Goal: Task Accomplishment & Management: Complete application form

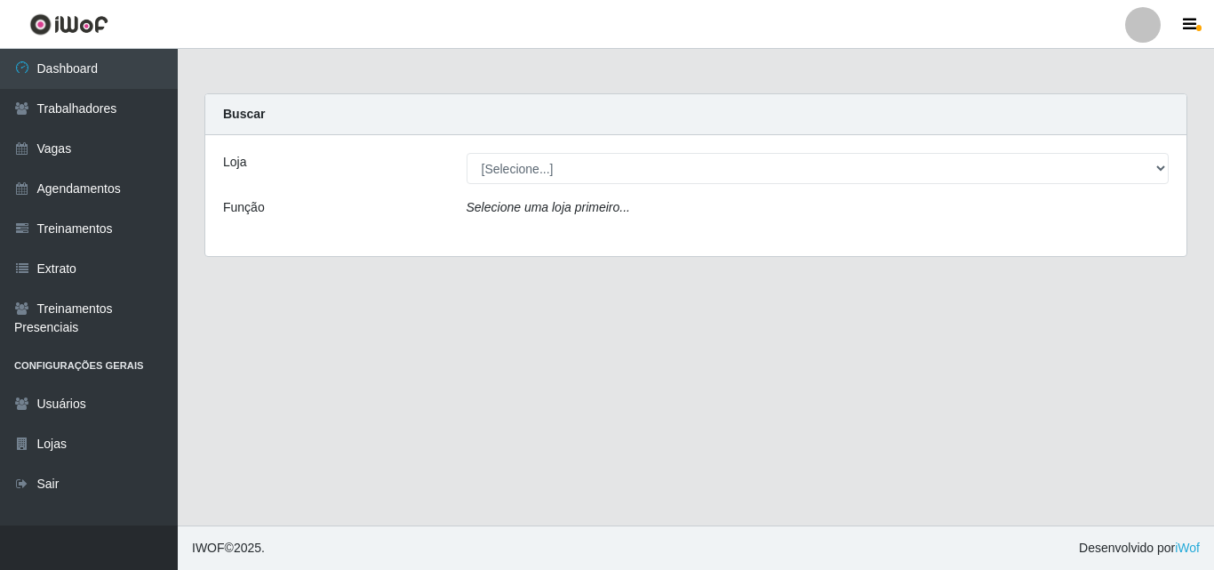
click at [545, 186] on div "Loja [Selecione...] Corte Fácil - Unidade Emaús Corte Fácil - Unidade Planalto …" at bounding box center [696, 195] width 982 height 121
click at [98, 191] on link "Agendamentos" at bounding box center [89, 189] width 178 height 40
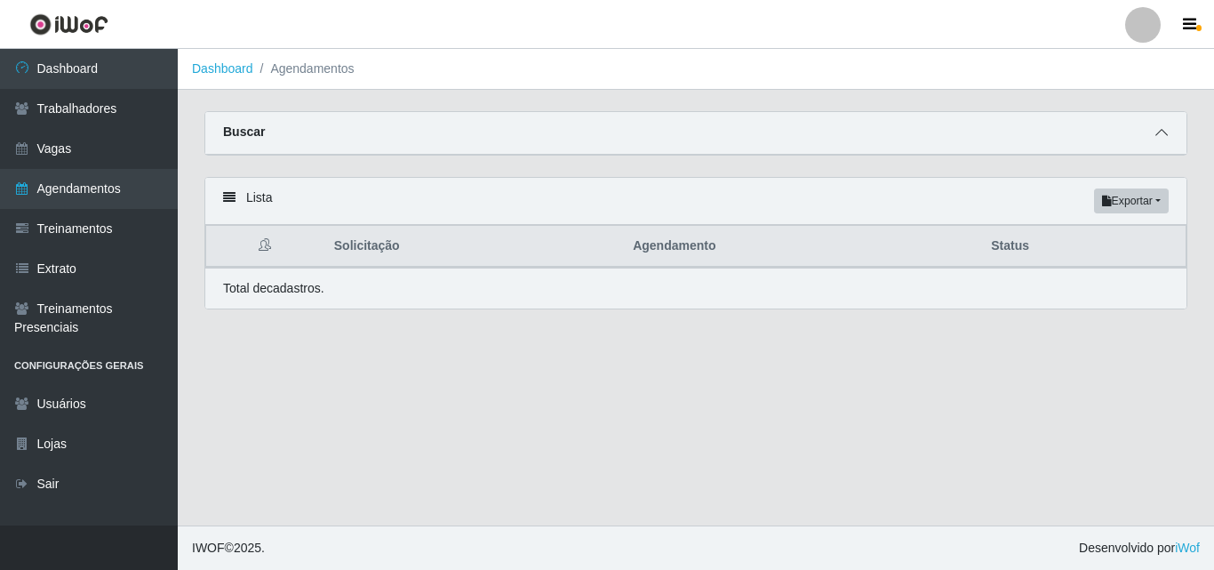
click at [1171, 134] on span at bounding box center [1161, 133] width 21 height 20
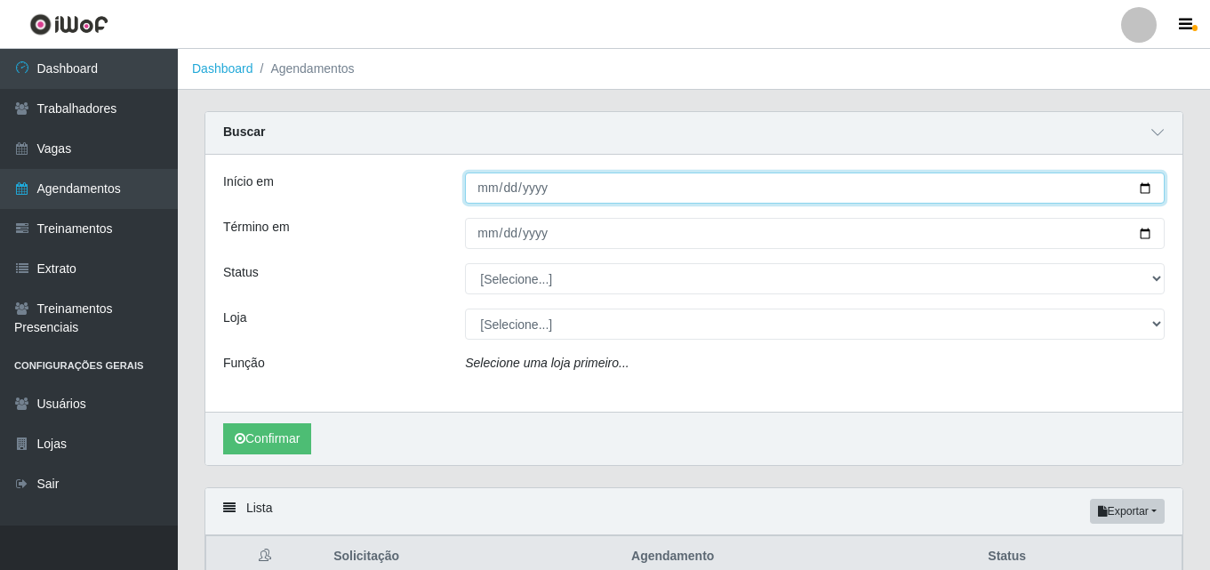
click at [489, 200] on input "Início em" at bounding box center [815, 187] width 700 height 31
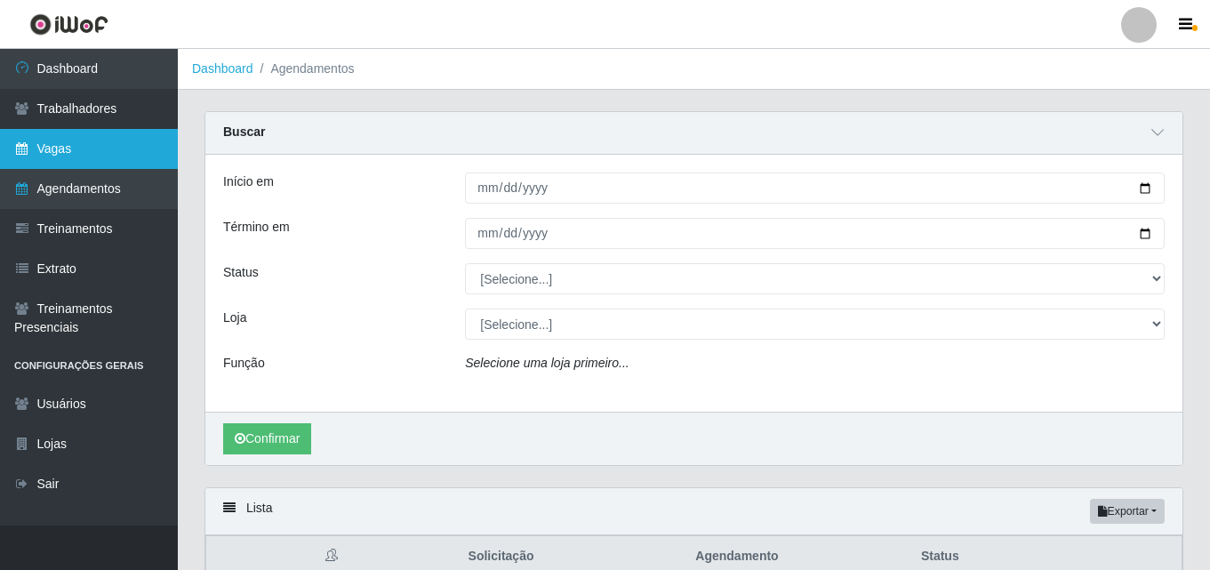
click at [128, 161] on link "Vagas" at bounding box center [89, 149] width 178 height 40
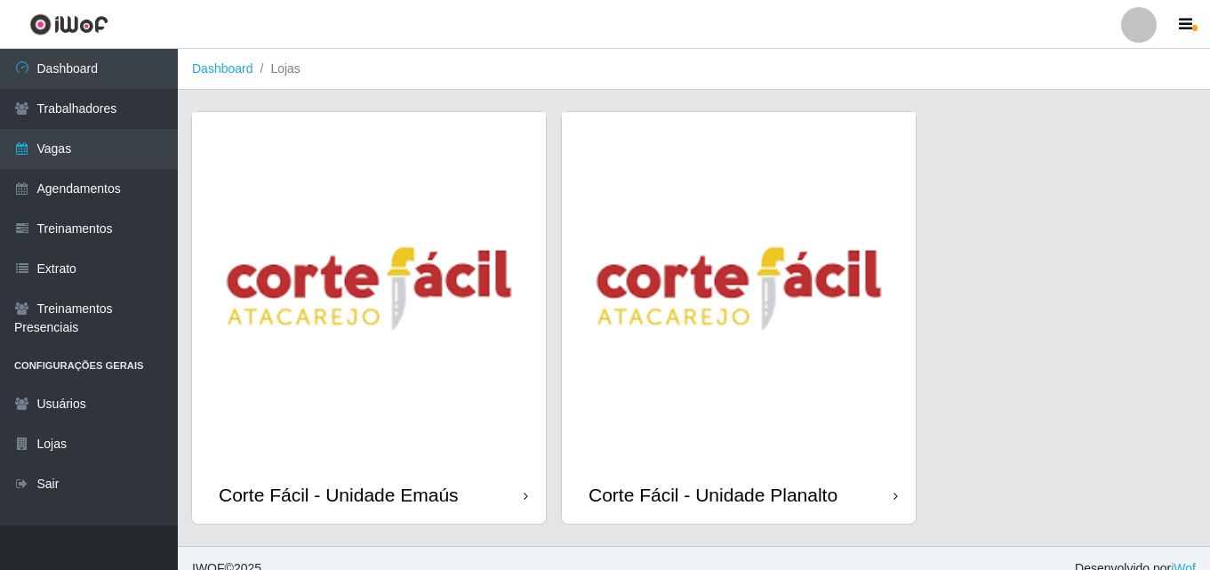
click at [426, 391] on img at bounding box center [369, 289] width 354 height 354
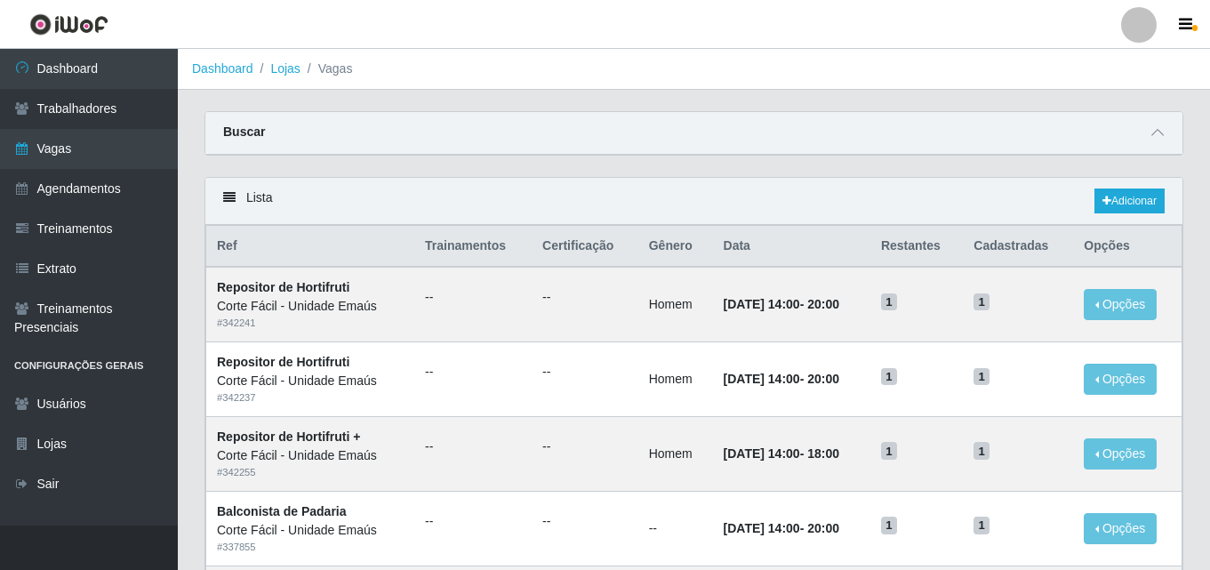
click at [1126, 132] on div "Buscar" at bounding box center [693, 133] width 977 height 43
click at [1146, 133] on div "Buscar" at bounding box center [693, 133] width 977 height 43
click at [1168, 133] on div "Buscar" at bounding box center [693, 133] width 977 height 43
click at [1152, 135] on icon at bounding box center [1157, 132] width 12 height 12
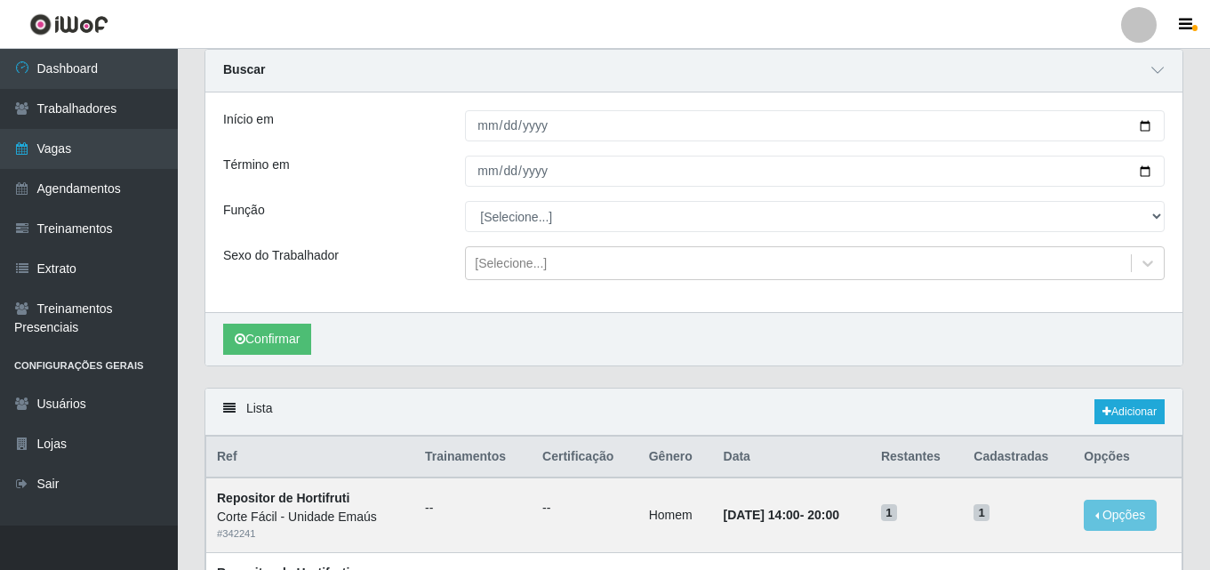
scroll to position [178, 0]
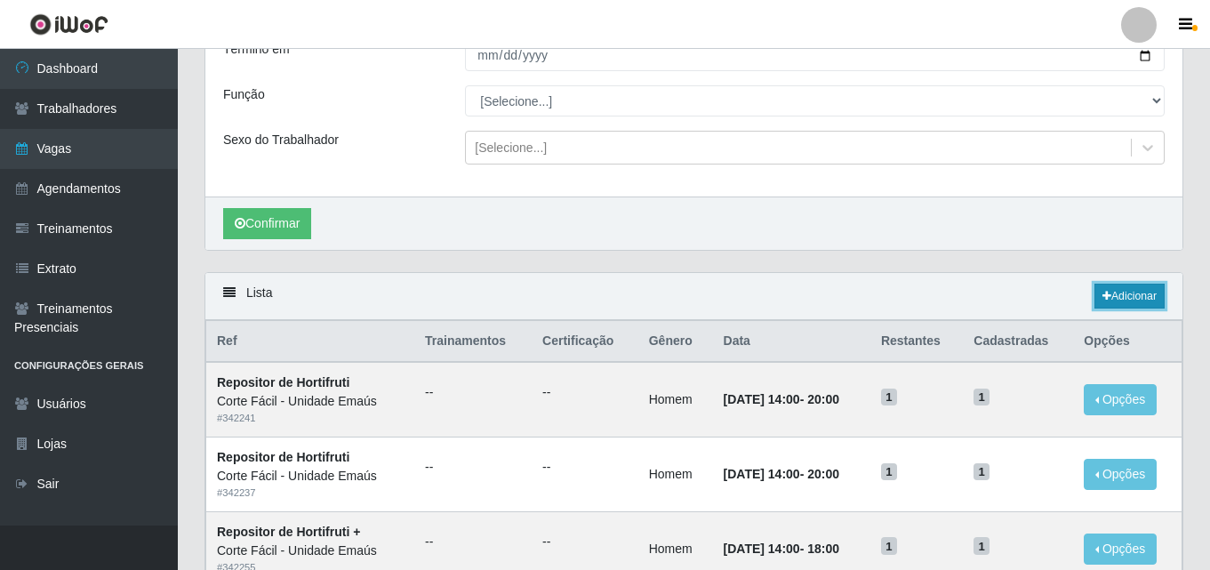
click at [1113, 297] on link "Adicionar" at bounding box center [1129, 296] width 70 height 25
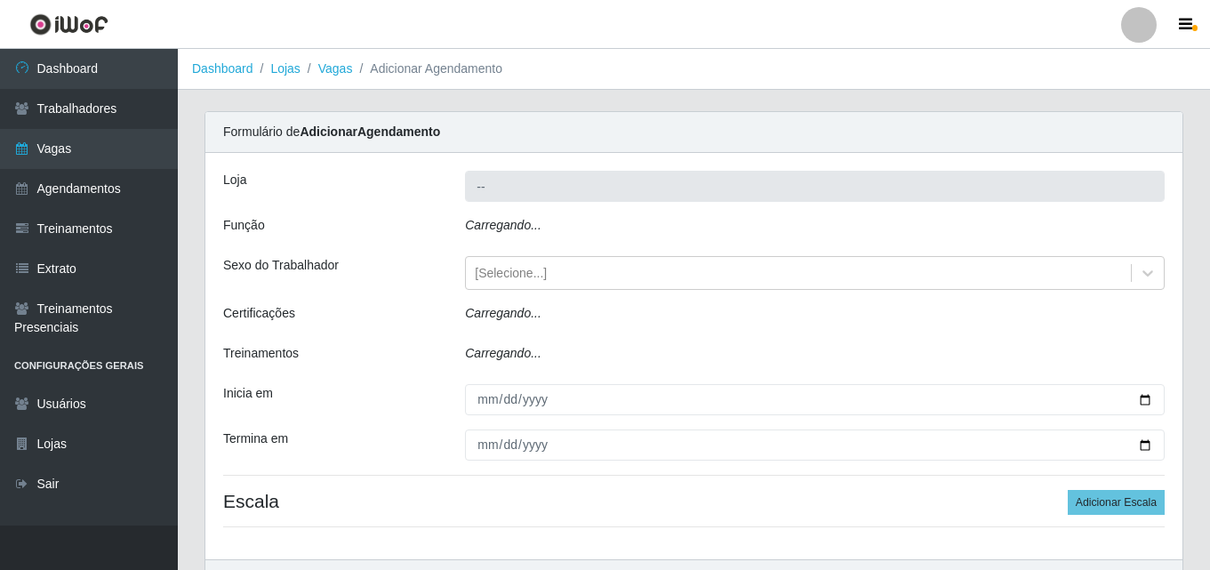
type input "Corte Fácil - Unidade Emaús"
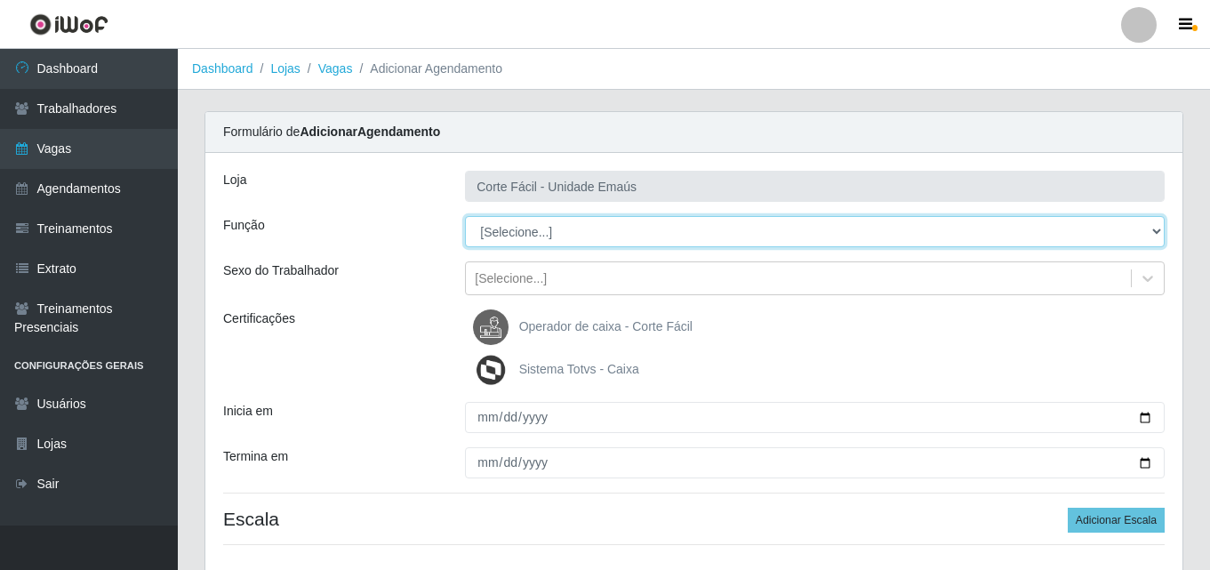
click at [516, 232] on select "[Selecione...] ASG ASG + ASG ++ Auxiliar de Cozinha Auxiliar de Cozinha + Auxil…" at bounding box center [815, 231] width 700 height 31
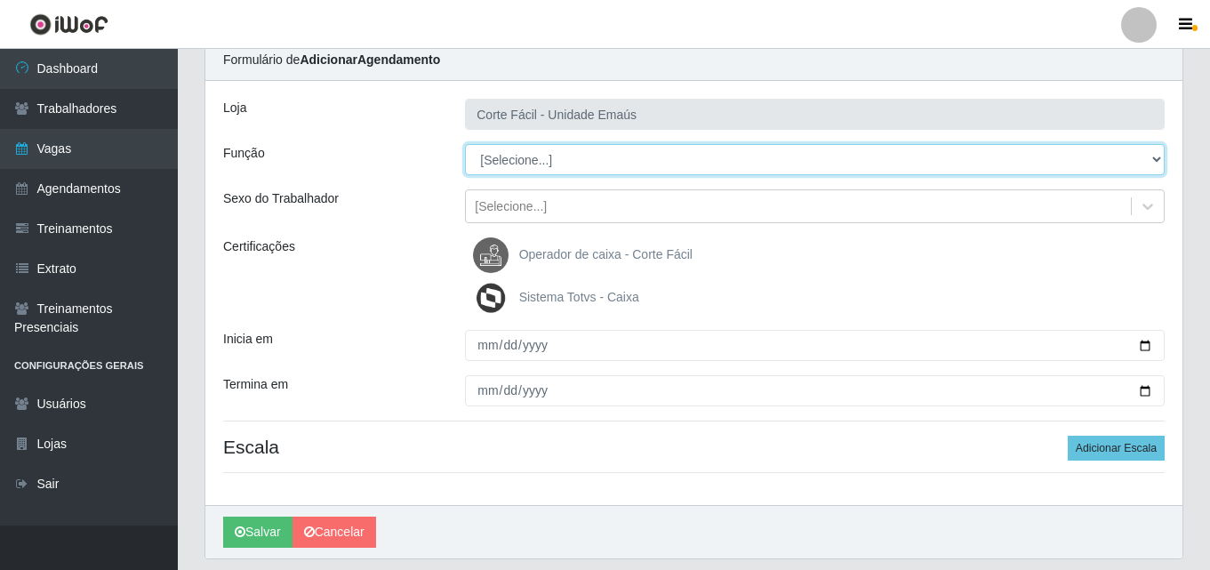
scroll to position [89, 0]
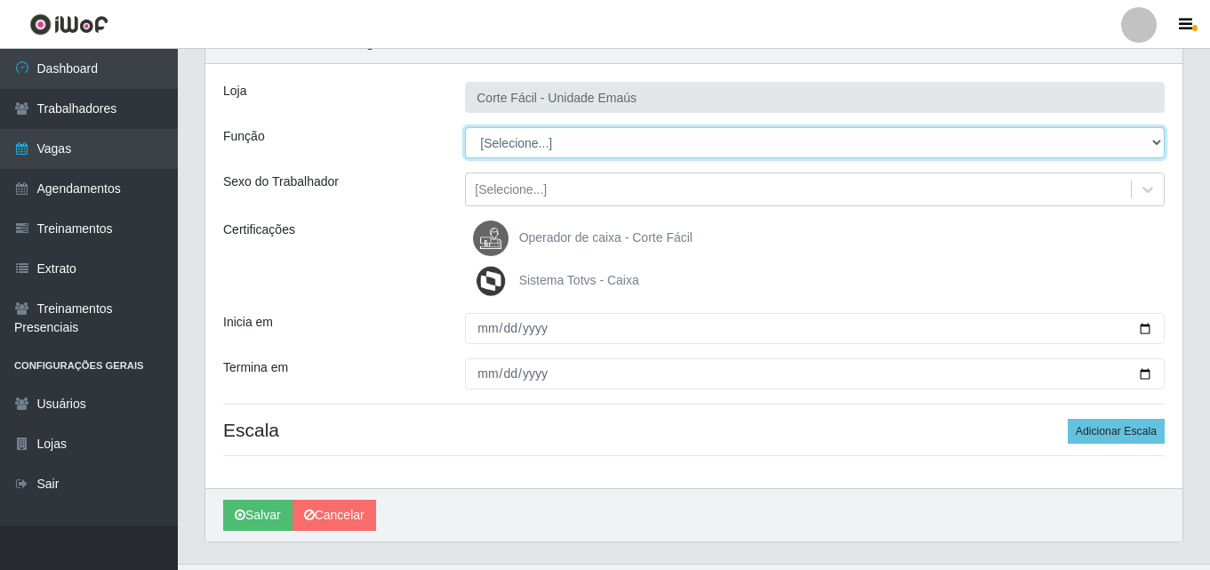
click at [550, 149] on select "[Selecione...] ASG ASG + ASG ++ Auxiliar de Cozinha Auxiliar de Cozinha + Auxil…" at bounding box center [815, 142] width 700 height 31
select select "22"
click at [465, 127] on select "[Selecione...] ASG ASG + ASG ++ Auxiliar de Cozinha Auxiliar de Cozinha + Auxil…" at bounding box center [815, 142] width 700 height 31
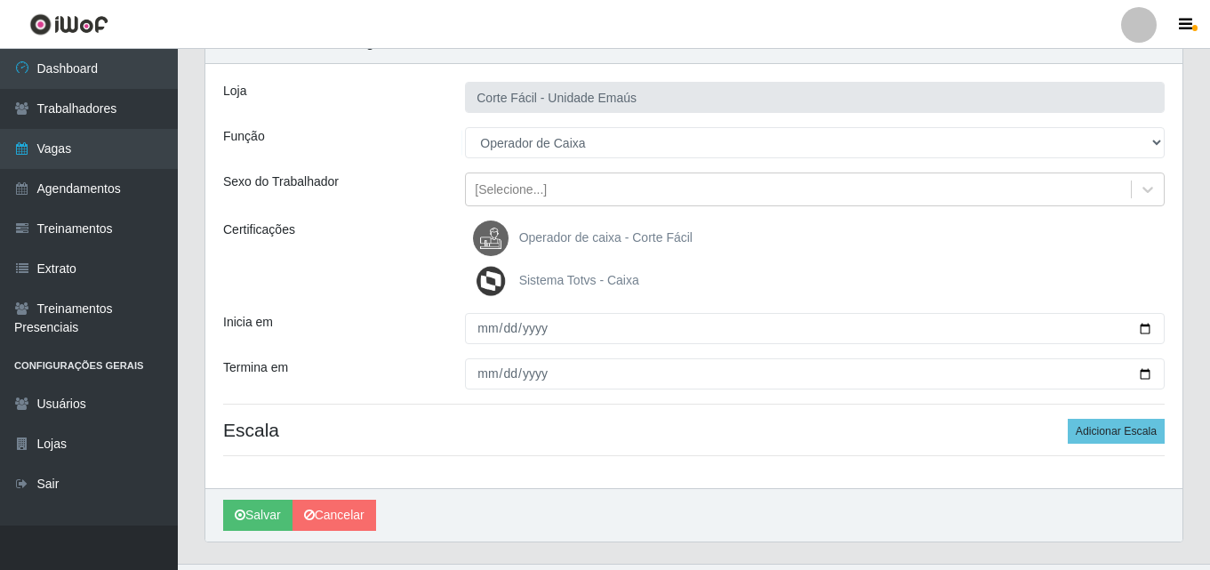
click at [429, 187] on div "Sexo do Trabalhador" at bounding box center [331, 189] width 242 height 34
click at [515, 233] on img at bounding box center [494, 238] width 43 height 36
click at [0, 0] on input "Operador de caixa - Corte Fácil" at bounding box center [0, 0] width 0 height 0
click at [494, 274] on img at bounding box center [494, 281] width 43 height 36
click at [0, 0] on input "Sistema Totvs - Caixa" at bounding box center [0, 0] width 0 height 0
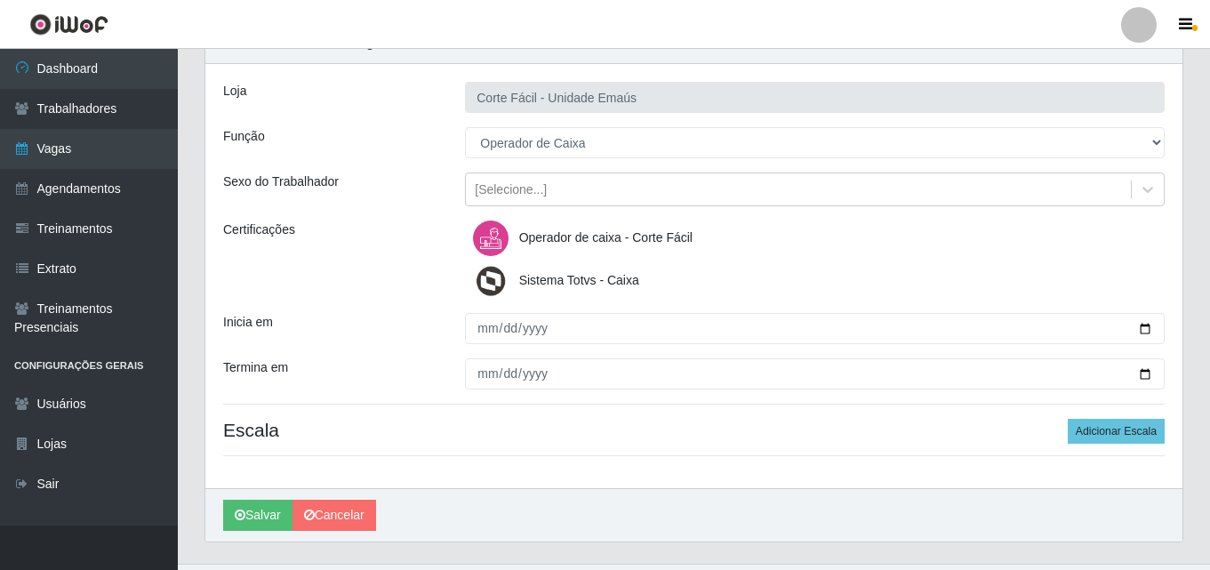
click at [488, 301] on div "Loja Corte Fácil - Unidade Emaús Função [Selecione...] ASG ASG + ASG ++ Auxilia…" at bounding box center [693, 276] width 977 height 424
click at [494, 285] on img at bounding box center [494, 281] width 43 height 36
click at [0, 0] on input "Sistema Totvs - Caixa" at bounding box center [0, 0] width 0 height 0
click at [495, 281] on img at bounding box center [494, 281] width 43 height 36
click at [0, 0] on input "Sistema Totvs - Caixa" at bounding box center [0, 0] width 0 height 0
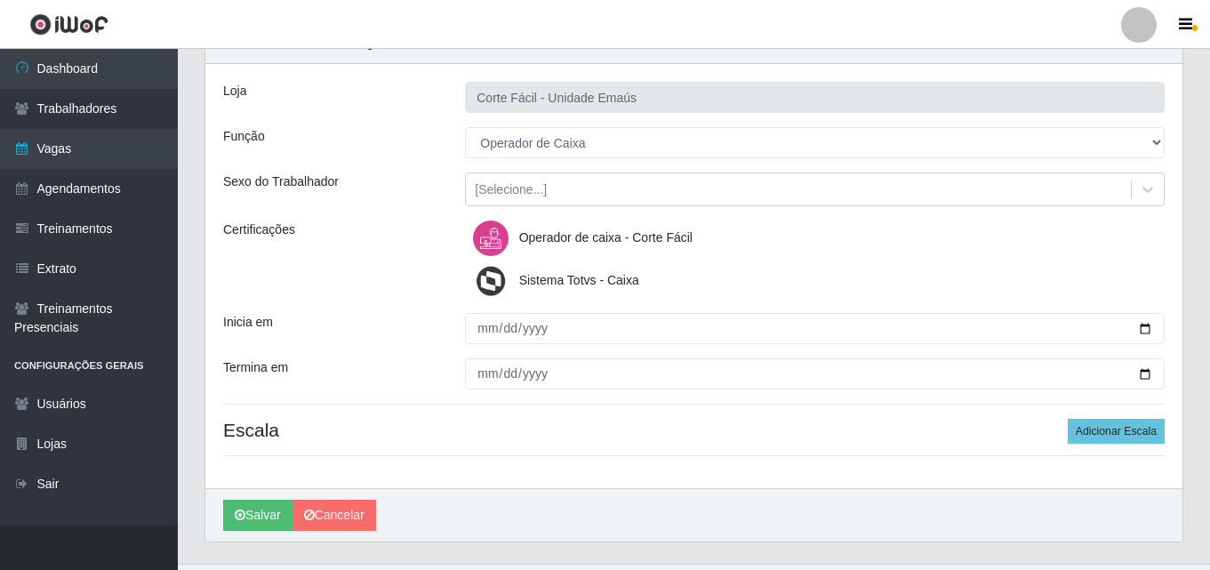
click at [521, 276] on span "Sistema Totvs - Caixa" at bounding box center [579, 280] width 120 height 14
click at [0, 0] on input "Sistema Totvs - Caixa" at bounding box center [0, 0] width 0 height 0
click at [521, 276] on span "Sistema Totvs - Caixa" at bounding box center [579, 280] width 120 height 14
click at [0, 0] on input "Sistema Totvs - Caixa" at bounding box center [0, 0] width 0 height 0
click at [530, 242] on span "Operador de caixa - Corte Fácil" at bounding box center [605, 237] width 173 height 14
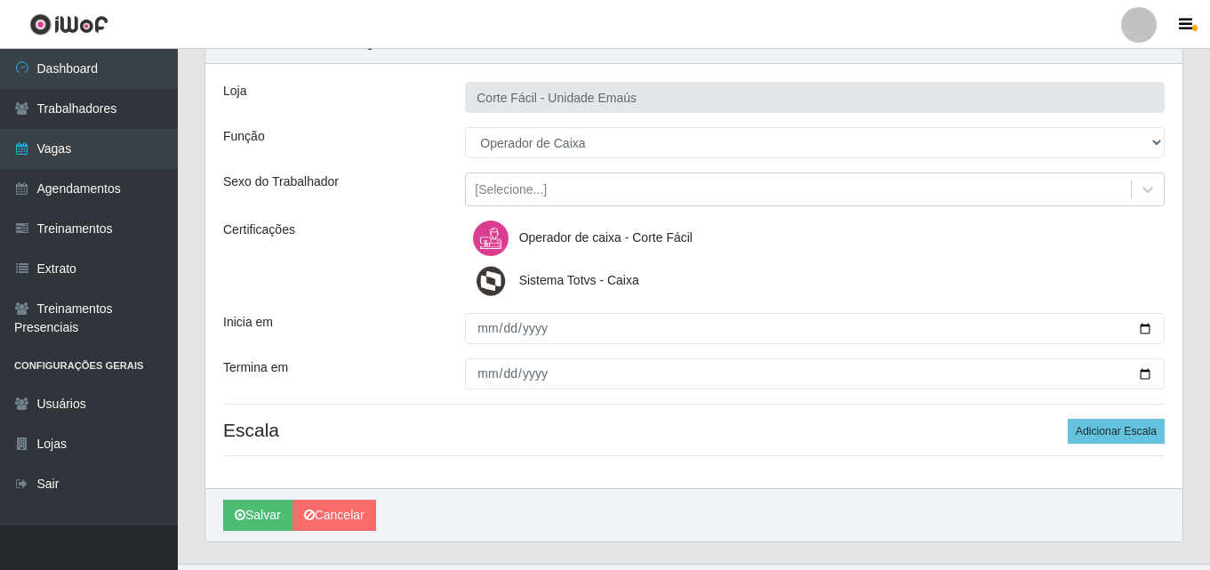
click at [0, 0] on input "Operador de caixa - Corte Fácil" at bounding box center [0, 0] width 0 height 0
click at [528, 284] on span "Sistema Totvs - Caixa" at bounding box center [579, 280] width 120 height 14
click at [0, 0] on input "Sistema Totvs - Caixa" at bounding box center [0, 0] width 0 height 0
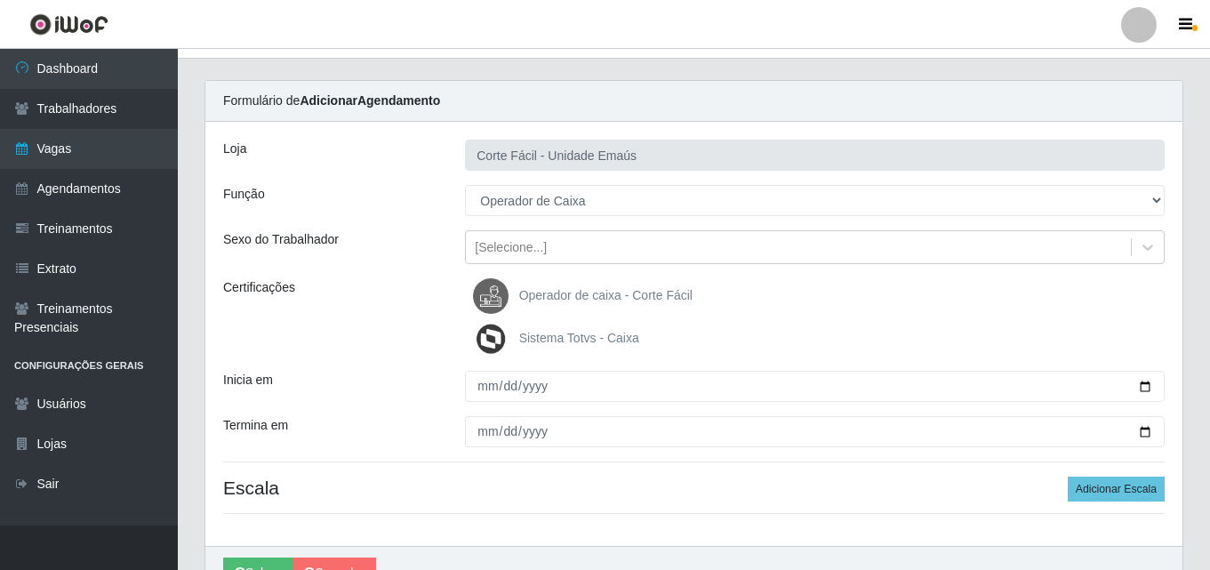
scroll to position [0, 0]
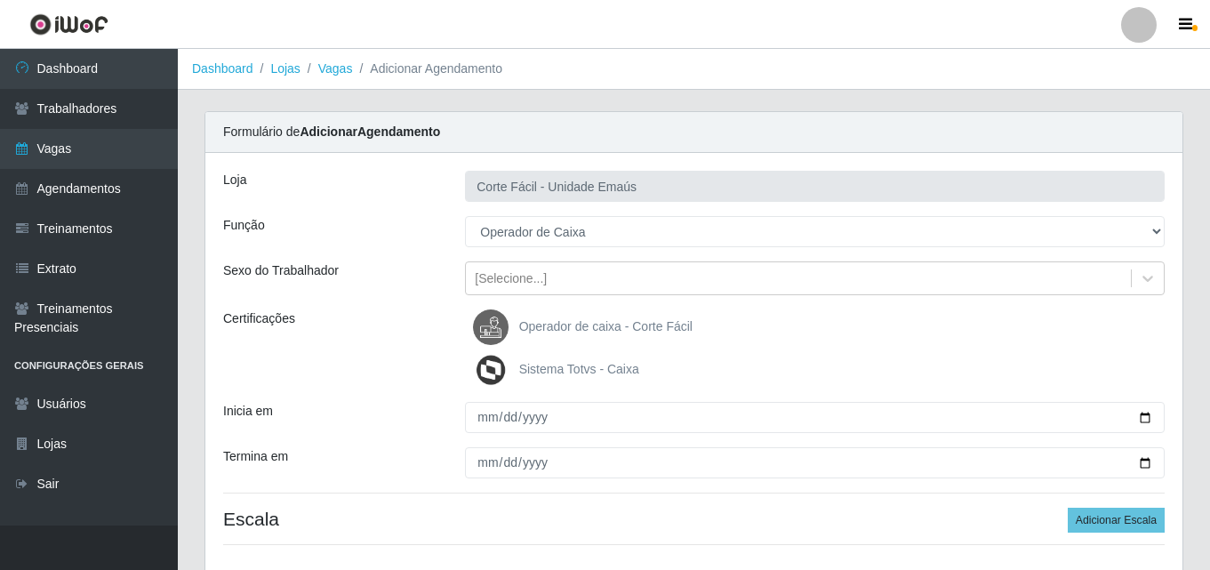
click at [521, 325] on span "Operador de caixa - Corte Fácil" at bounding box center [605, 326] width 173 height 14
click at [0, 0] on input "Operador de caixa - Corte Fácil" at bounding box center [0, 0] width 0 height 0
click at [537, 362] on span "Sistema Totvs - Caixa" at bounding box center [579, 369] width 120 height 14
click at [0, 0] on input "Sistema Totvs - Caixa" at bounding box center [0, 0] width 0 height 0
click at [513, 373] on img at bounding box center [494, 370] width 43 height 36
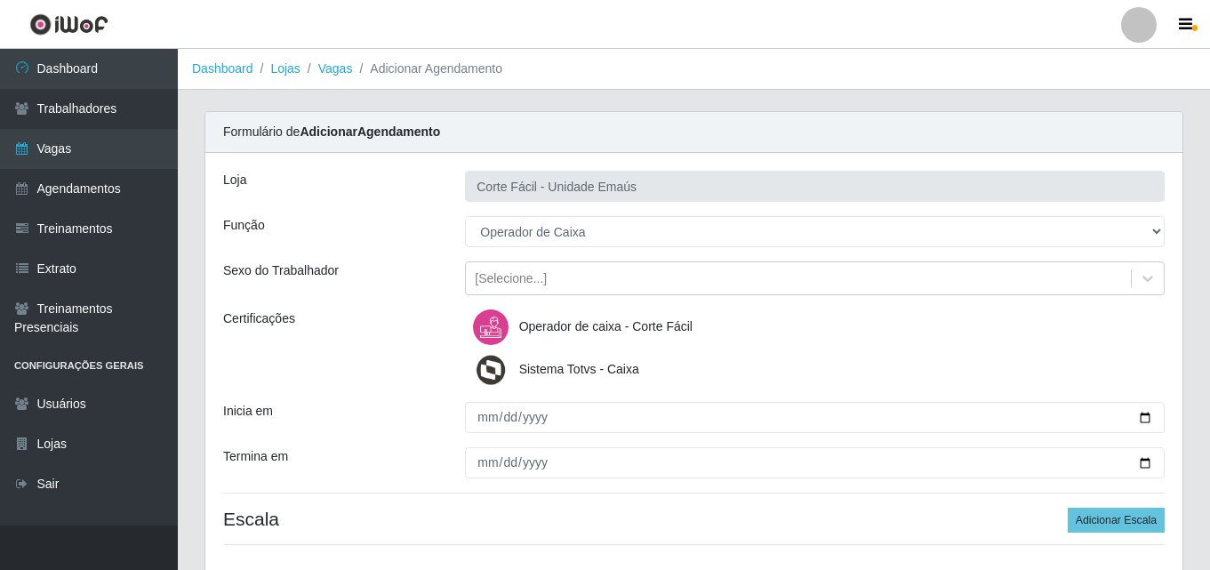
click at [0, 0] on input "Sistema Totvs - Caixa" at bounding box center [0, 0] width 0 height 0
click at [534, 373] on span "Sistema Totvs - Caixa" at bounding box center [579, 369] width 120 height 14
click at [0, 0] on input "Sistema Totvs - Caixa" at bounding box center [0, 0] width 0 height 0
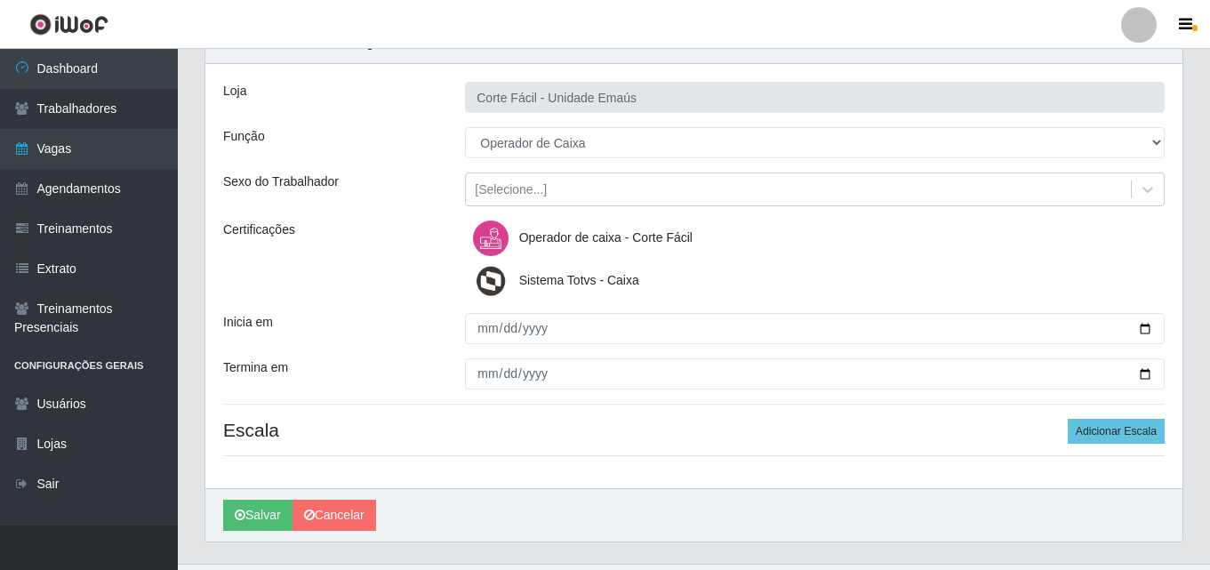
scroll to position [127, 0]
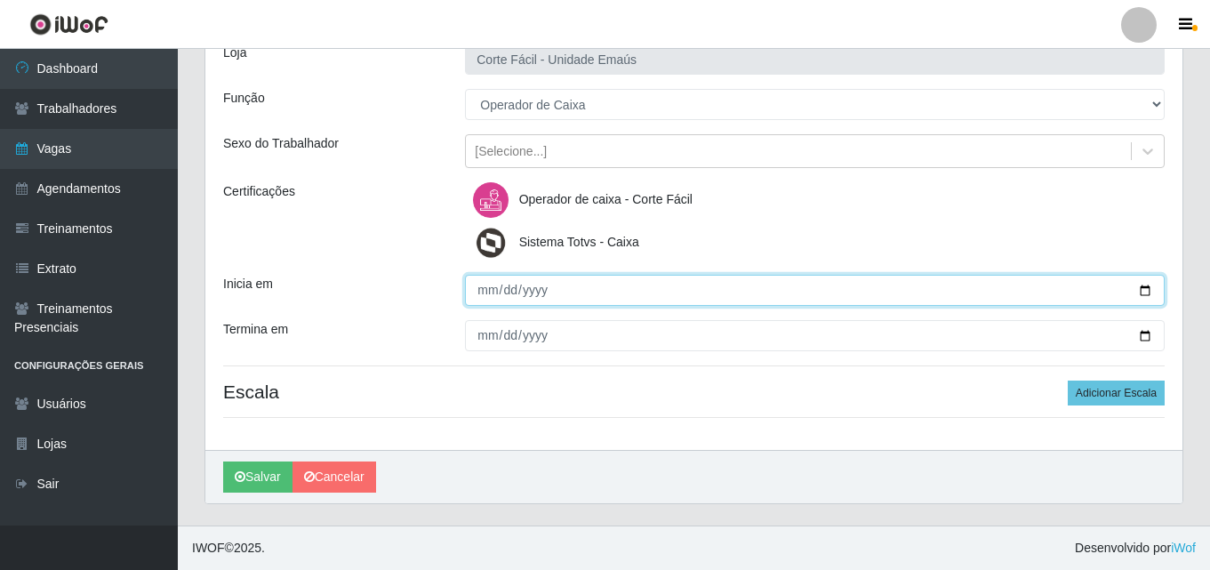
click at [491, 288] on input "Inicia em" at bounding box center [815, 290] width 700 height 31
type input "[DATE]"
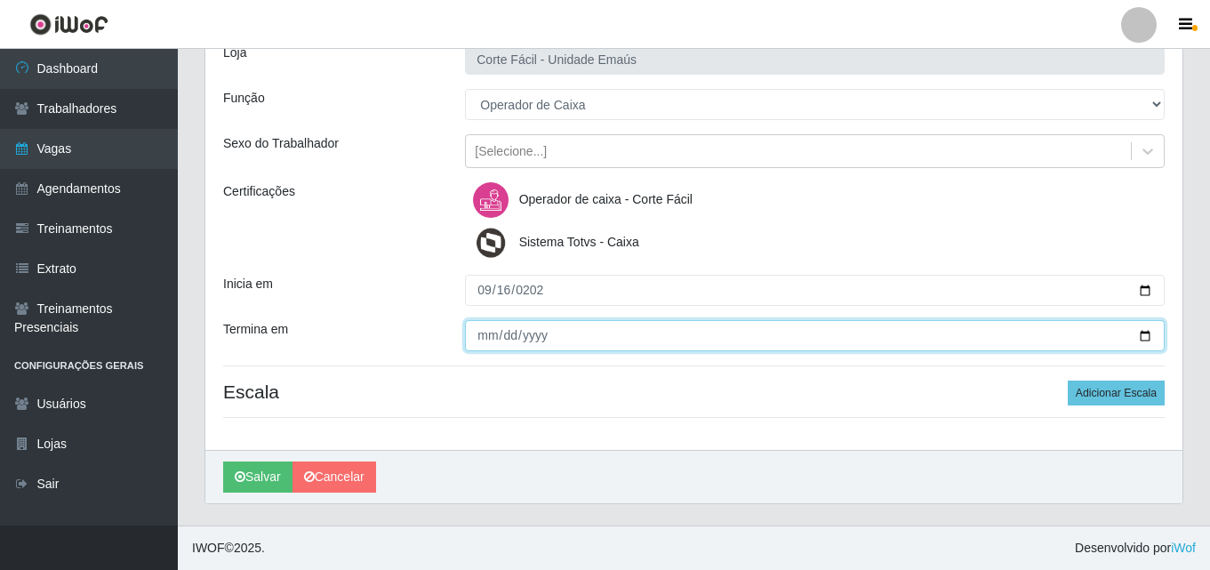
click at [486, 344] on input "Termina em" at bounding box center [815, 335] width 700 height 31
type input "[DATE]"
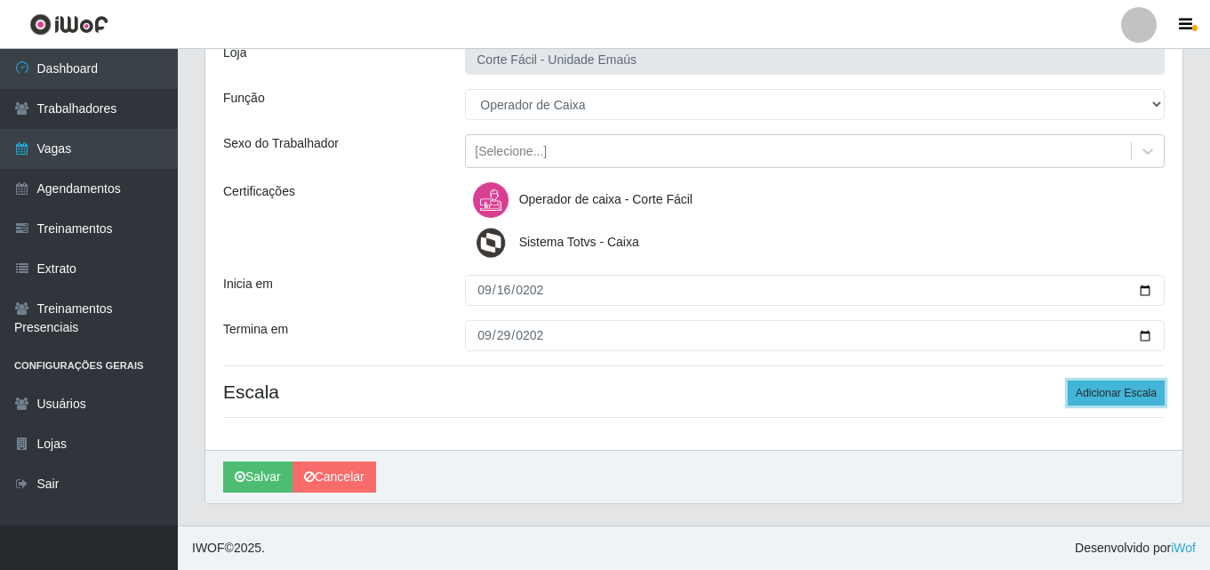
click at [1108, 395] on button "Adicionar Escala" at bounding box center [1116, 393] width 97 height 25
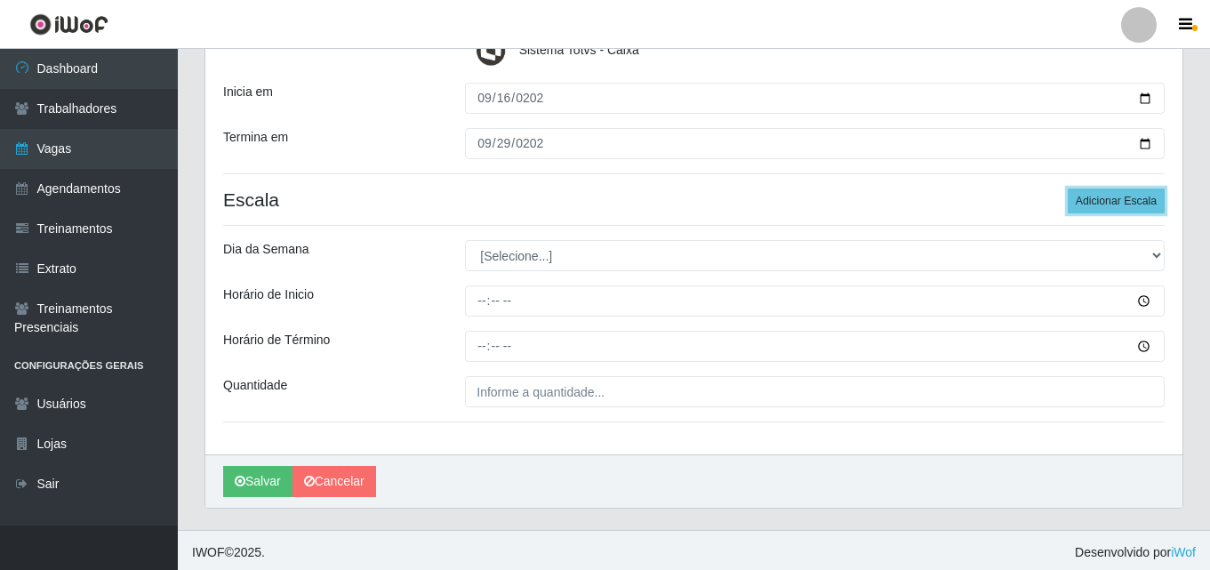
scroll to position [324, 0]
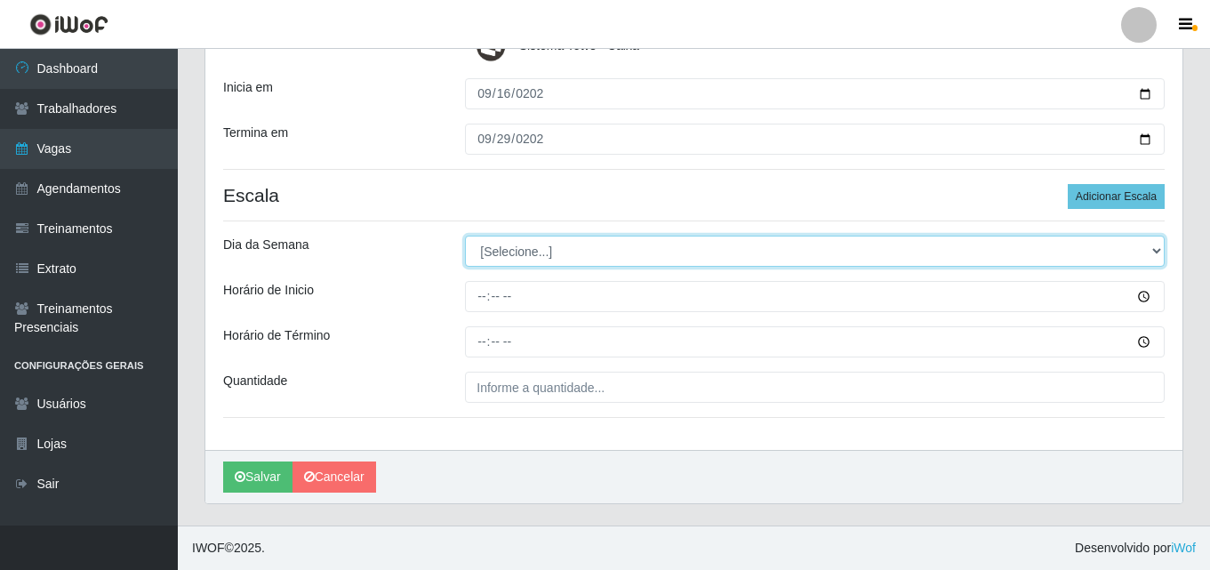
click at [503, 255] on select "[Selecione...] Segunda Terça Quarta Quinta Sexta Sábado Domingo" at bounding box center [815, 251] width 700 height 31
select select "1"
click at [465, 236] on select "[Selecione...] Segunda Terça Quarta Quinta Sexta Sábado Domingo" at bounding box center [815, 251] width 700 height 31
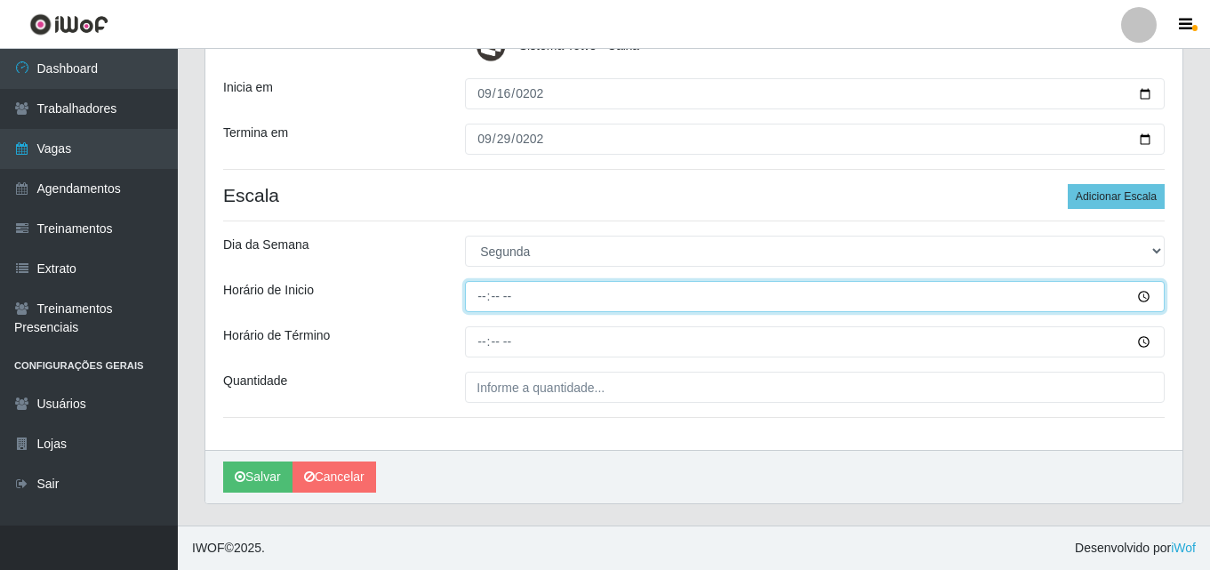
click at [482, 299] on input "Horário de Inicio" at bounding box center [815, 296] width 700 height 31
type input "07:30"
type input "07:00"
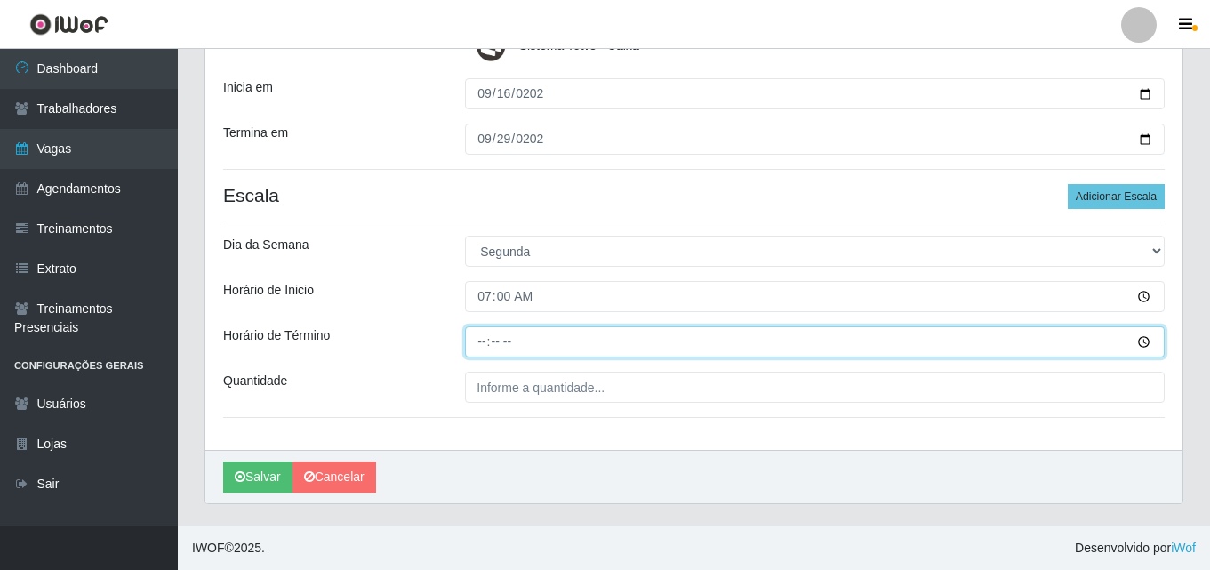
click at [481, 339] on input "Horário de Término" at bounding box center [815, 341] width 700 height 31
type input "13:00"
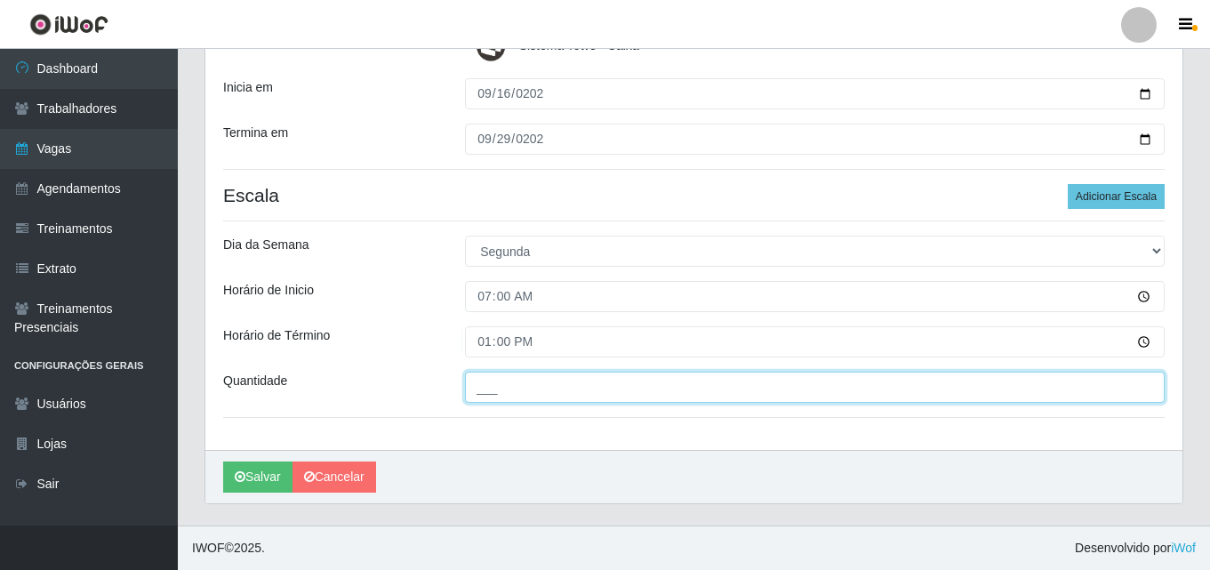
click at [517, 391] on input "___" at bounding box center [815, 387] width 700 height 31
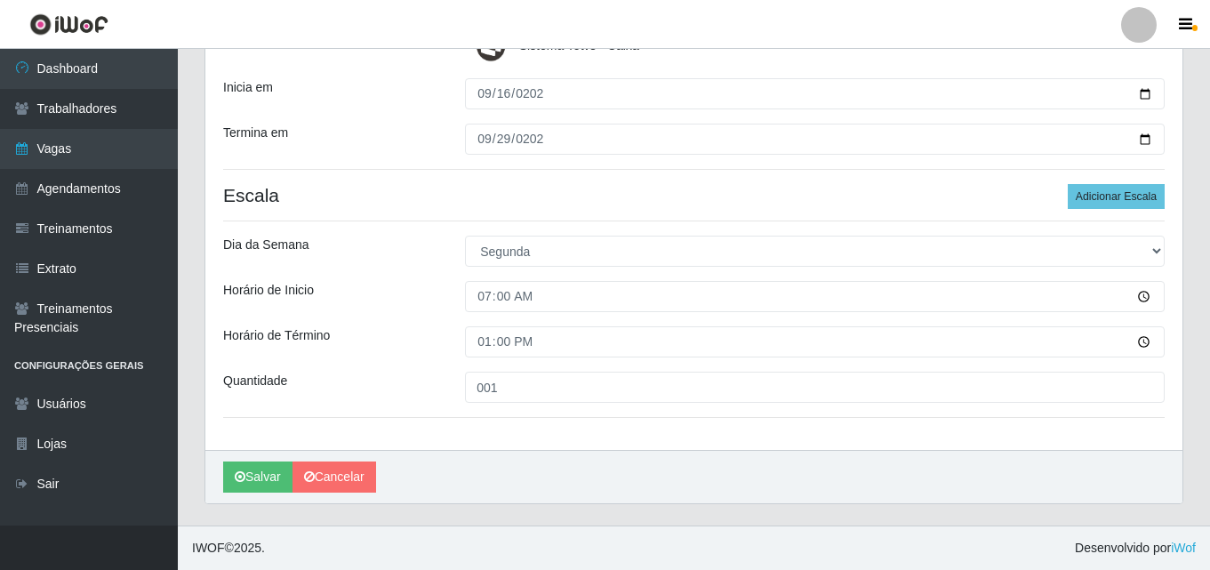
click at [414, 329] on div "Horário de Término" at bounding box center [331, 341] width 242 height 31
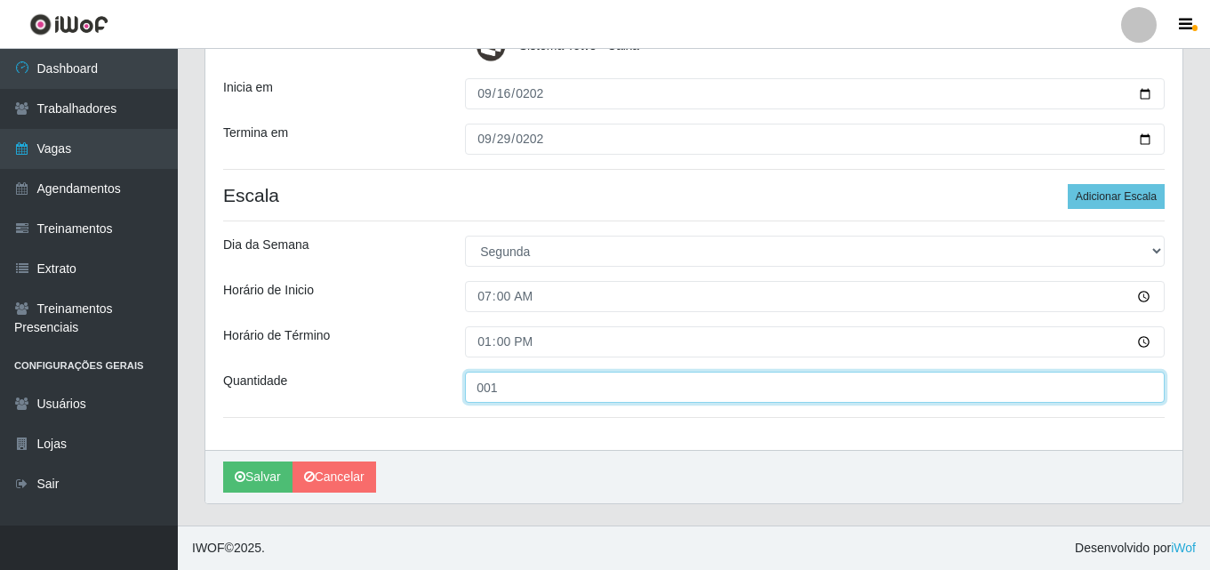
click at [513, 393] on input "001" at bounding box center [815, 387] width 700 height 31
type input "002"
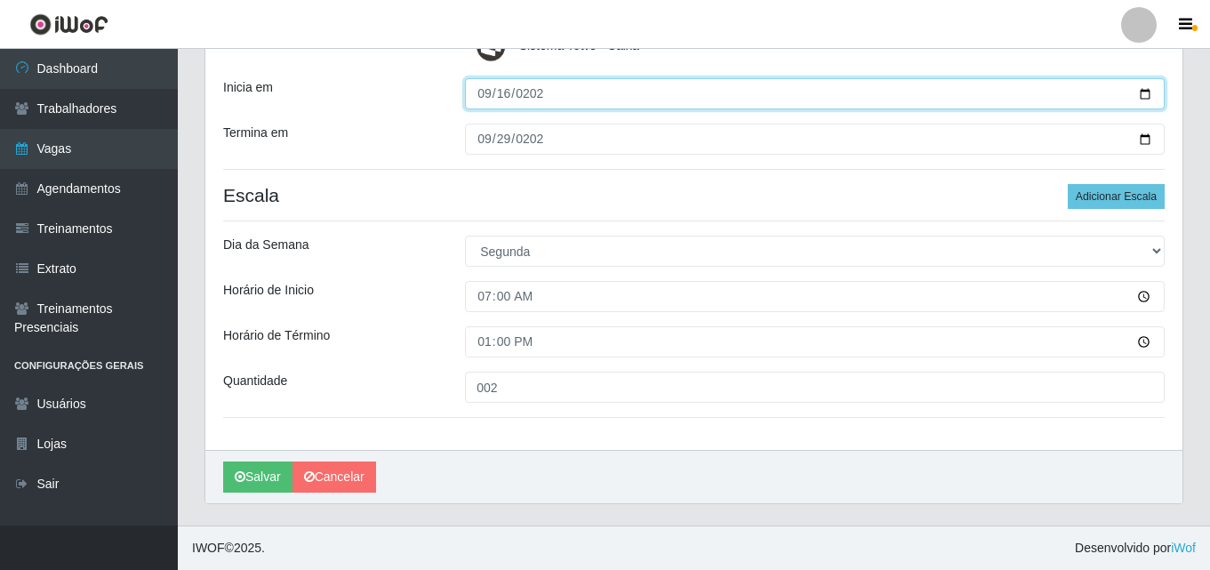
click at [479, 101] on input "[DATE]" at bounding box center [815, 93] width 700 height 31
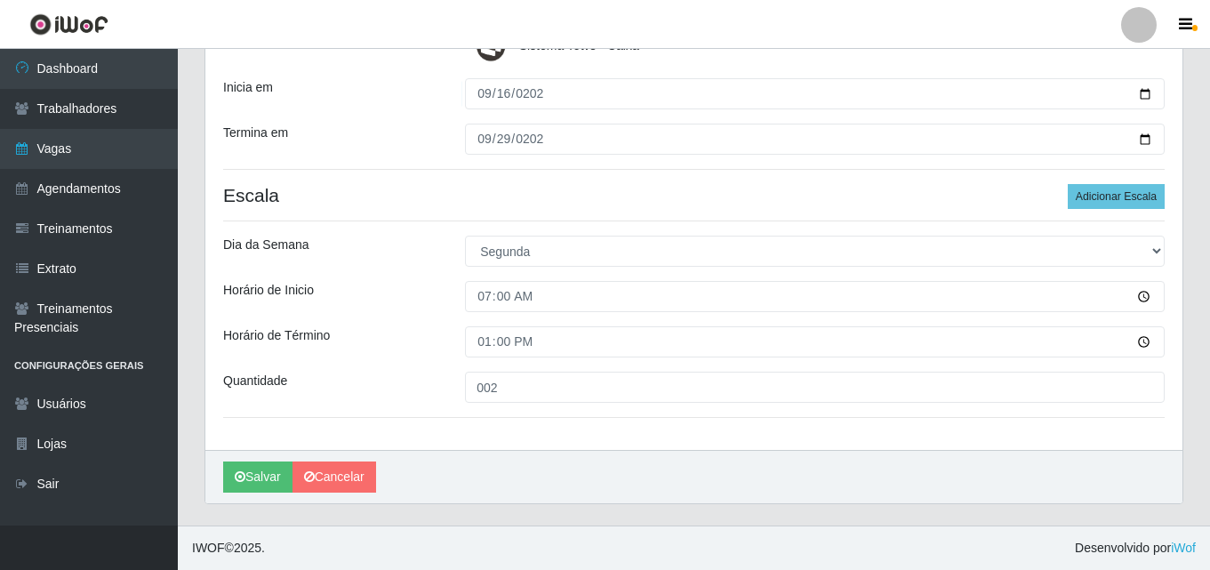
click at [461, 154] on div "[DATE]" at bounding box center [815, 139] width 726 height 31
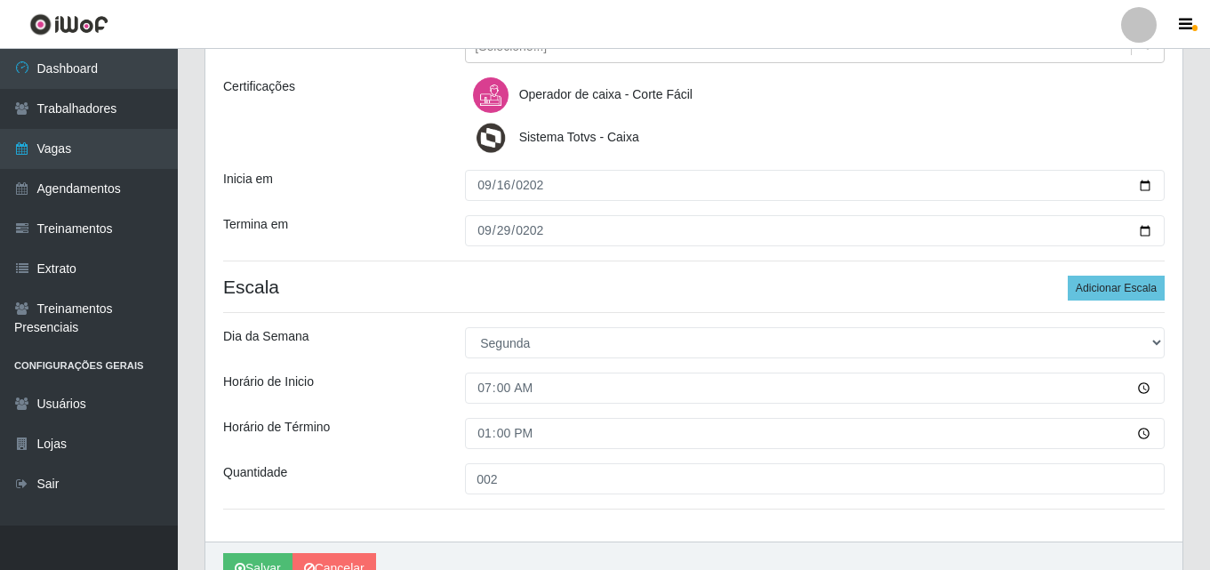
scroll to position [146, 0]
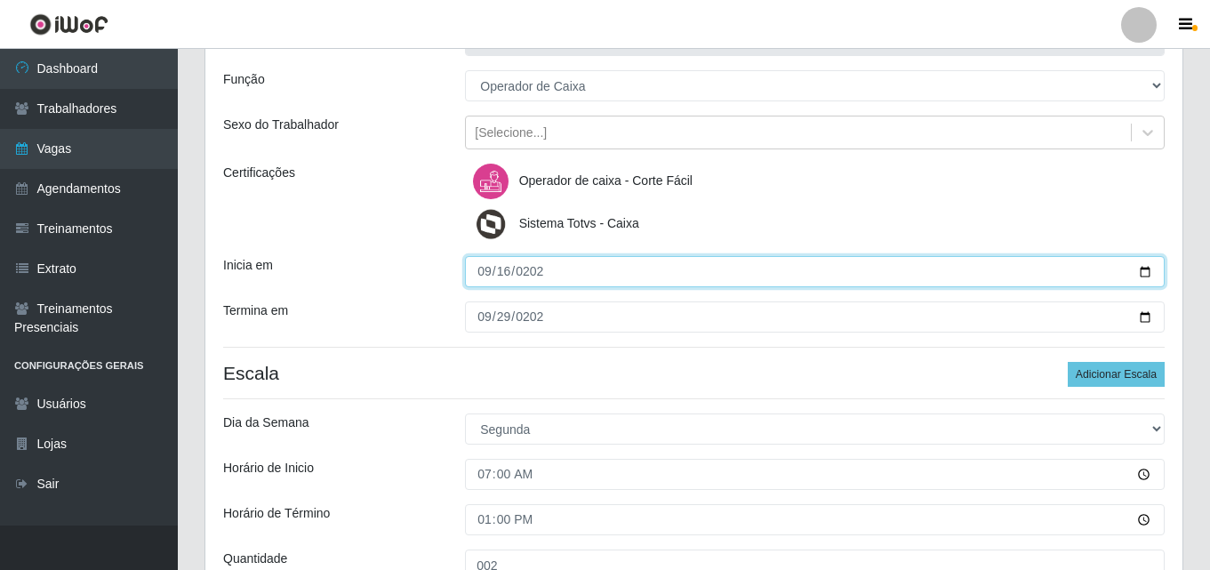
click at [481, 274] on input "[DATE]" at bounding box center [815, 271] width 700 height 31
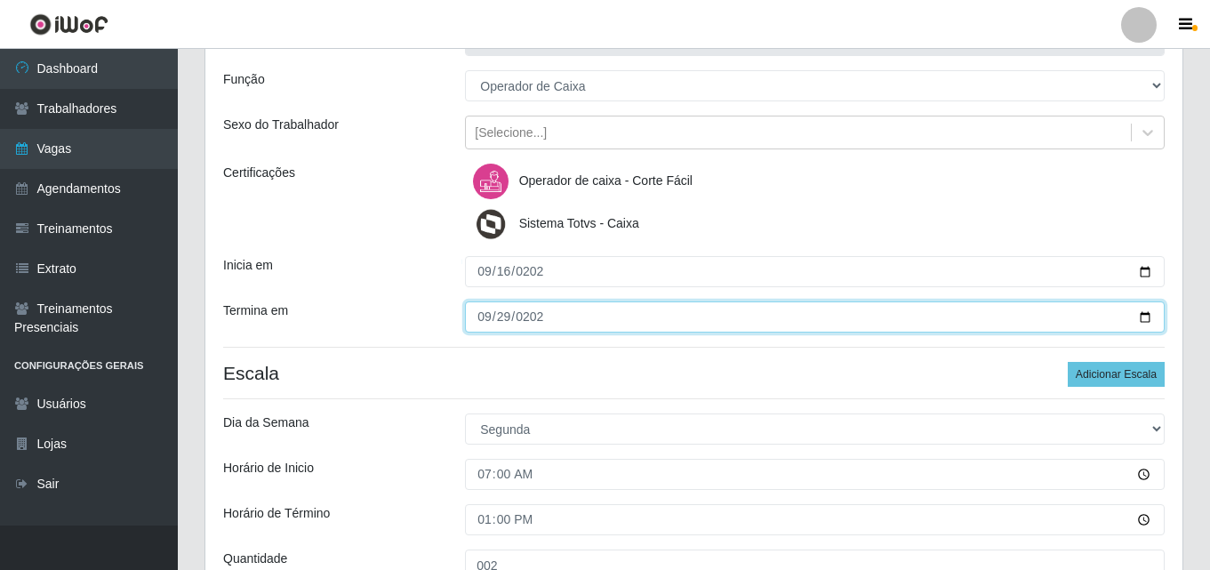
click at [491, 318] on input "[DATE]" at bounding box center [815, 316] width 700 height 31
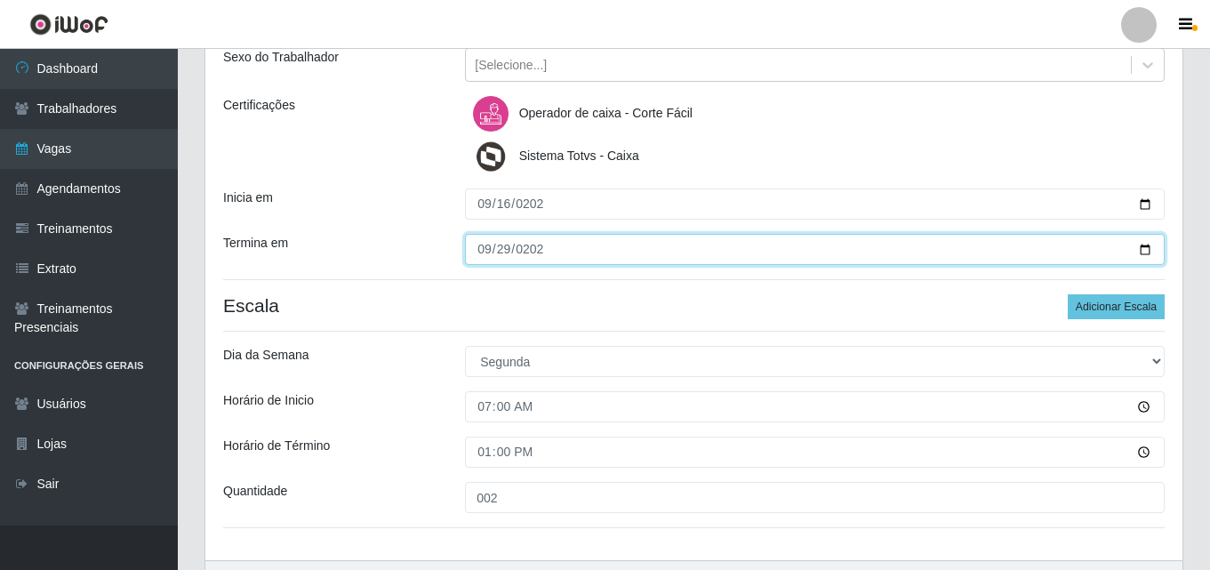
scroll to position [324, 0]
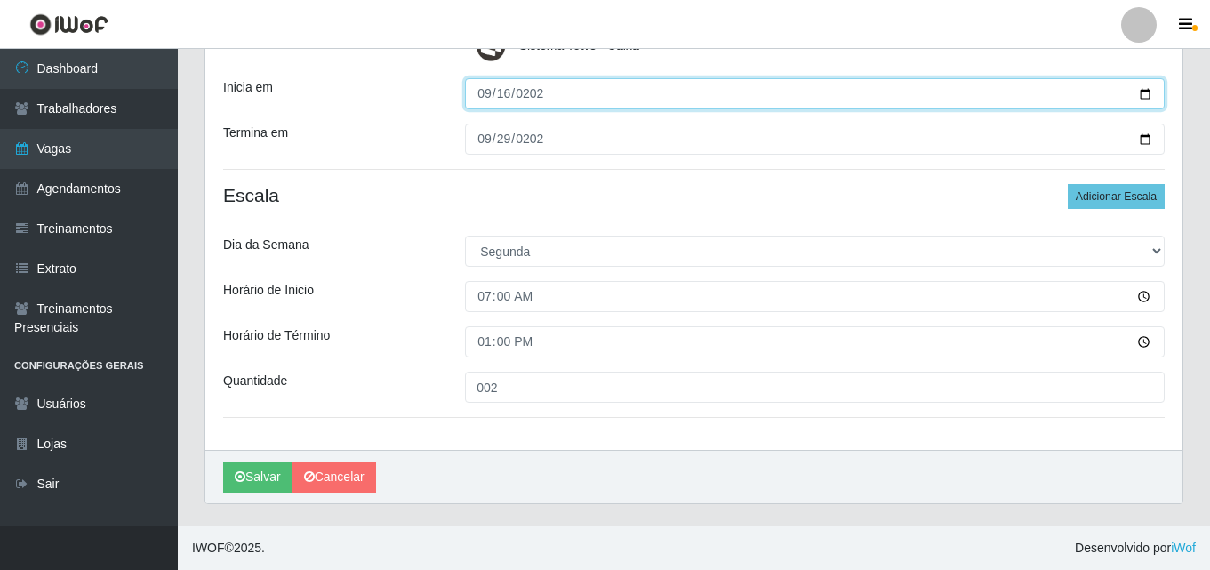
click at [478, 83] on input "[DATE]" at bounding box center [815, 93] width 700 height 31
type input "[DATE]"
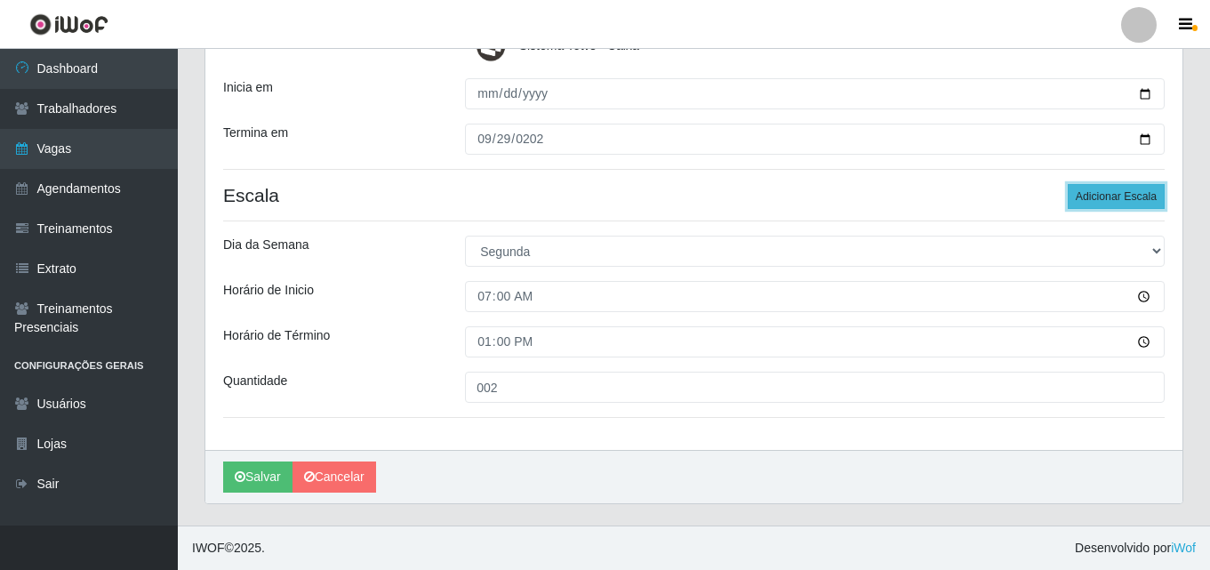
click at [1104, 188] on button "Adicionar Escala" at bounding box center [1116, 196] width 97 height 25
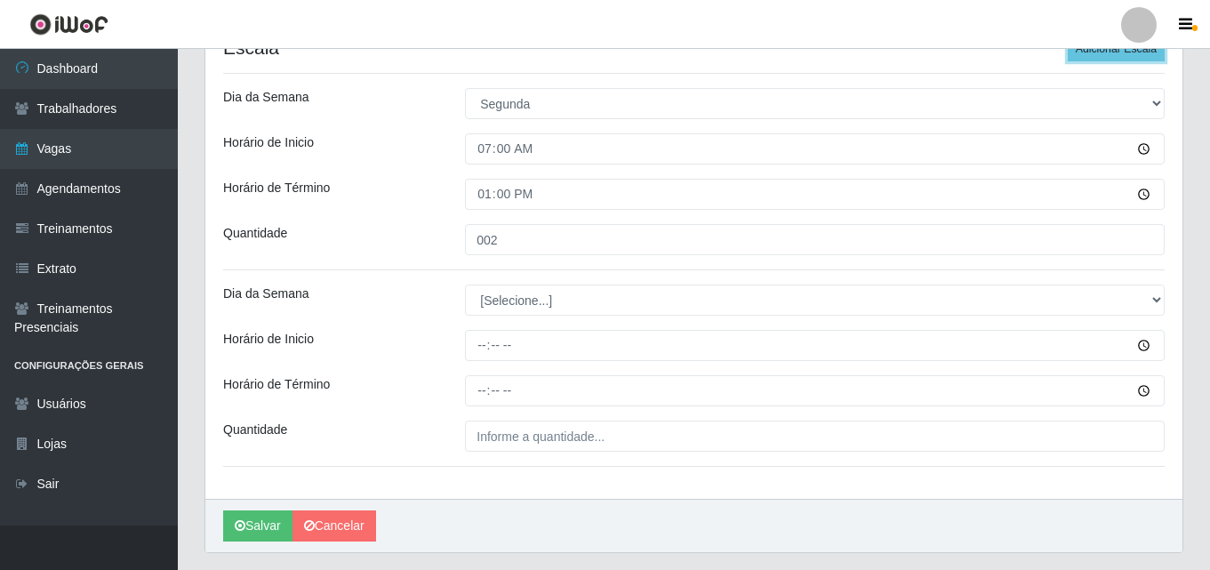
scroll to position [431, 0]
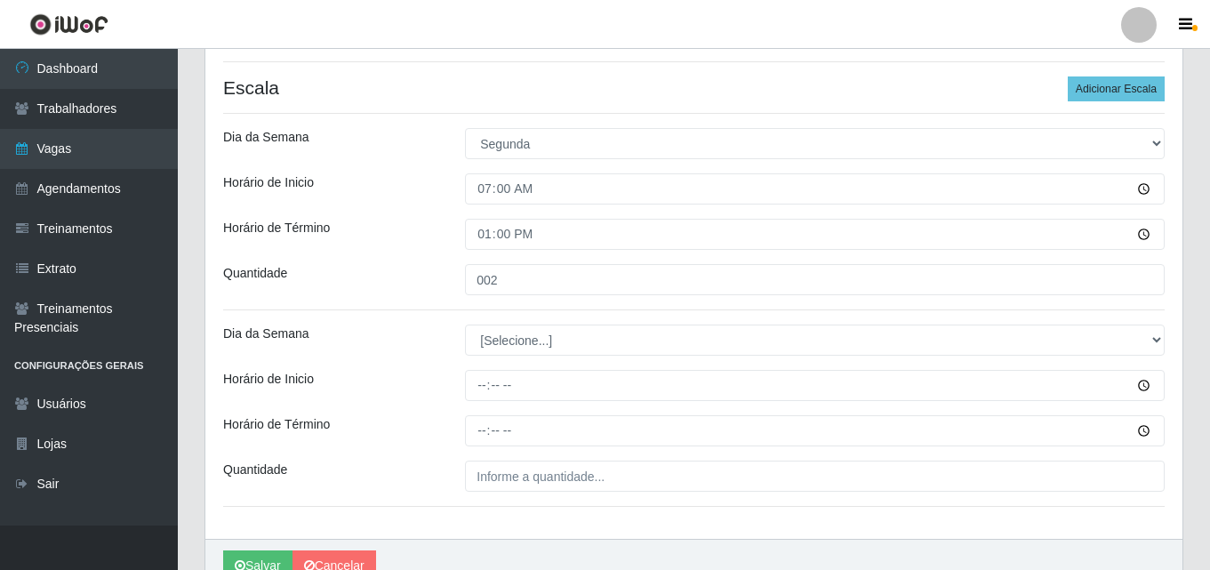
click at [530, 357] on div "Loja Corte Fácil - Unidade Emaús Função [Selecione...] ASG ASG + ASG ++ Auxilia…" at bounding box center [693, 130] width 977 height 817
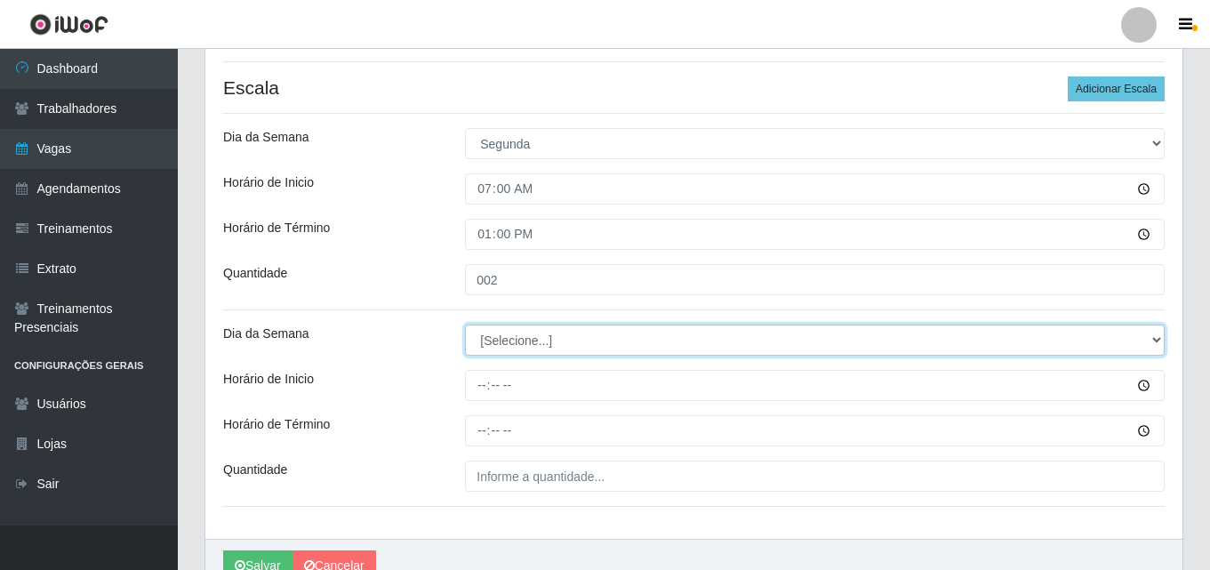
click at [533, 349] on select "[Selecione...] Segunda Terça Quarta Quinta Sexta Sábado Domingo" at bounding box center [815, 340] width 700 height 31
select select "2"
click at [465, 325] on select "[Selecione...] Segunda Terça Quarta Quinta Sexta Sábado Domingo" at bounding box center [815, 340] width 700 height 31
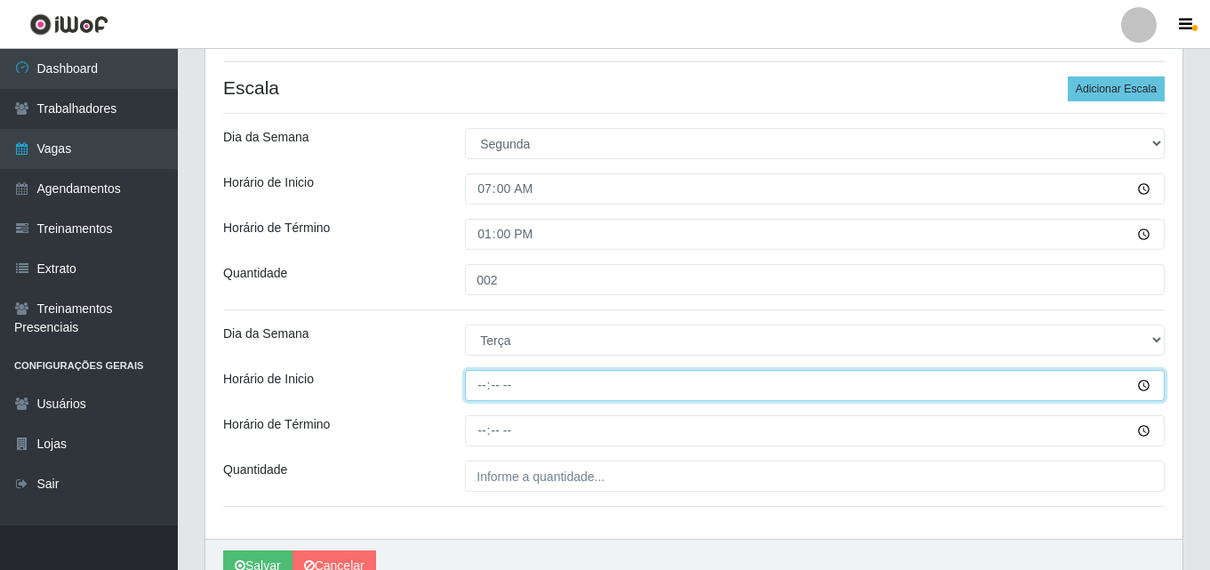
click at [479, 392] on input "Horário de Inicio" at bounding box center [815, 385] width 700 height 31
type input "07:00"
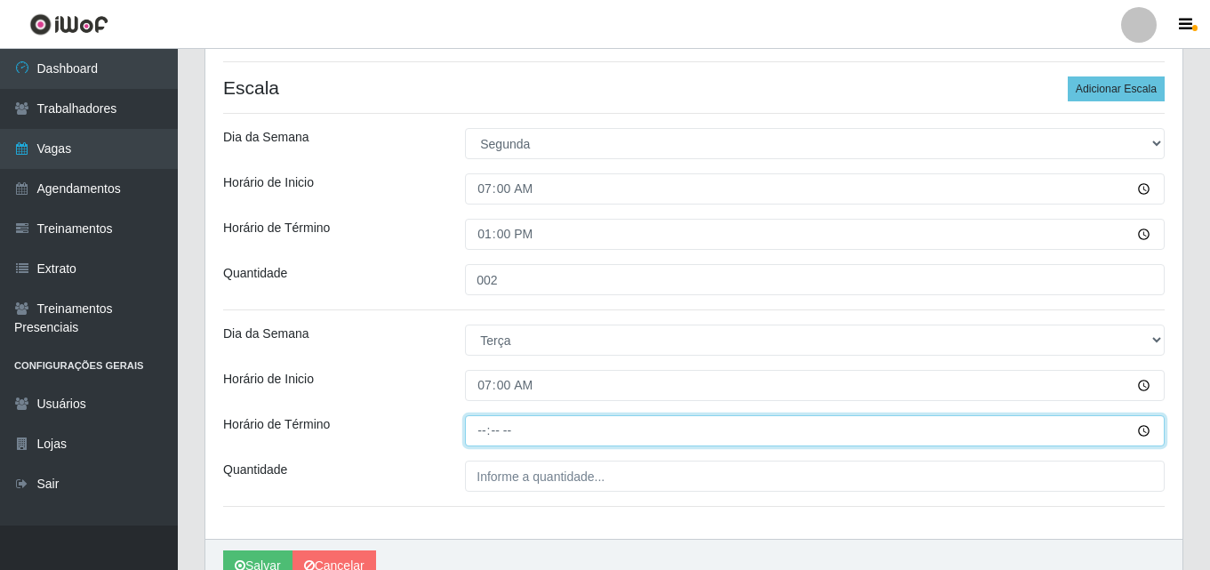
click at [483, 434] on input "Horário de Término" at bounding box center [815, 430] width 700 height 31
type input "13:00"
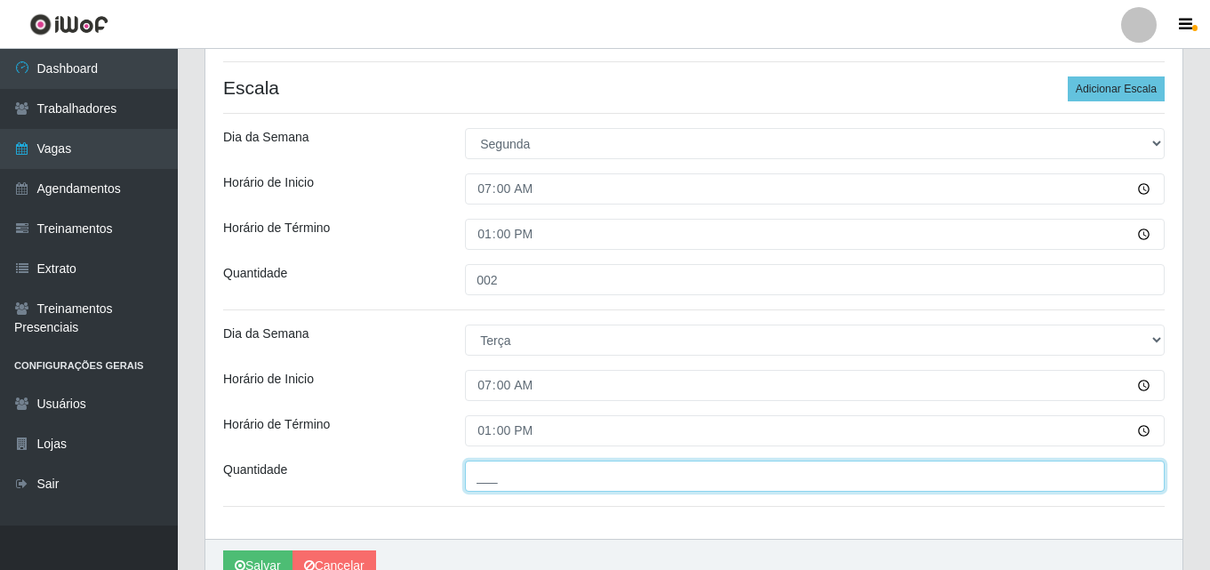
click at [517, 471] on input "___" at bounding box center [815, 476] width 700 height 31
type input "002"
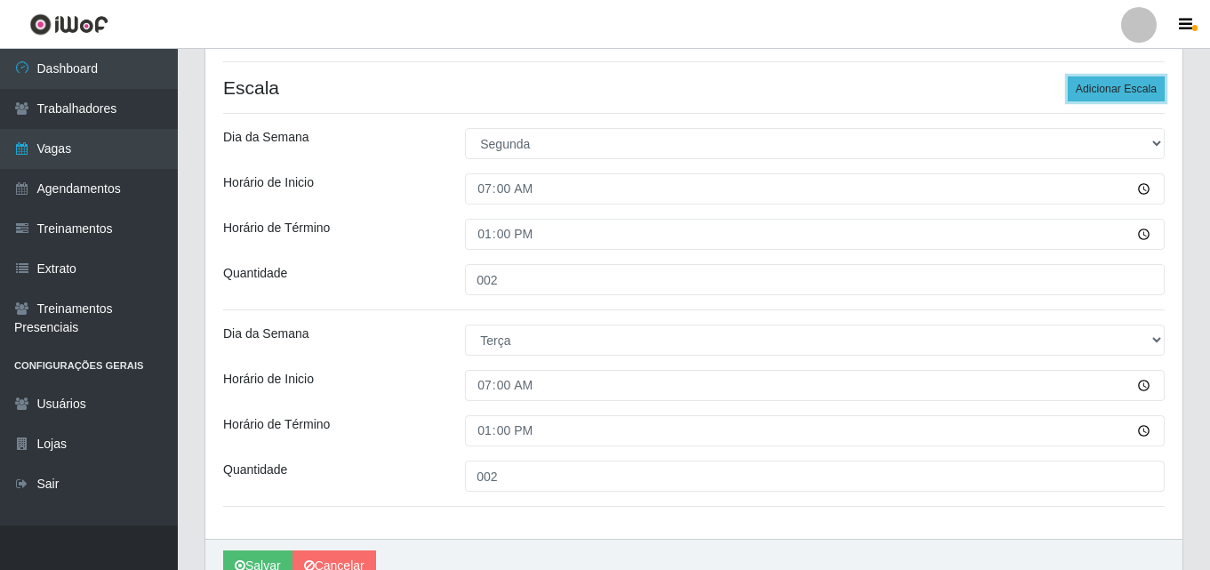
click at [1128, 87] on button "Adicionar Escala" at bounding box center [1116, 88] width 97 height 25
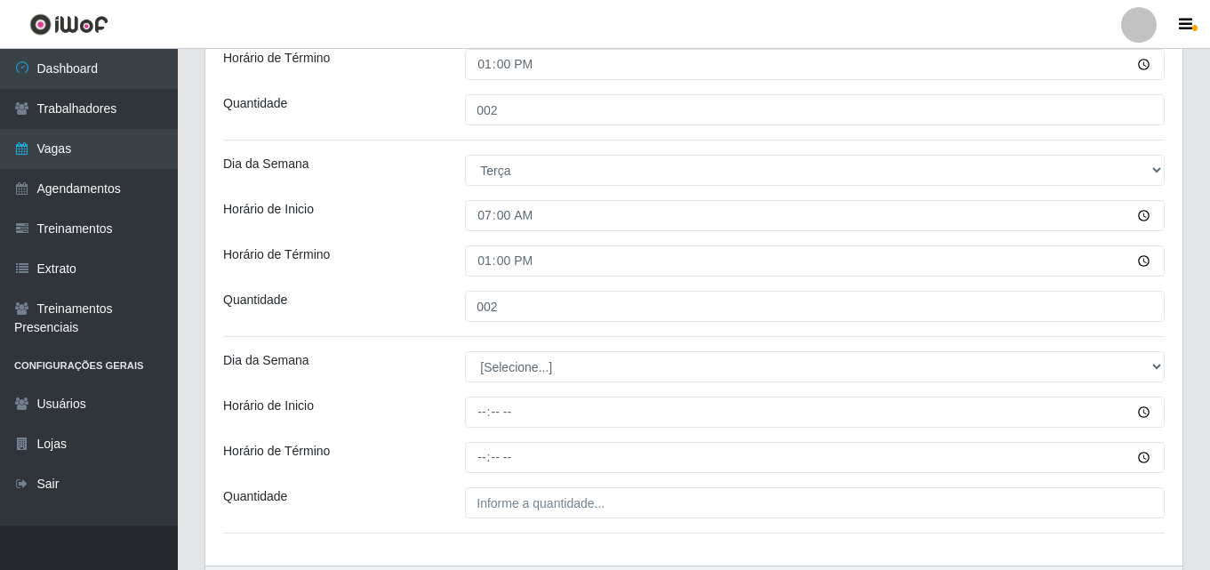
scroll to position [609, 0]
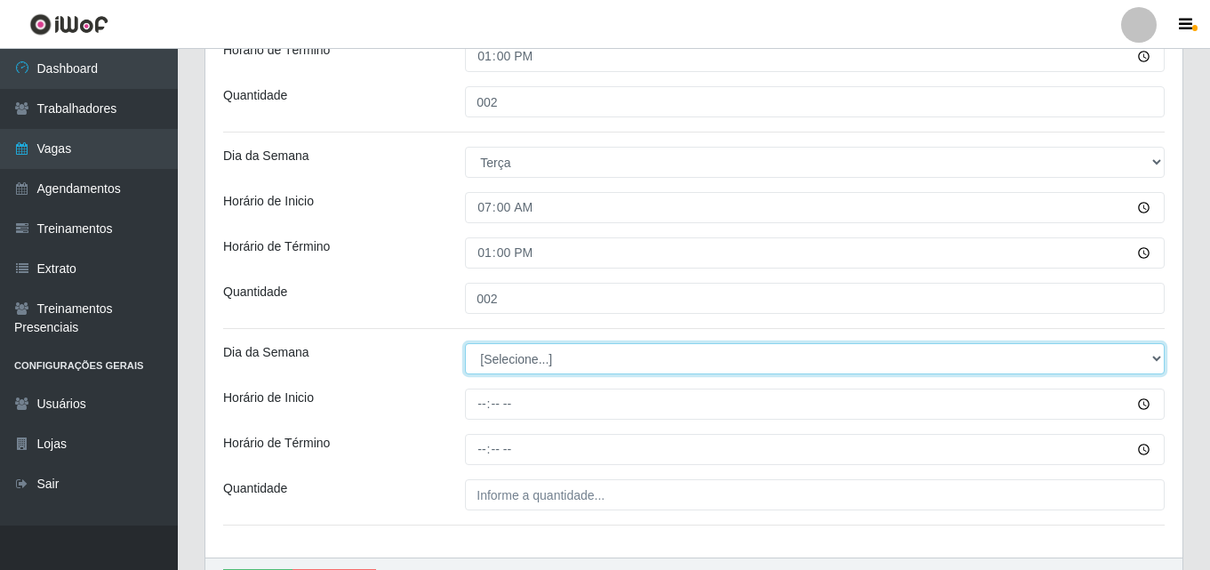
click at [501, 362] on select "[Selecione...] Segunda Terça Quarta Quinta Sexta Sábado Domingo" at bounding box center [815, 358] width 700 height 31
select select "3"
click at [465, 343] on select "[Selecione...] Segunda Terça Quarta Quinta Sexta Sábado Domingo" at bounding box center [815, 358] width 700 height 31
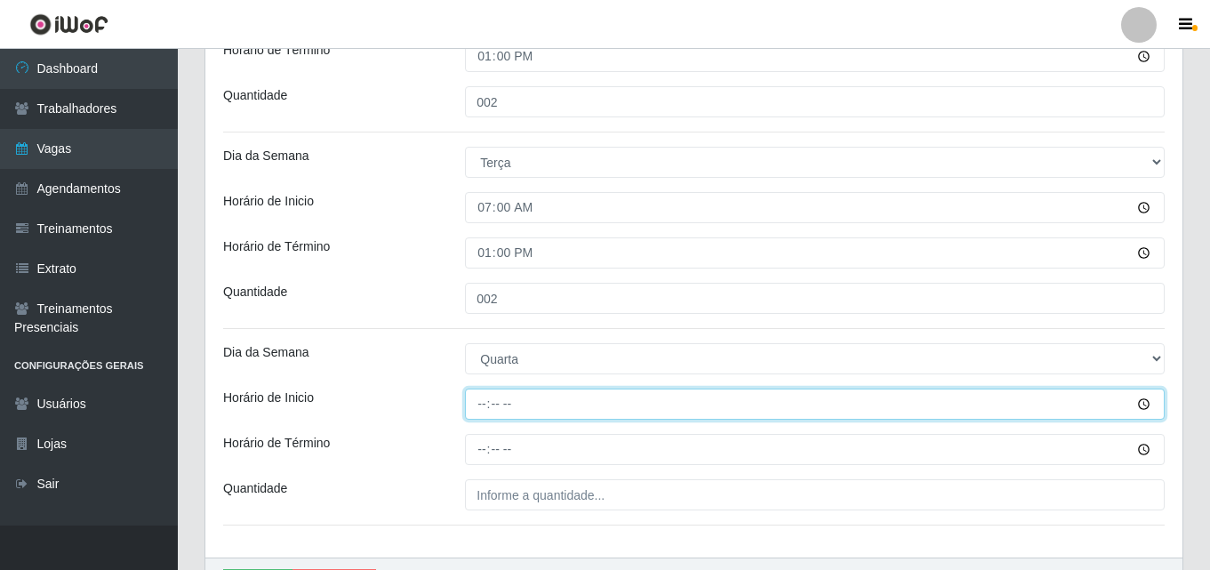
click at [483, 407] on input "Horário de Inicio" at bounding box center [815, 404] width 700 height 31
type input "07:00"
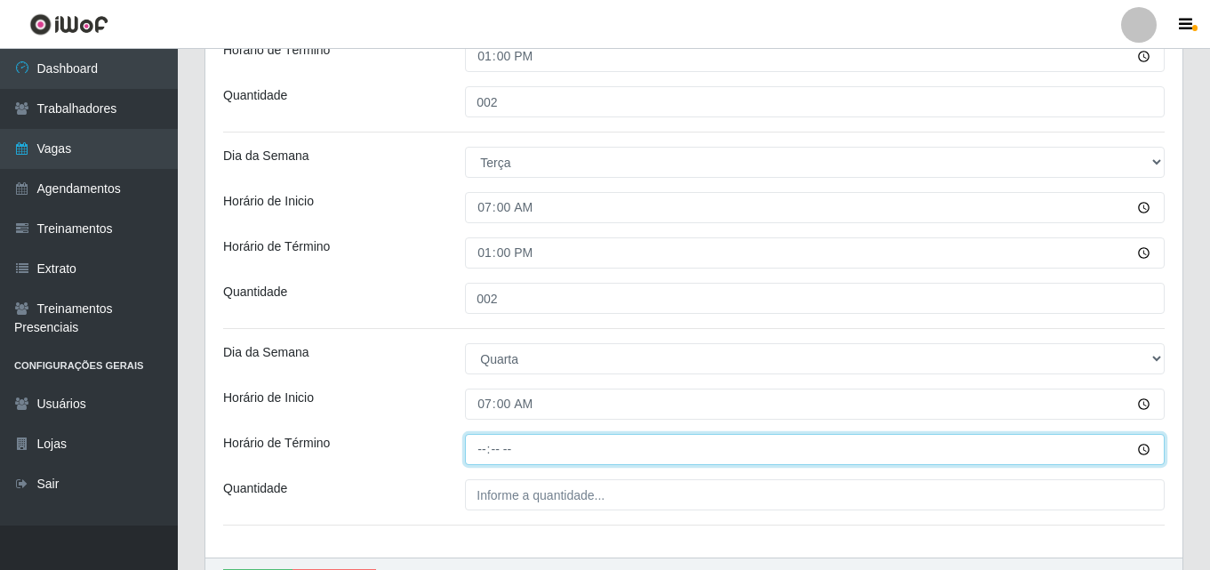
click at [481, 447] on input "Horário de Término" at bounding box center [815, 449] width 700 height 31
type input "13:00"
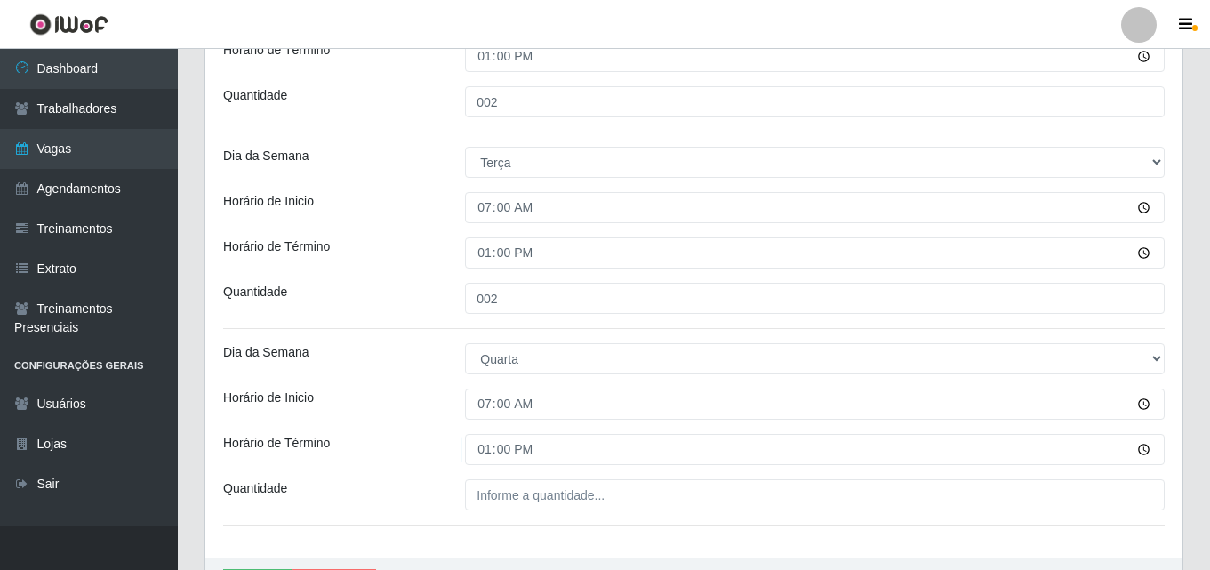
click at [457, 466] on div "Loja Corte Fácil - Unidade Emaús Função [Selecione...] ASG ASG + ASG ++ Auxilia…" at bounding box center [693, 51] width 977 height 1014
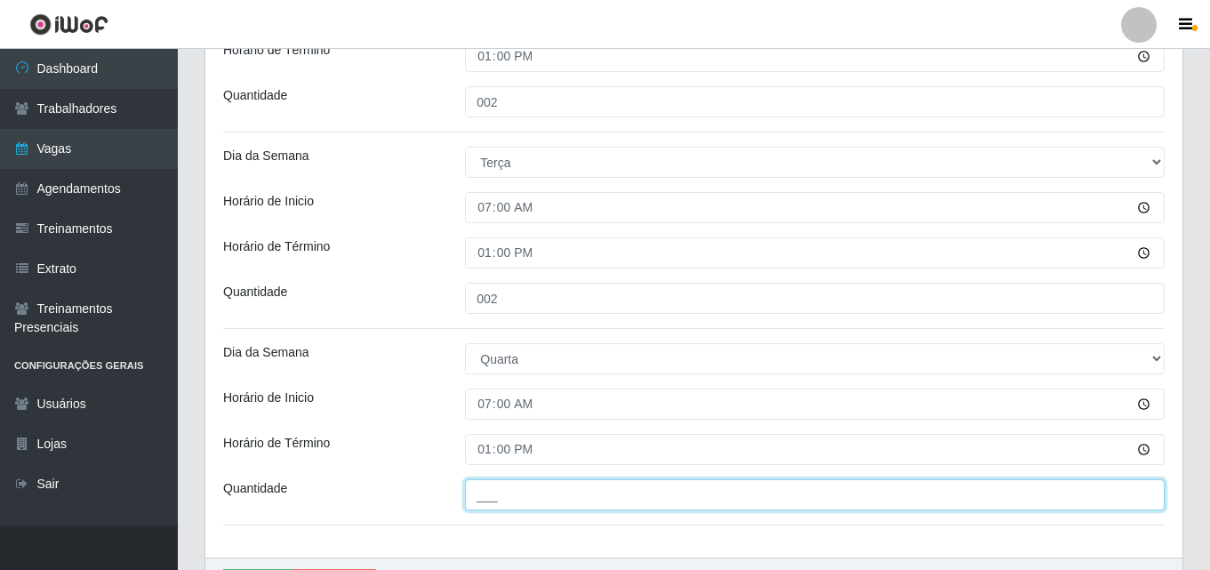
click at [478, 482] on input "___" at bounding box center [815, 494] width 700 height 31
type input "001"
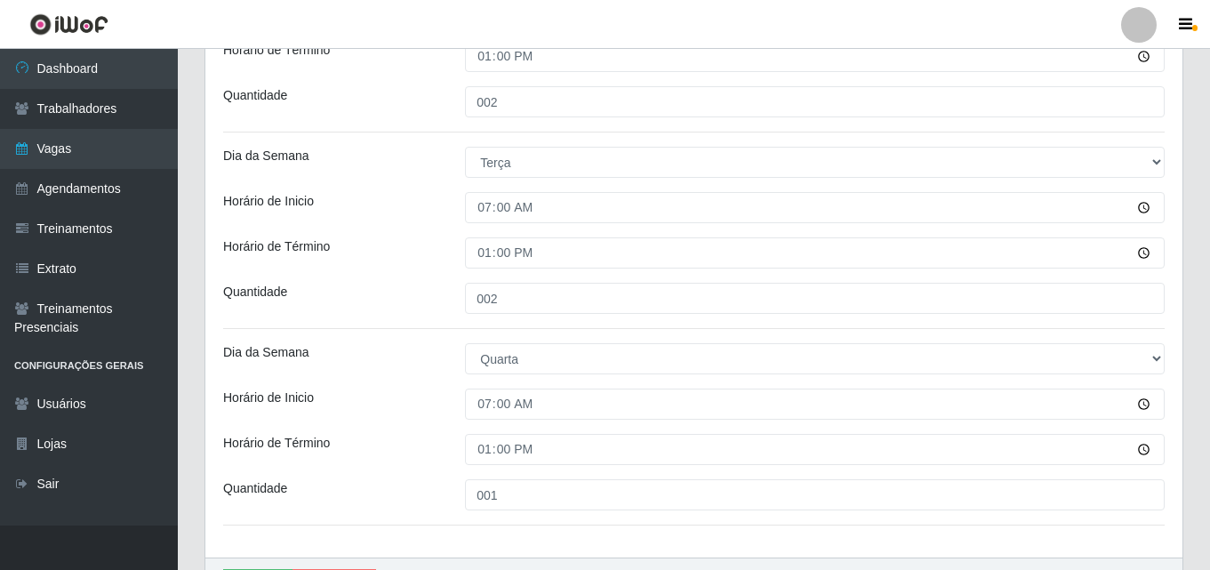
click at [443, 343] on div "Dia da Semana" at bounding box center [331, 358] width 242 height 31
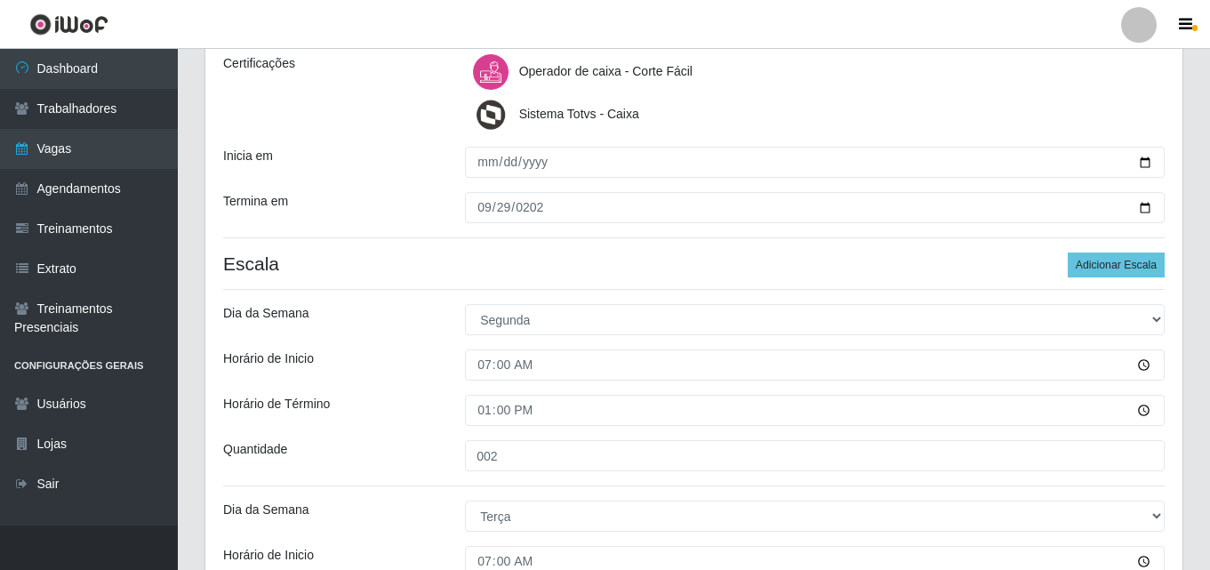
scroll to position [253, 0]
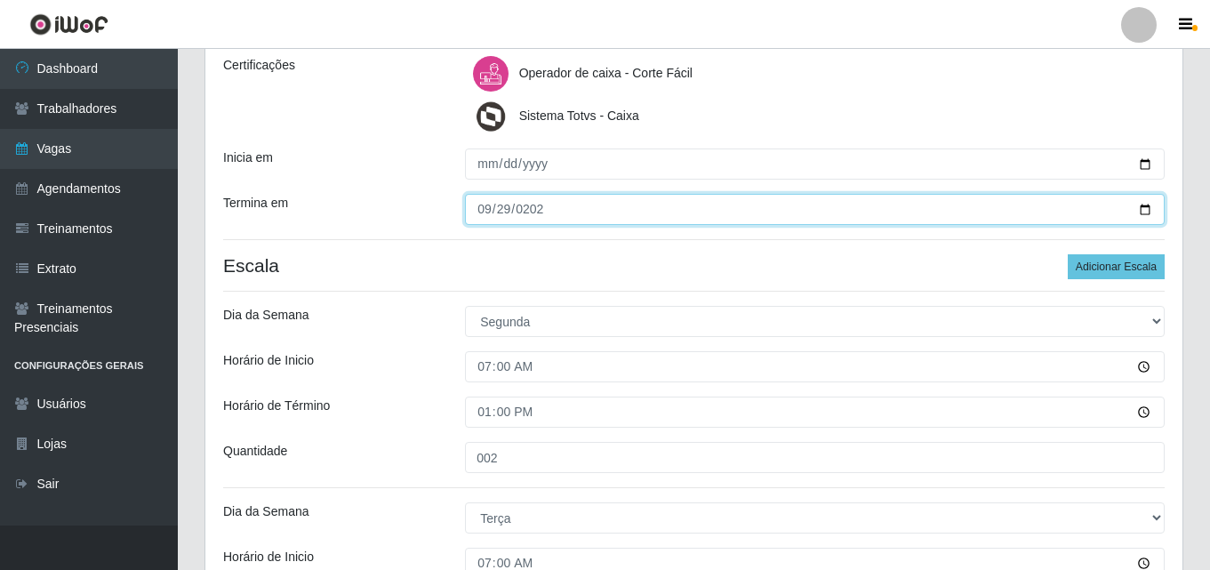
click at [491, 213] on input "[DATE]" at bounding box center [815, 209] width 700 height 31
type input "[DATE]"
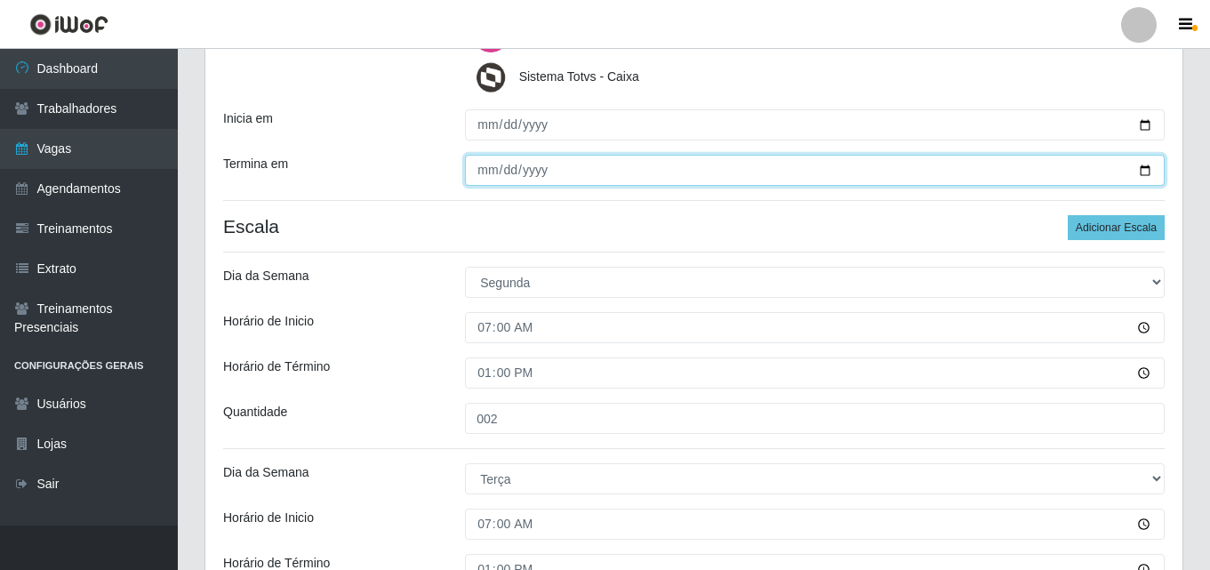
scroll to position [272, 0]
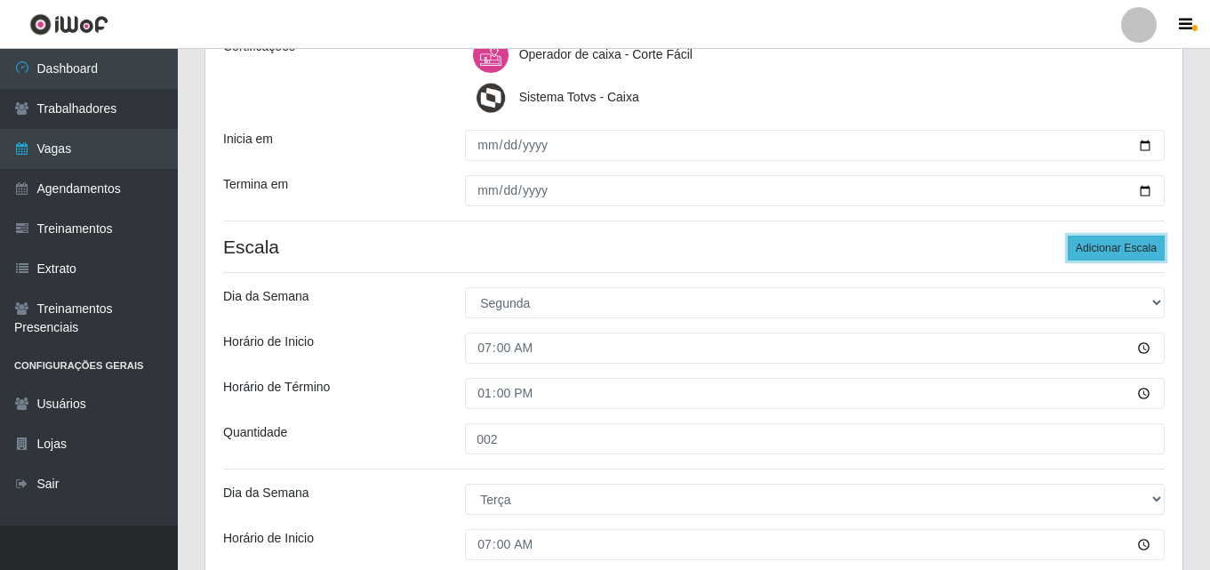
click at [1112, 240] on button "Adicionar Escala" at bounding box center [1116, 248] width 97 height 25
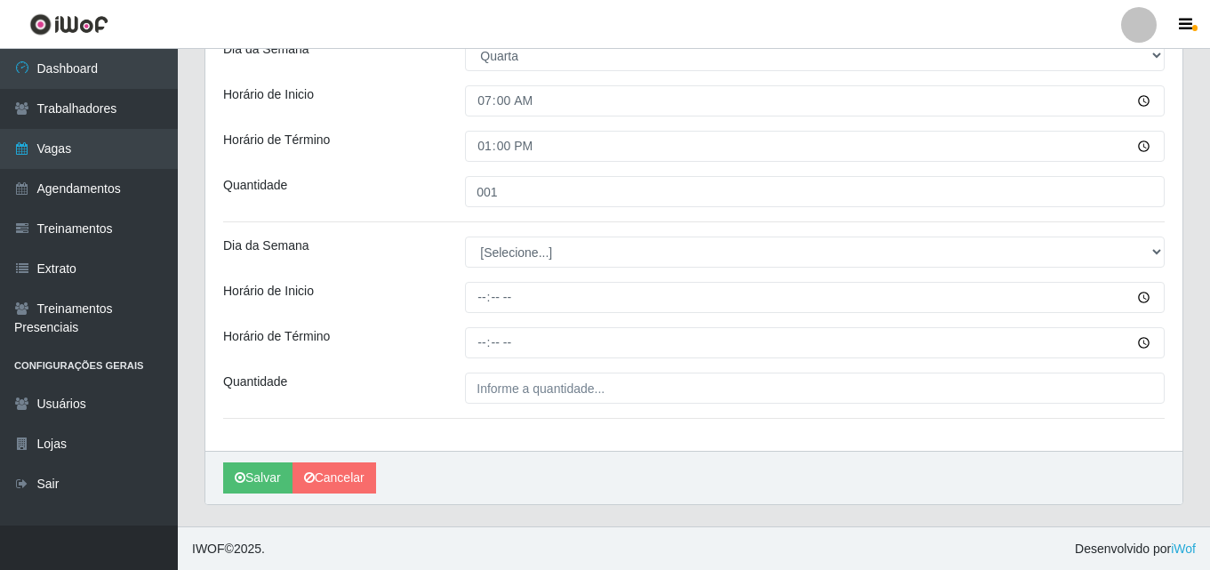
scroll to position [913, 0]
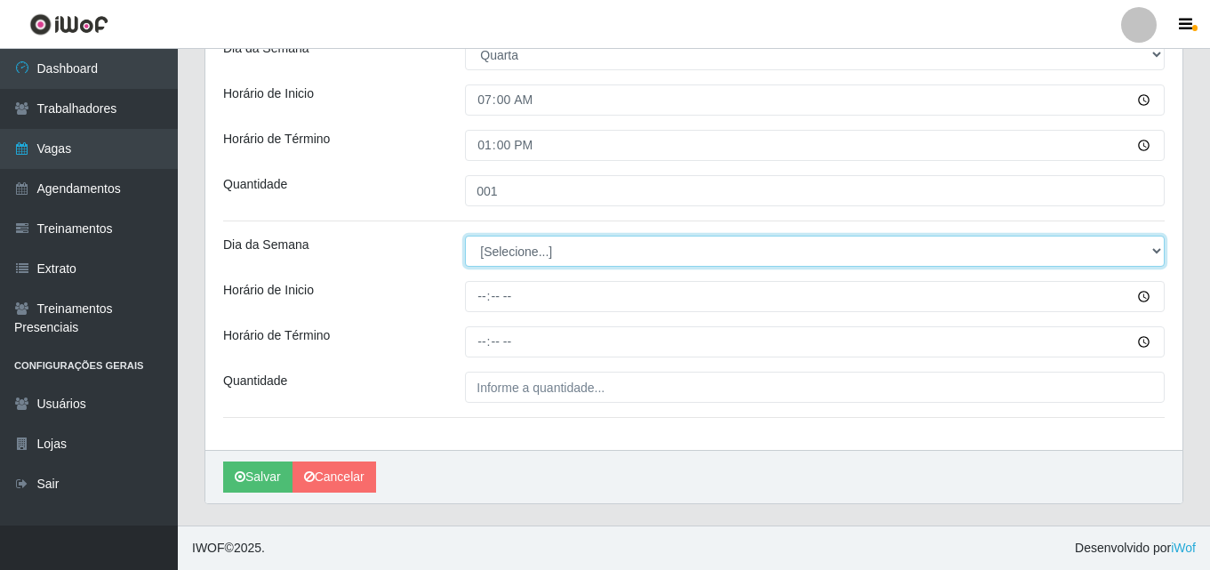
click at [514, 253] on select "[Selecione...] Segunda Terça Quarta Quinta Sexta Sábado Domingo" at bounding box center [815, 251] width 700 height 31
select select "4"
click at [465, 236] on select "[Selecione...] Segunda Terça Quarta Quinta Sexta Sábado Domingo" at bounding box center [815, 251] width 700 height 31
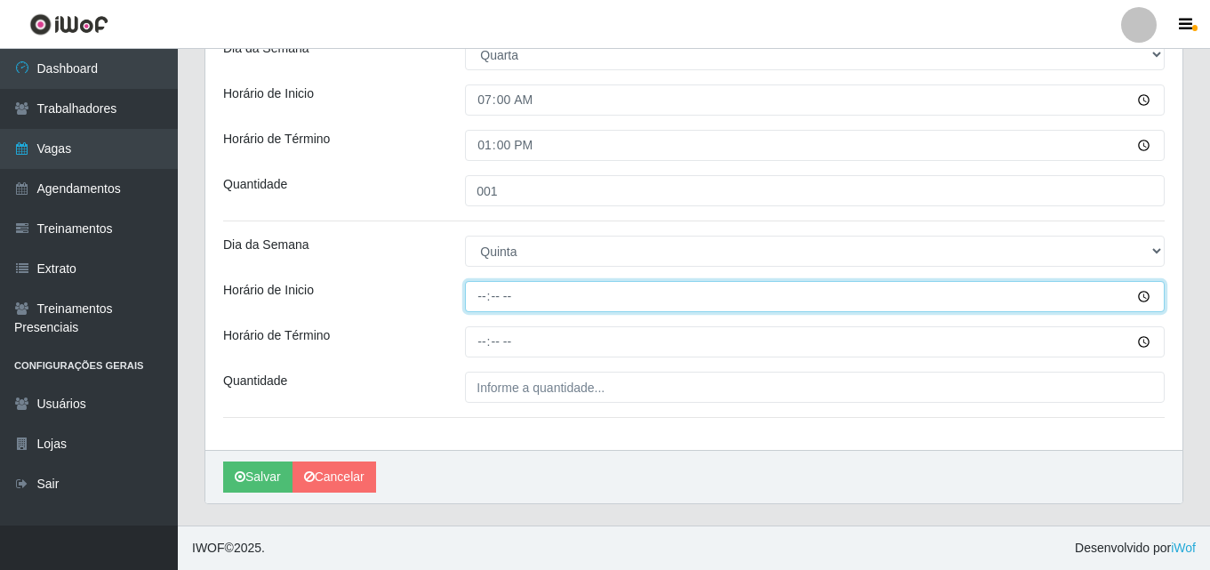
click at [474, 294] on input "Horário de Inicio" at bounding box center [815, 296] width 700 height 31
type input "07:00"
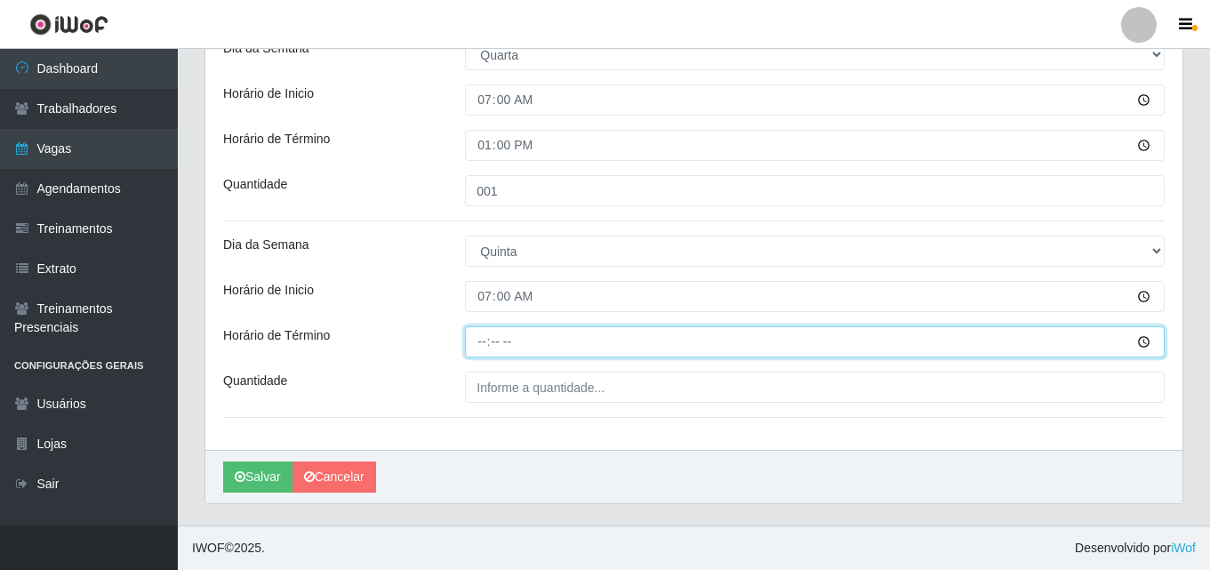
drag, startPoint x: 524, startPoint y: 346, endPoint x: 481, endPoint y: 351, distance: 43.0
click at [481, 351] on input "Horário de Término" at bounding box center [815, 341] width 700 height 31
type input "13:00"
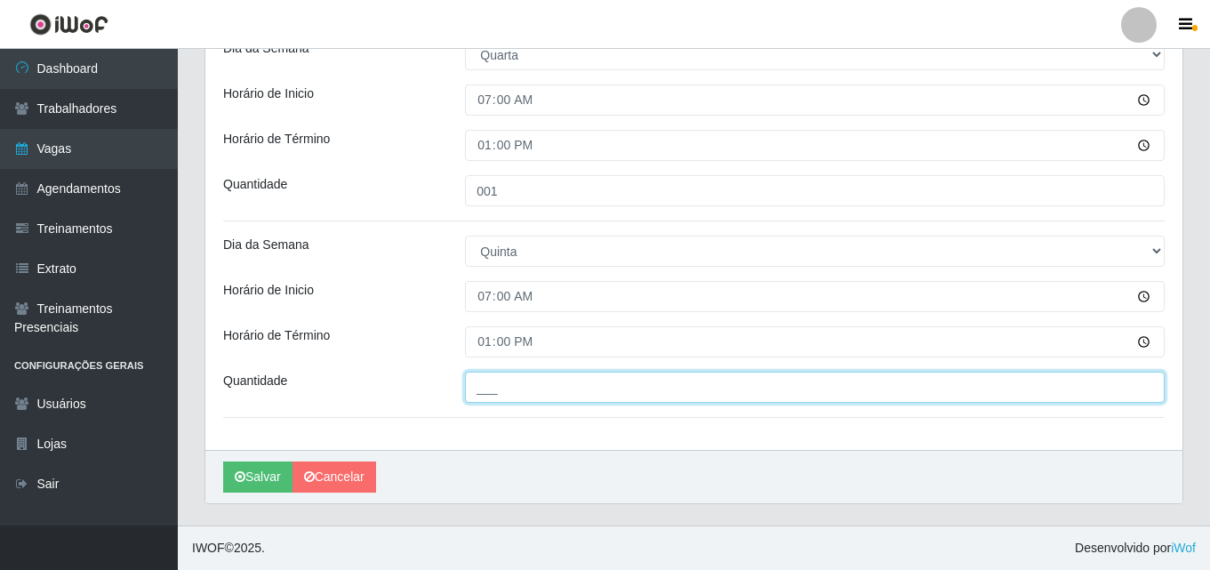
click at [497, 378] on input "___" at bounding box center [815, 387] width 700 height 31
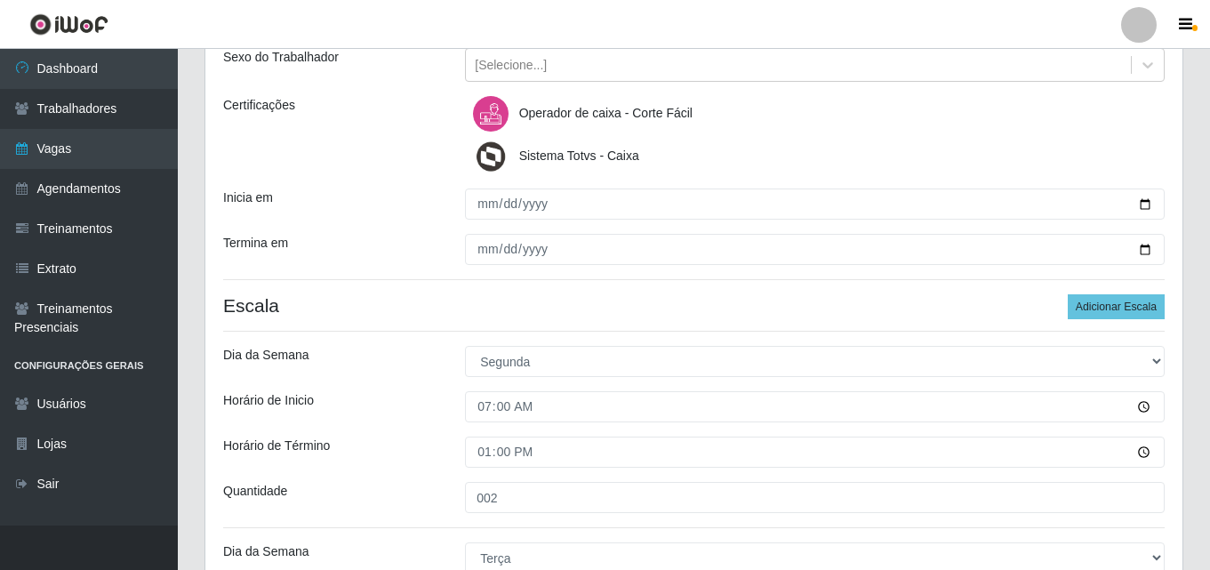
scroll to position [202, 0]
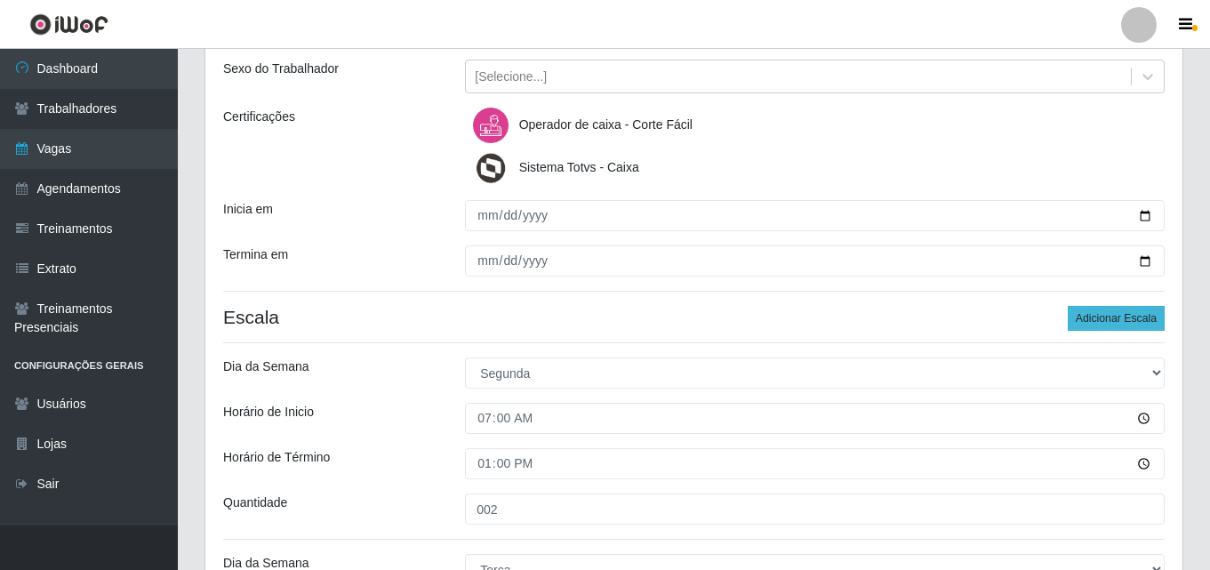
type input "002"
click at [1137, 319] on button "Adicionar Escala" at bounding box center [1116, 318] width 97 height 25
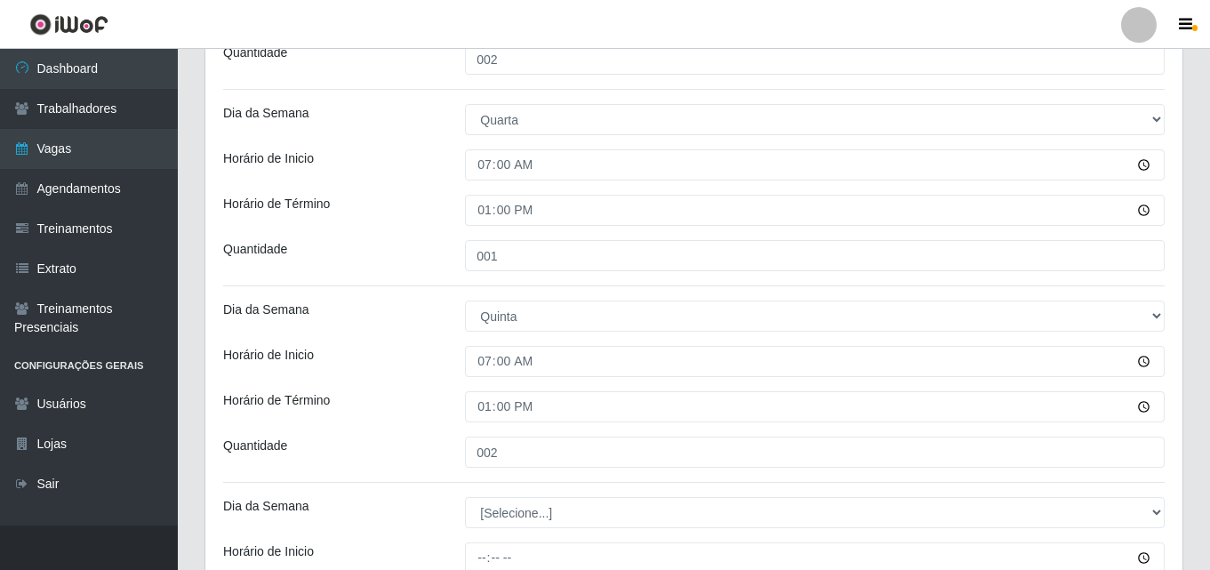
scroll to position [1110, 0]
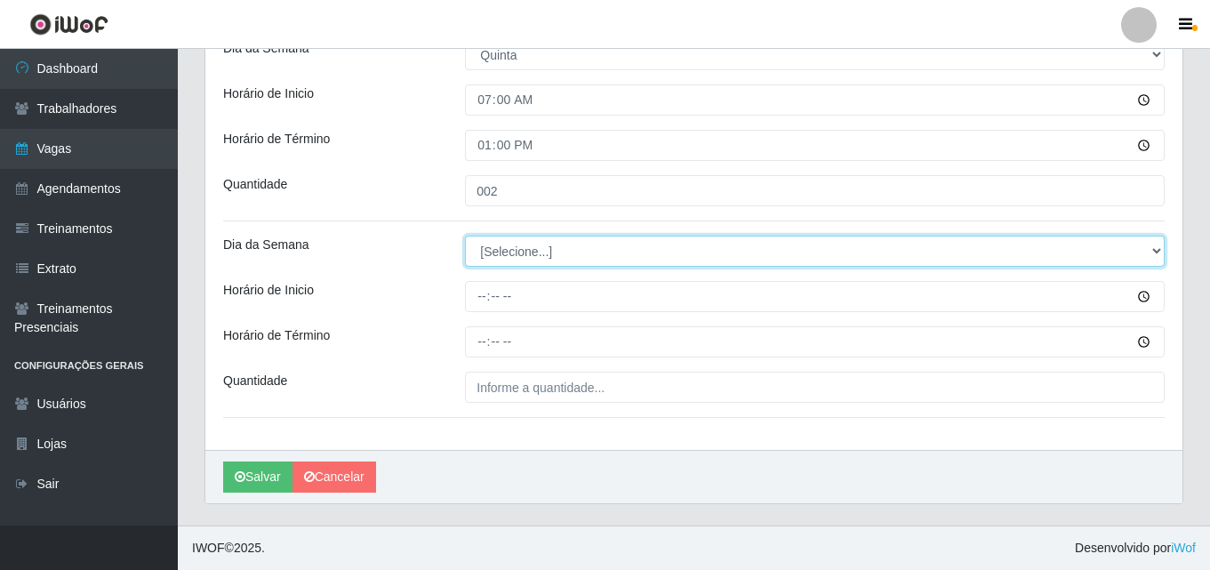
click at [504, 255] on select "[Selecione...] Segunda Terça Quarta Quinta Sexta Sábado Domingo" at bounding box center [815, 251] width 700 height 31
select select "5"
click at [465, 236] on select "[Selecione...] Segunda Terça Quarta Quinta Sexta Sábado Domingo" at bounding box center [815, 251] width 700 height 31
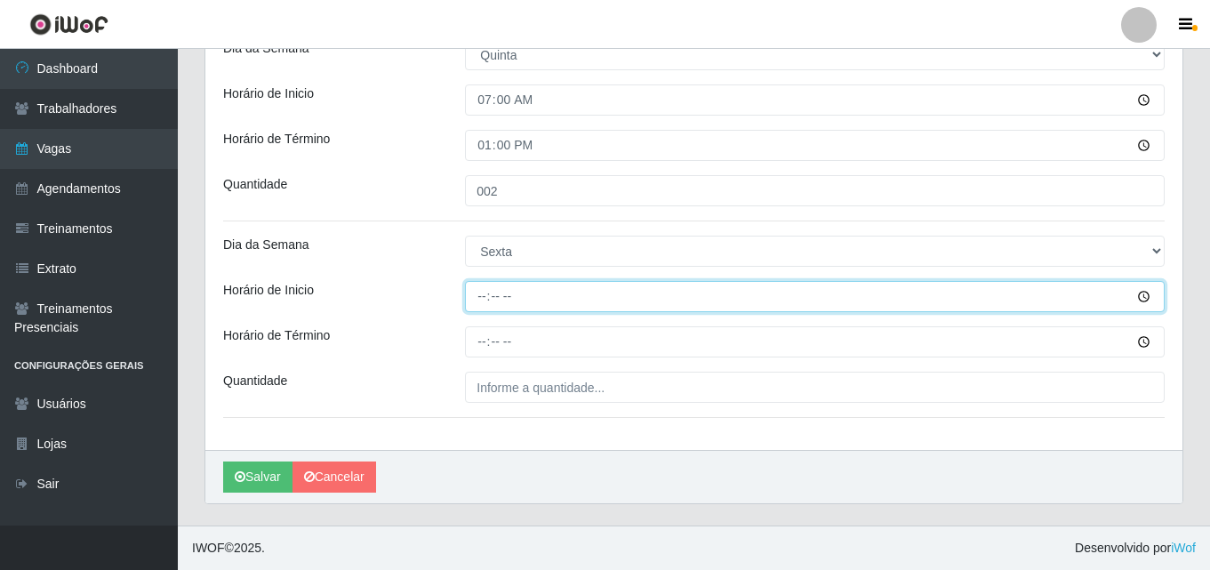
click at [494, 301] on input "Horário de Inicio" at bounding box center [815, 296] width 700 height 31
click at [483, 301] on input "Horário de Inicio" at bounding box center [815, 296] width 700 height 31
type input "07:00"
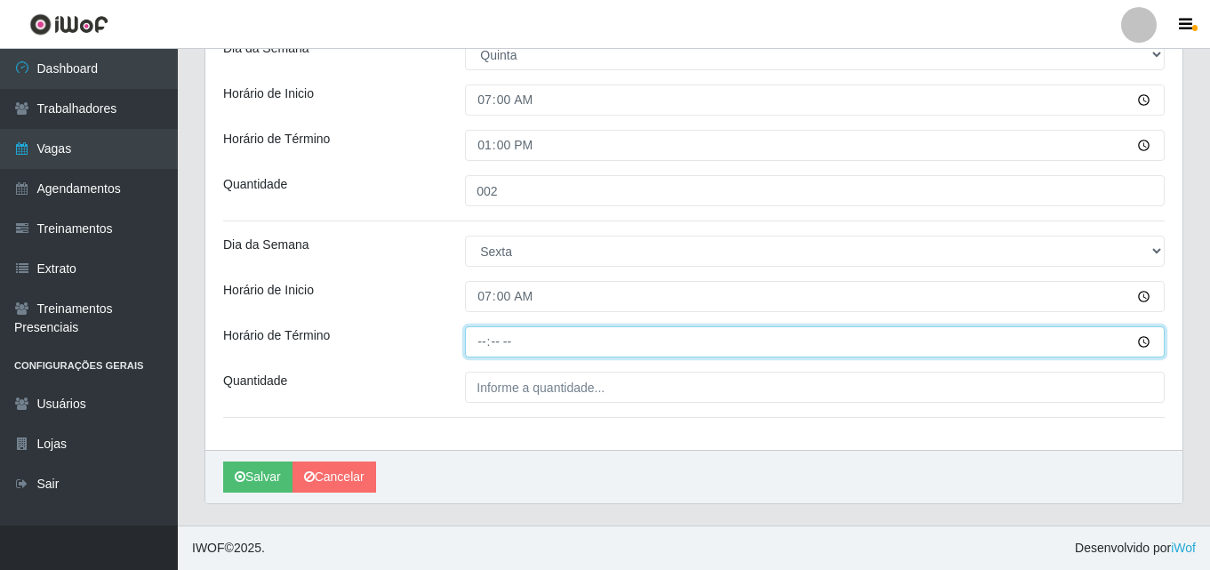
click at [480, 337] on input "Horário de Término" at bounding box center [815, 341] width 700 height 31
type input "13:00"
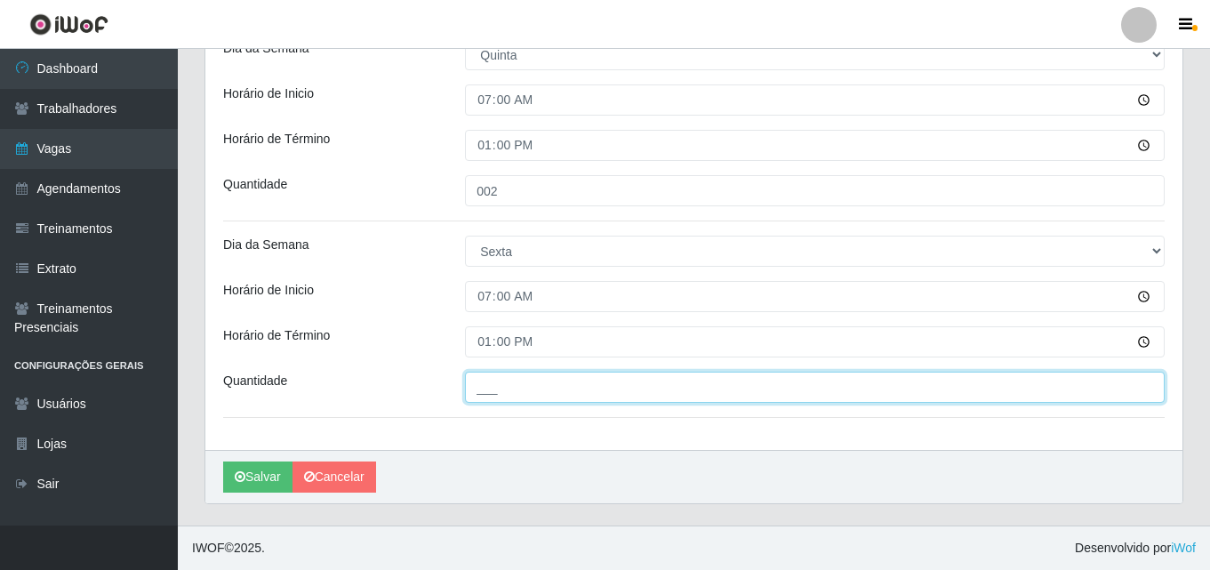
click at [506, 391] on input "___" at bounding box center [815, 387] width 700 height 31
type input "001"
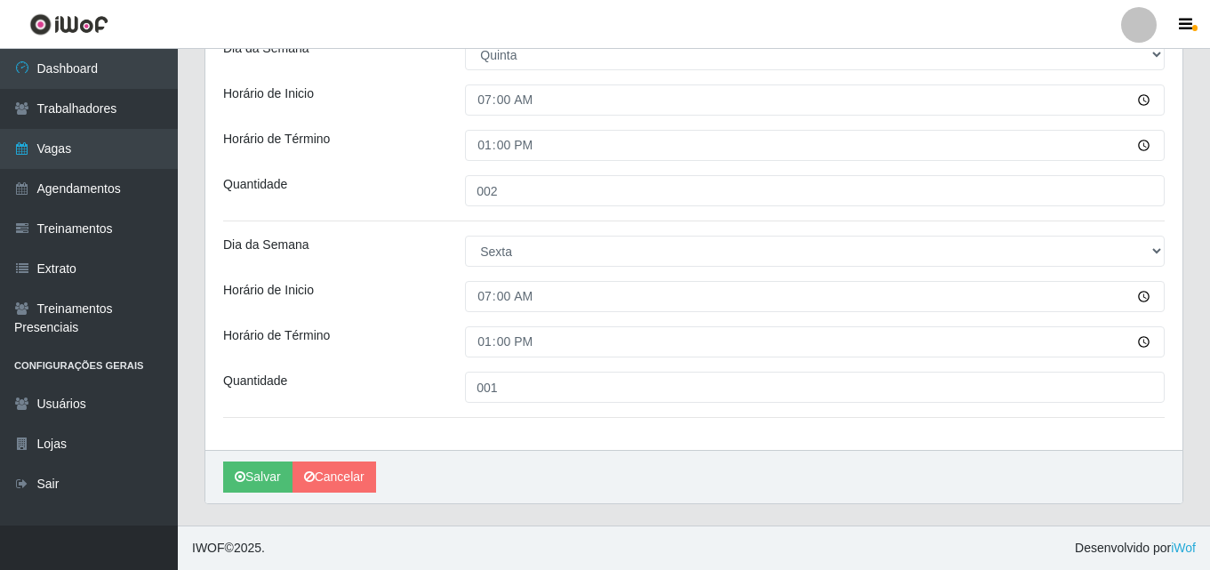
click at [261, 464] on button "Salvar" at bounding box center [257, 476] width 69 height 31
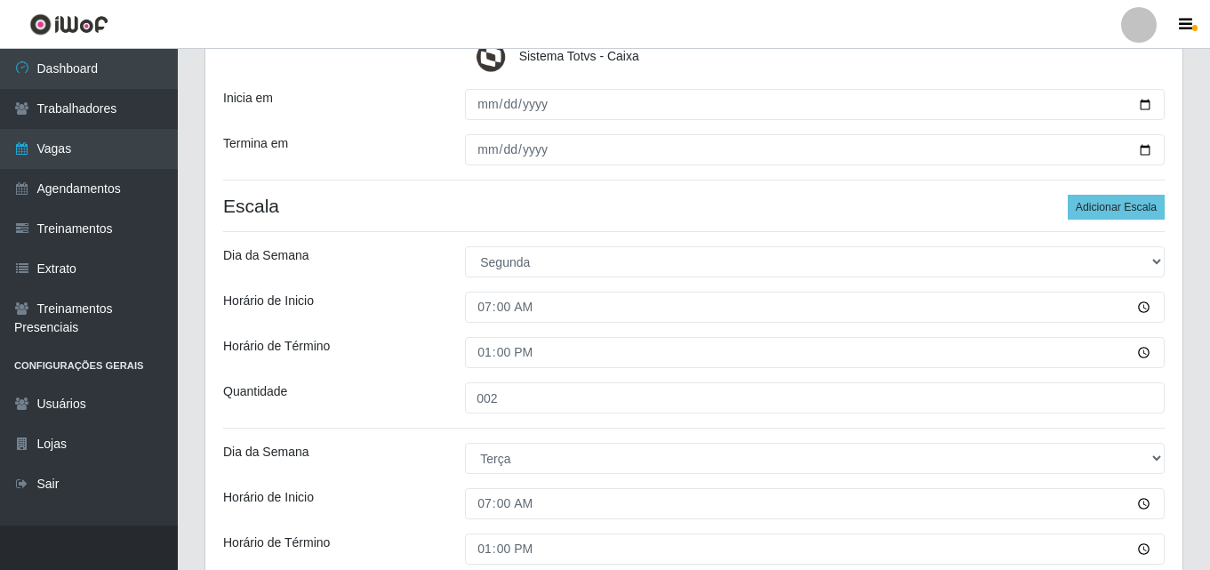
scroll to position [0, 0]
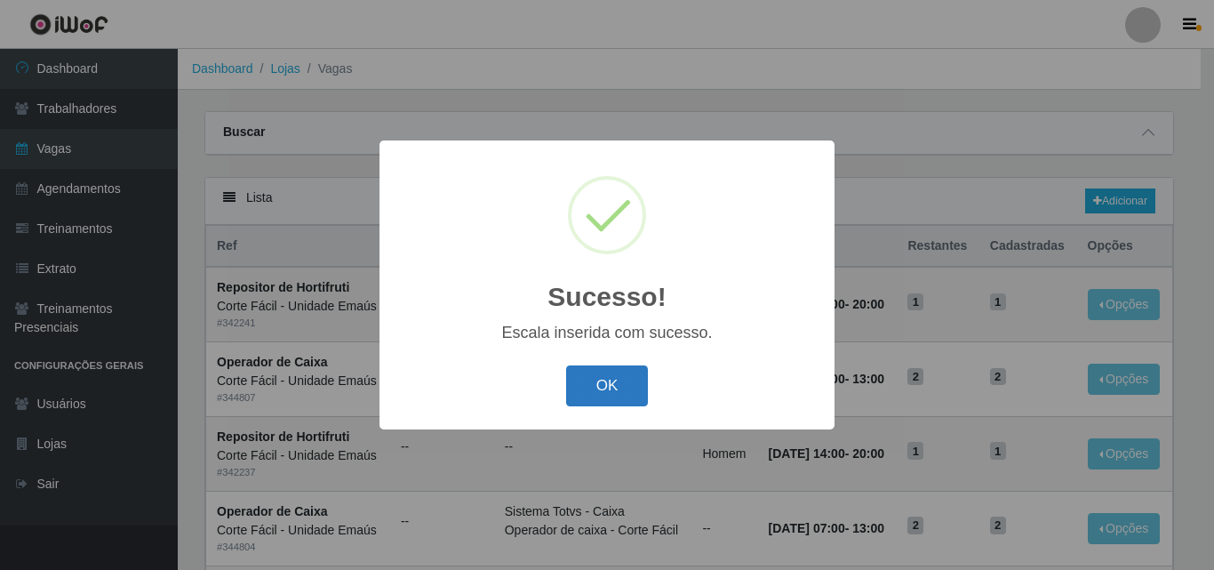
click at [637, 394] on button "OK" at bounding box center [607, 386] width 83 height 42
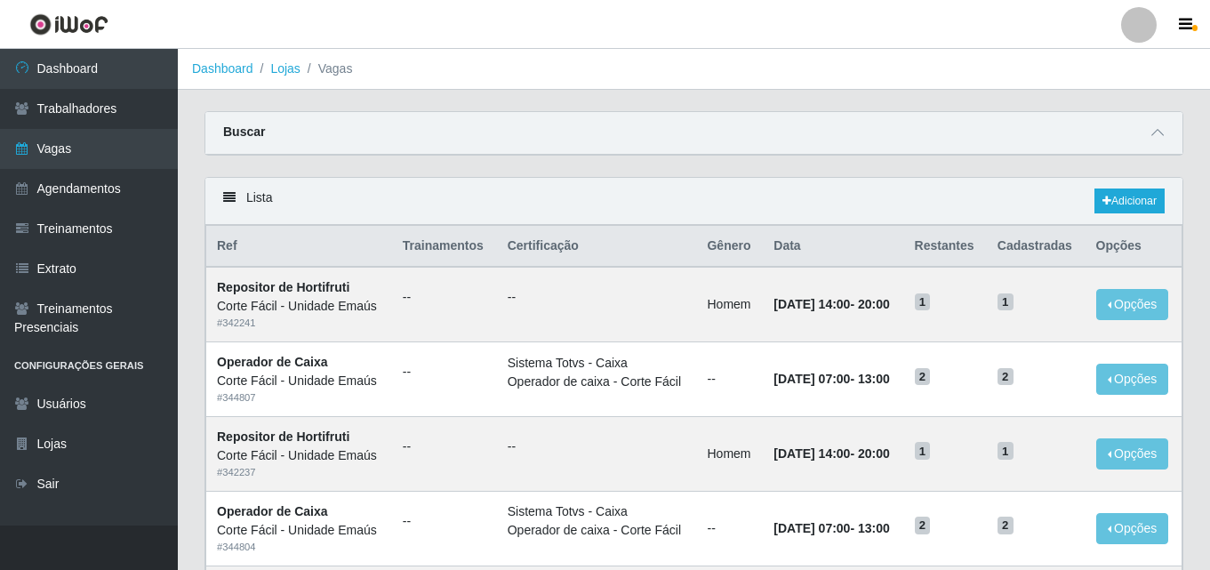
click at [1082, 126] on div "Buscar" at bounding box center [693, 133] width 977 height 43
click at [1154, 137] on icon at bounding box center [1157, 132] width 12 height 12
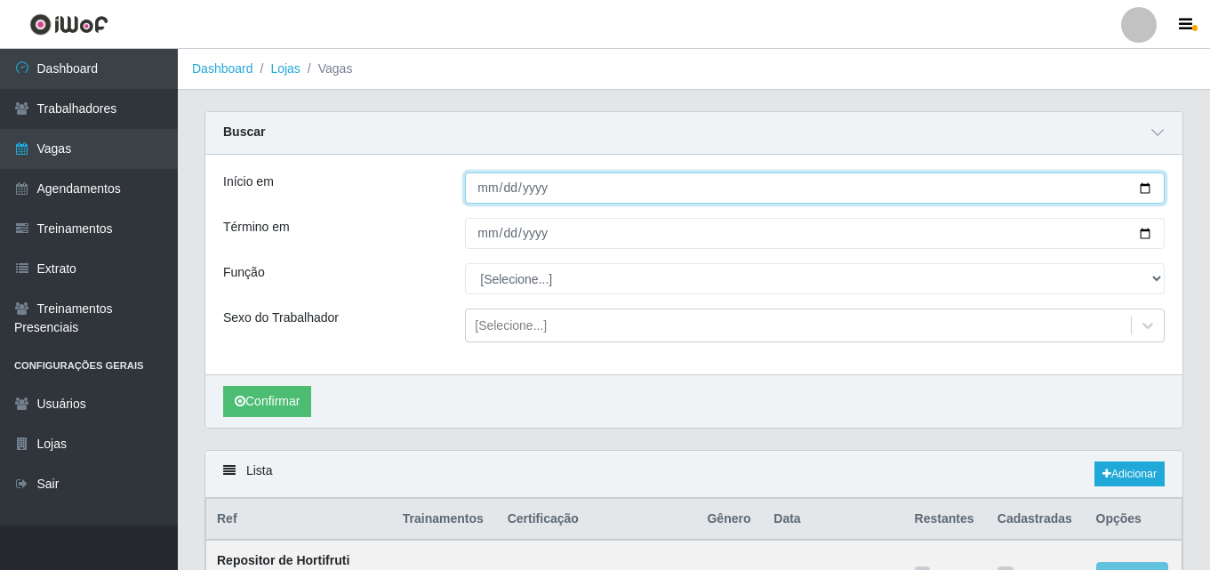
click at [485, 191] on input "Início em" at bounding box center [815, 187] width 700 height 31
type input "[DATE]"
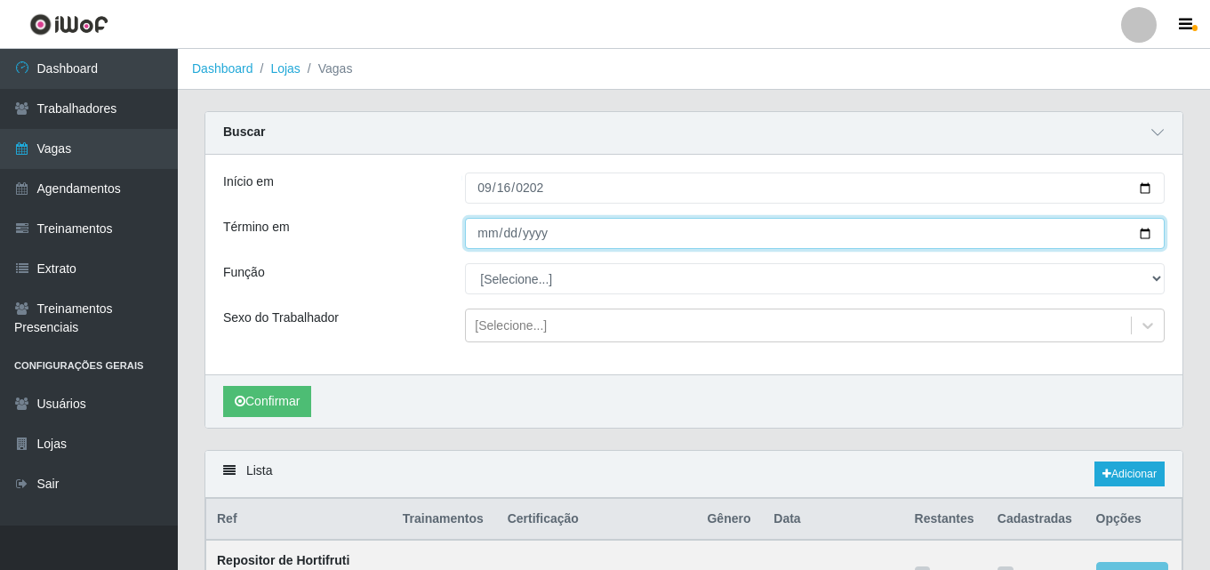
click at [481, 244] on input "Término em" at bounding box center [815, 233] width 700 height 31
type input "[DATE]"
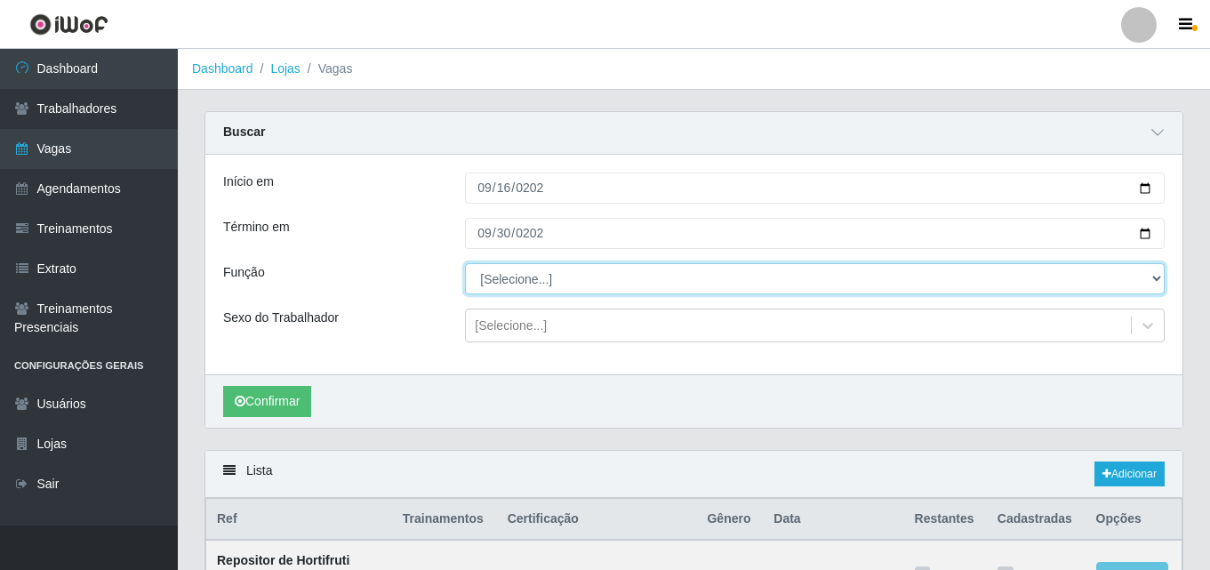
click at [544, 271] on select "[Selecione...] ASG ASG + ASG ++ Auxiliar de Cozinha Auxiliar de Cozinha + Auxil…" at bounding box center [815, 278] width 700 height 31
select select "22"
click at [465, 264] on select "[Selecione...] ASG ASG + ASG ++ Auxiliar de Cozinha Auxiliar de Cozinha + Auxil…" at bounding box center [815, 278] width 700 height 31
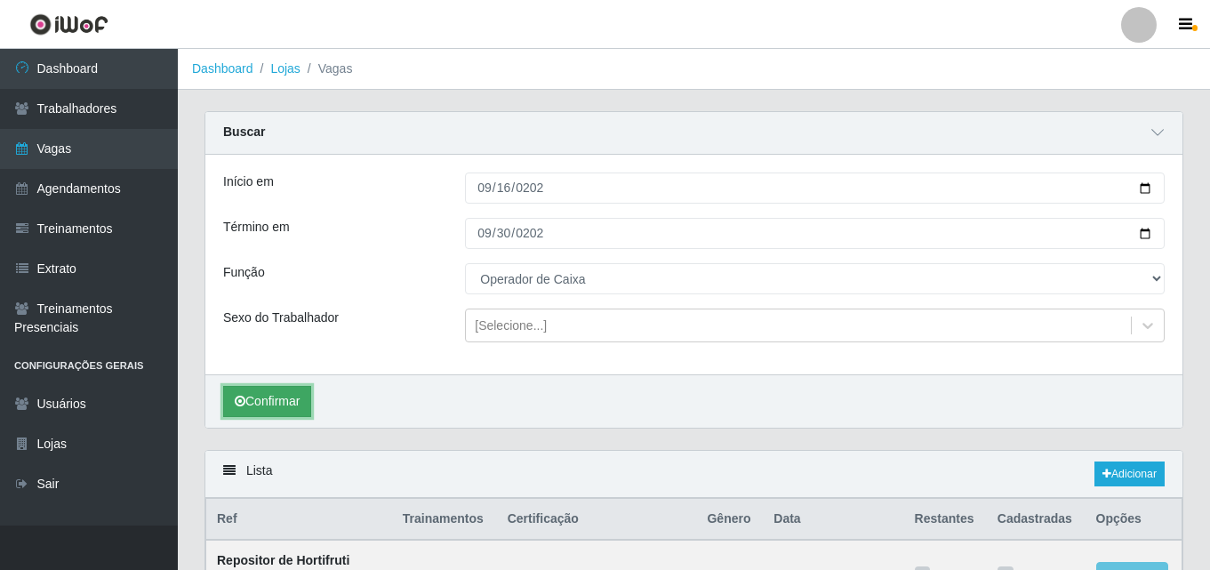
click at [277, 402] on button "Confirmar" at bounding box center [267, 401] width 88 height 31
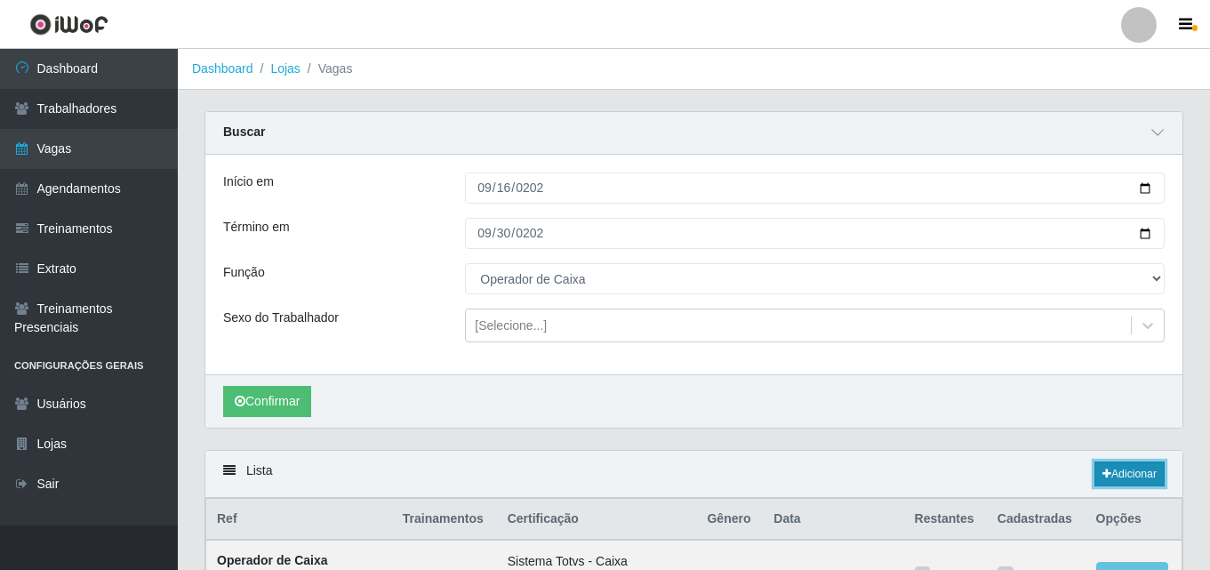
click at [1122, 467] on link "Adicionar" at bounding box center [1129, 473] width 70 height 25
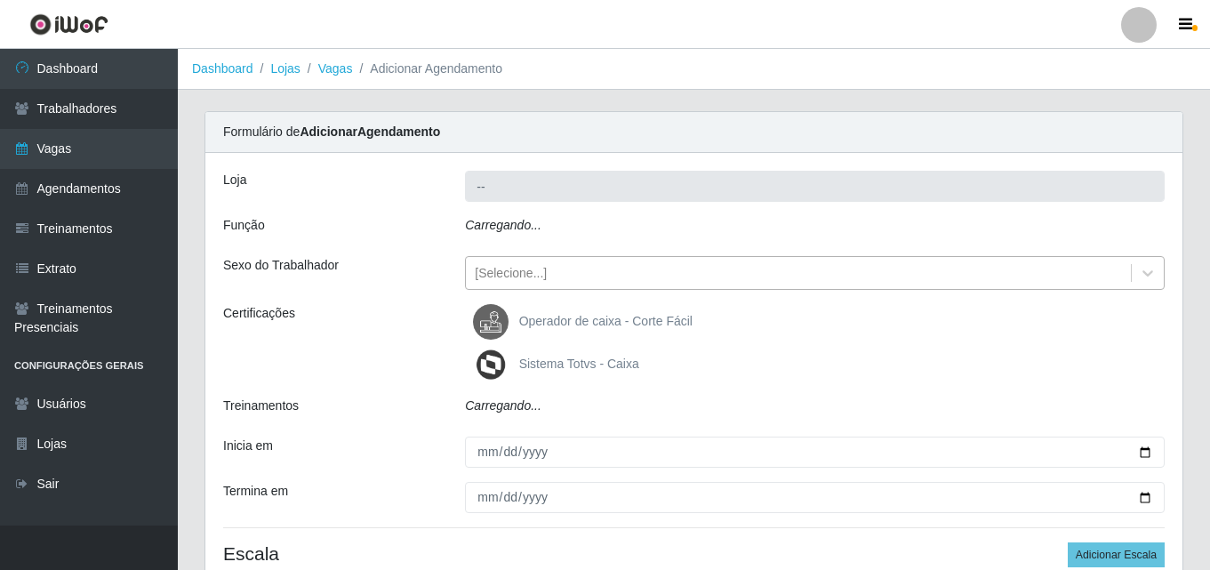
type input "Corte Fácil - Unidade Emaús"
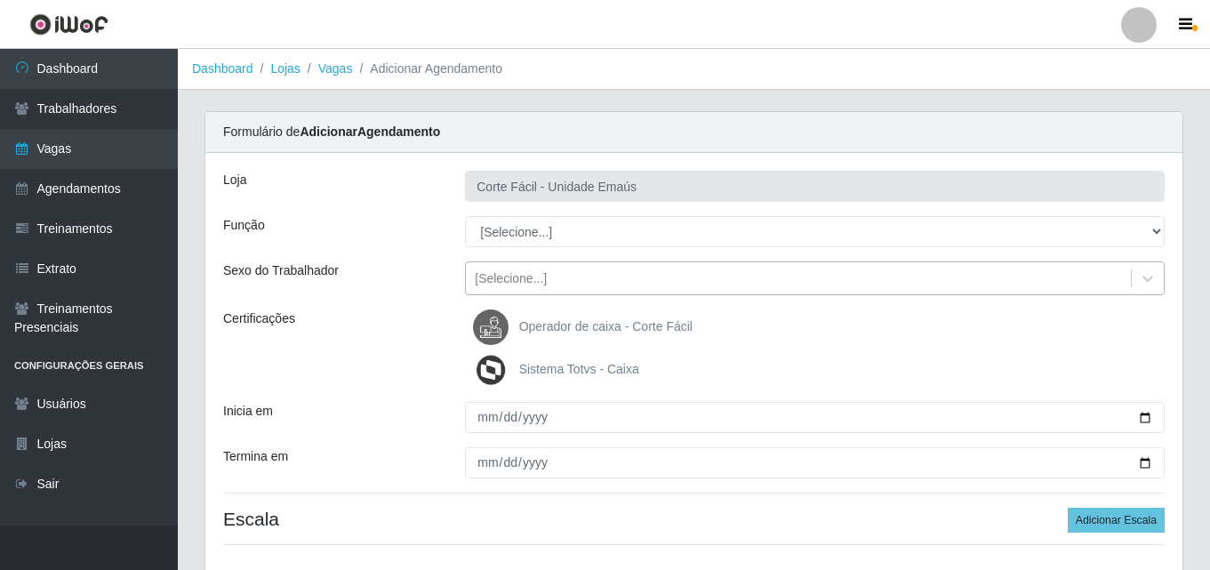
click at [521, 284] on div "[Selecione...]" at bounding box center [511, 278] width 72 height 19
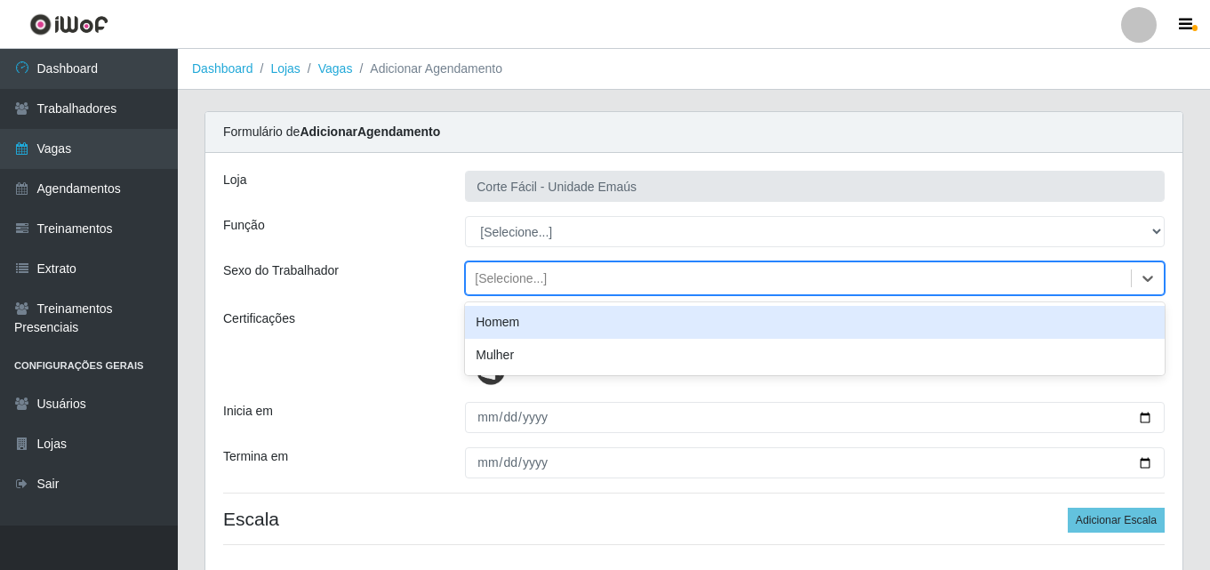
click at [514, 281] on div "[Selecione...]" at bounding box center [511, 278] width 72 height 19
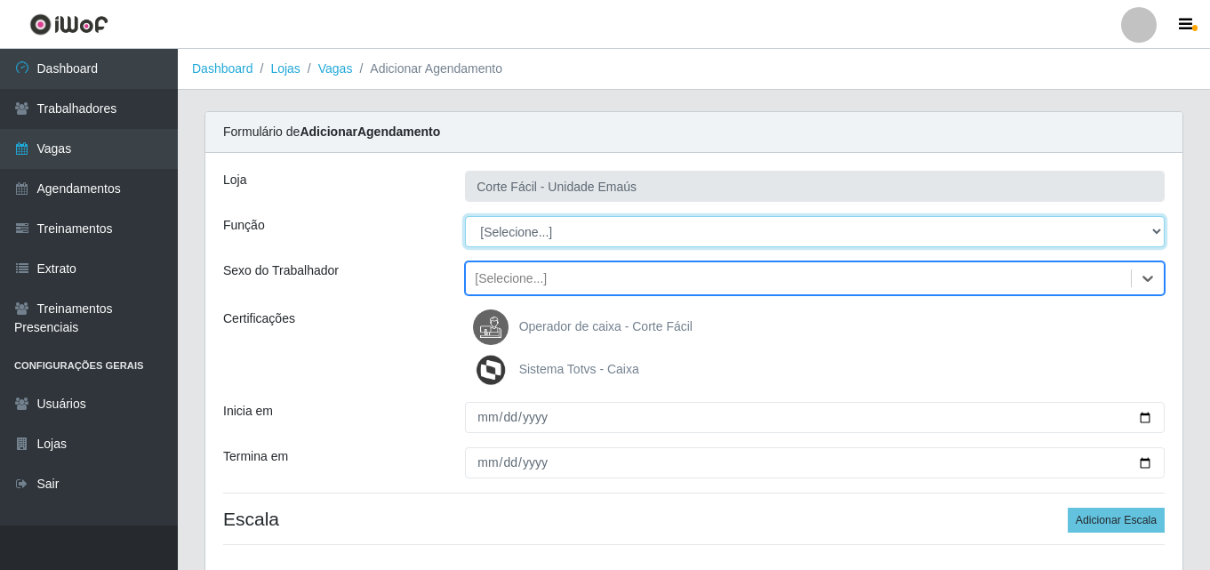
click at [514, 233] on select "[Selecione...] ASG ASG + ASG ++ Auxiliar de Cozinha Auxiliar de Cozinha + Auxil…" at bounding box center [815, 231] width 700 height 31
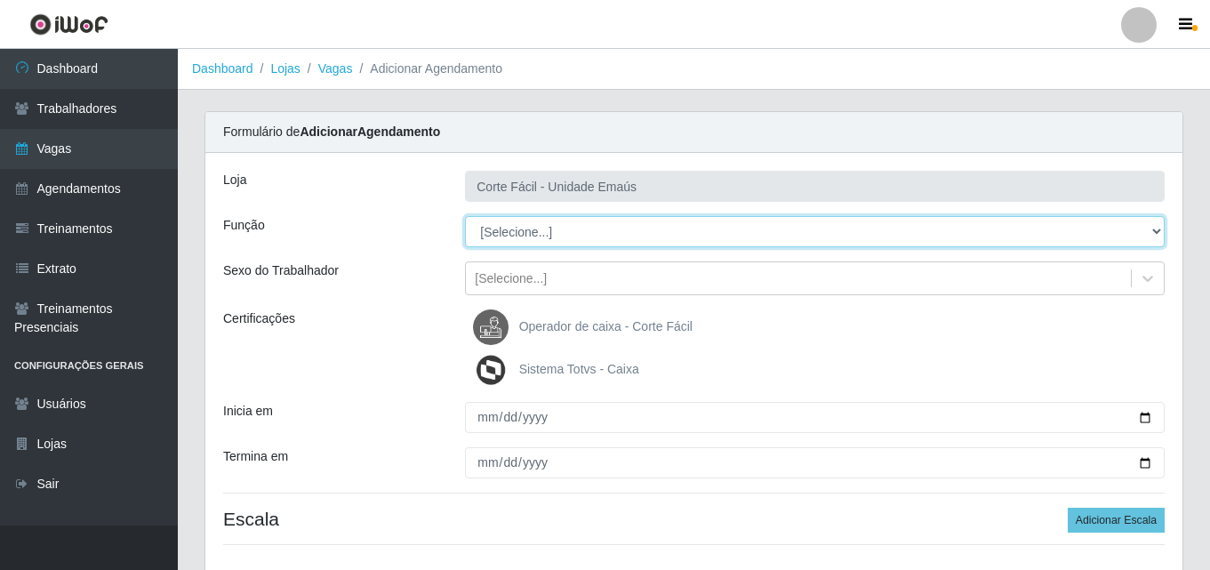
select select "22"
click at [465, 216] on select "[Selecione...] ASG ASG + ASG ++ Auxiliar de Cozinha Auxiliar de Cozinha + Auxil…" at bounding box center [815, 231] width 700 height 31
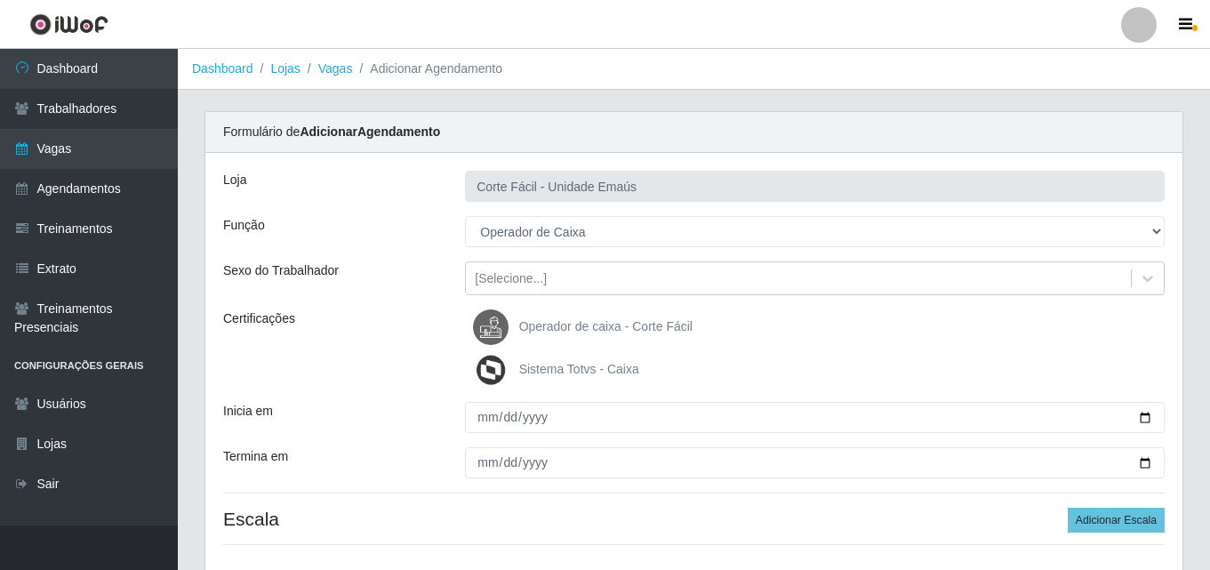
drag, startPoint x: 513, startPoint y: 321, endPoint x: 525, endPoint y: 327, distance: 13.9
click at [513, 320] on img at bounding box center [494, 327] width 43 height 36
click at [0, 0] on input "Operador de caixa - Corte Fácil" at bounding box center [0, 0] width 0 height 0
click at [558, 376] on span "Sistema Totvs - Caixa" at bounding box center [579, 369] width 120 height 14
click at [0, 0] on input "Sistema Totvs - Caixa" at bounding box center [0, 0] width 0 height 0
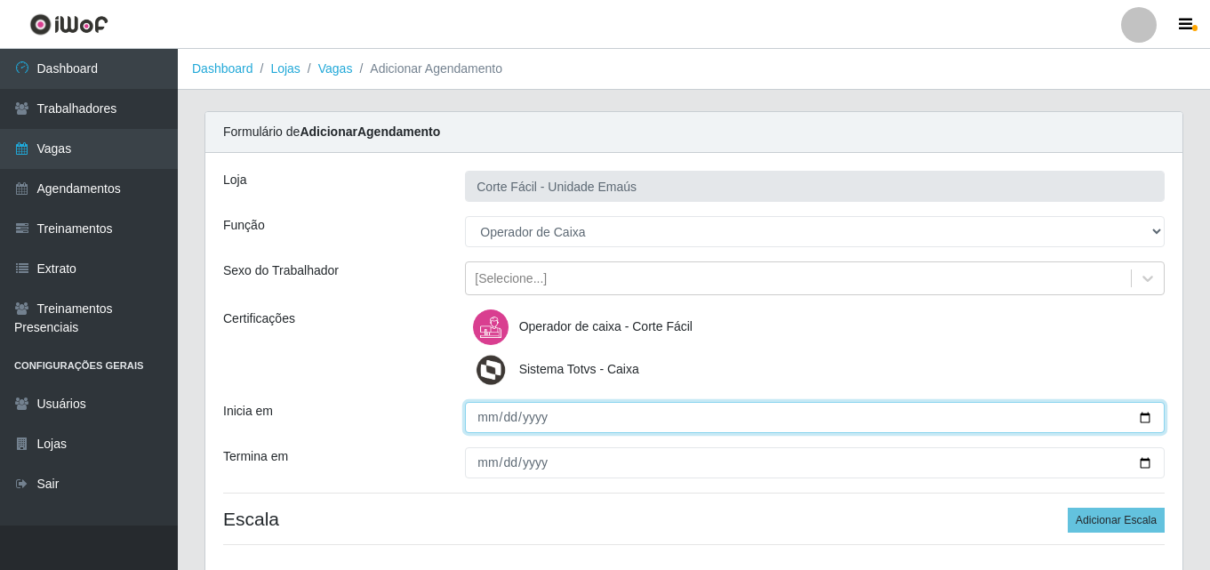
click at [477, 422] on input "Inicia em" at bounding box center [815, 417] width 700 height 31
type input "[DATE]"
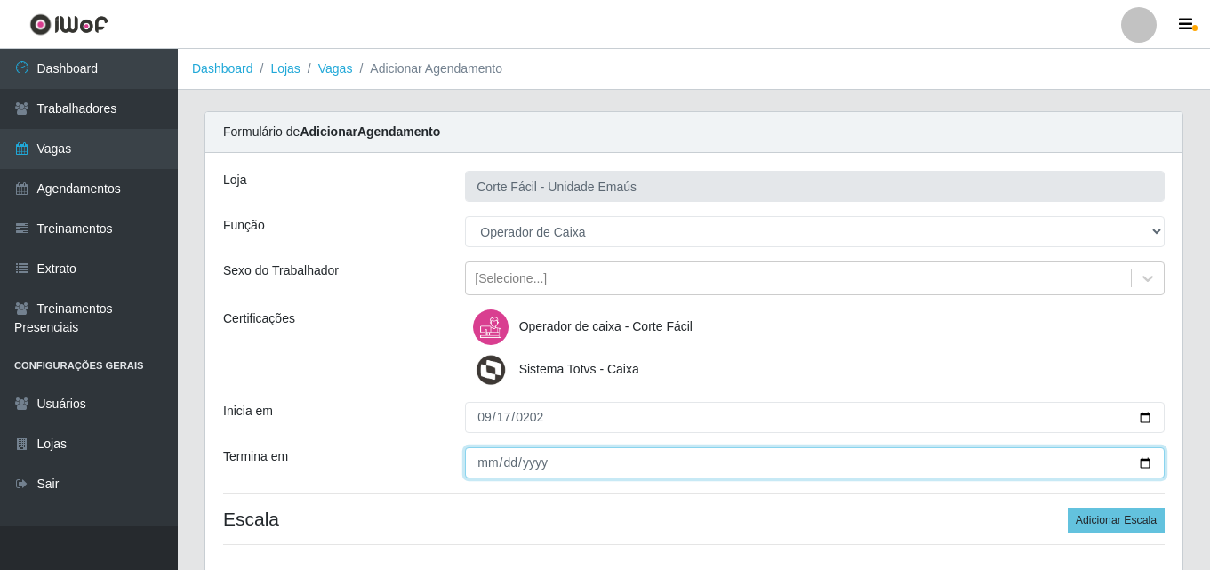
click at [489, 464] on input "Termina em" at bounding box center [815, 462] width 700 height 31
type input "[DATE]"
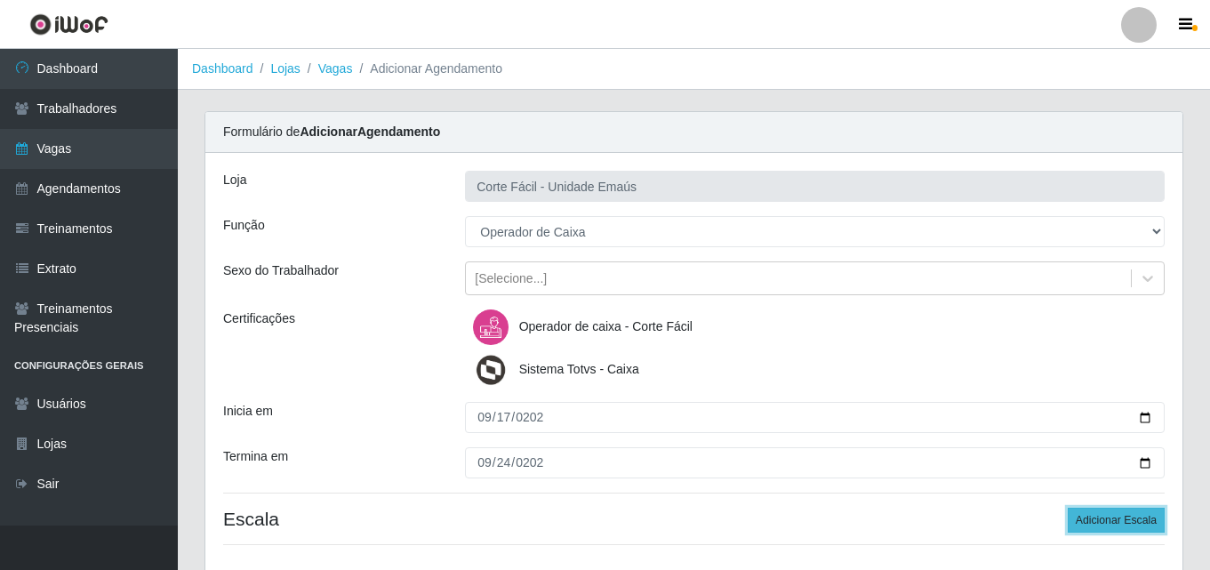
click at [1138, 517] on button "Adicionar Escala" at bounding box center [1116, 520] width 97 height 25
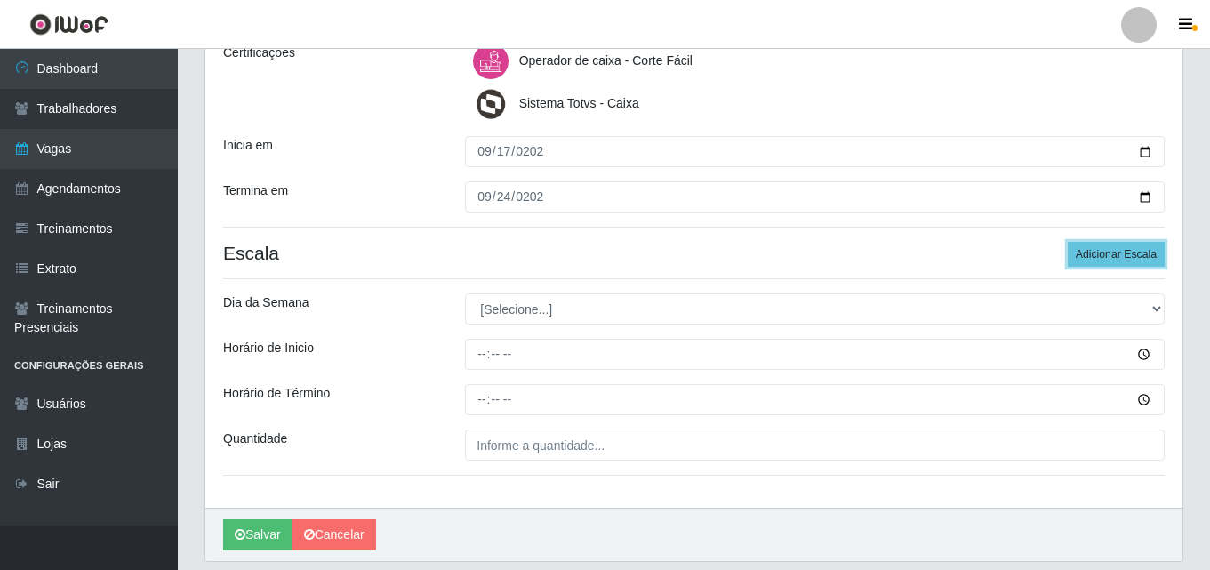
scroll to position [267, 0]
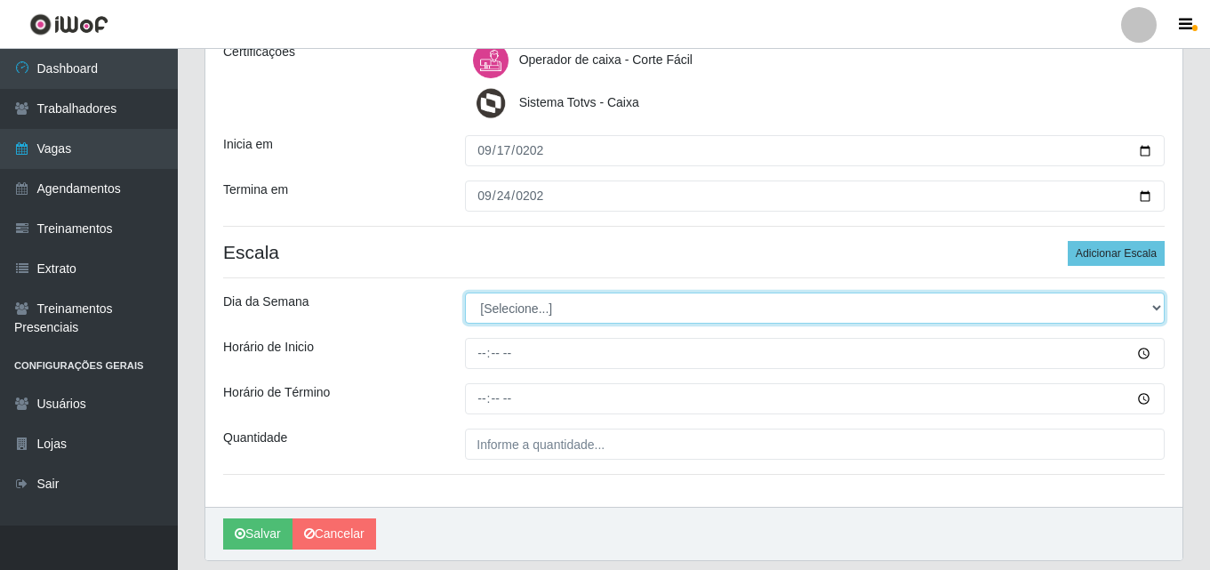
click at [536, 305] on select "[Selecione...] Segunda Terça Quarta Quinta Sexta Sábado Domingo" at bounding box center [815, 308] width 700 height 31
select select "3"
click at [465, 293] on select "[Selecione...] Segunda Terça Quarta Quinta Sexta Sábado Domingo" at bounding box center [815, 308] width 700 height 31
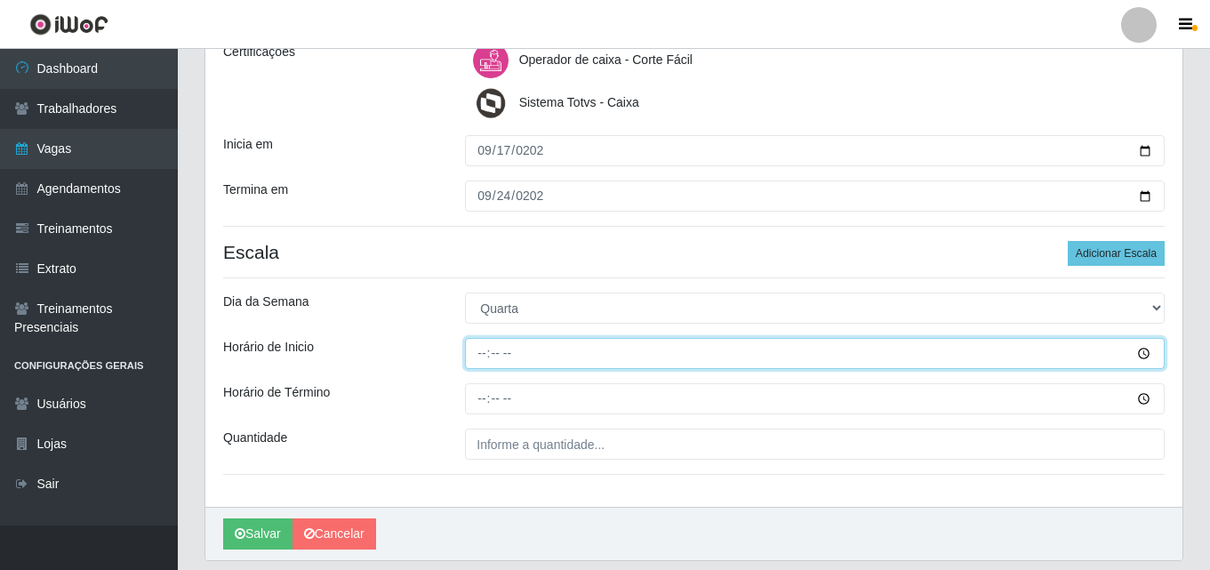
click at [485, 352] on input "Horário de Inicio" at bounding box center [815, 353] width 700 height 31
type input "14:00"
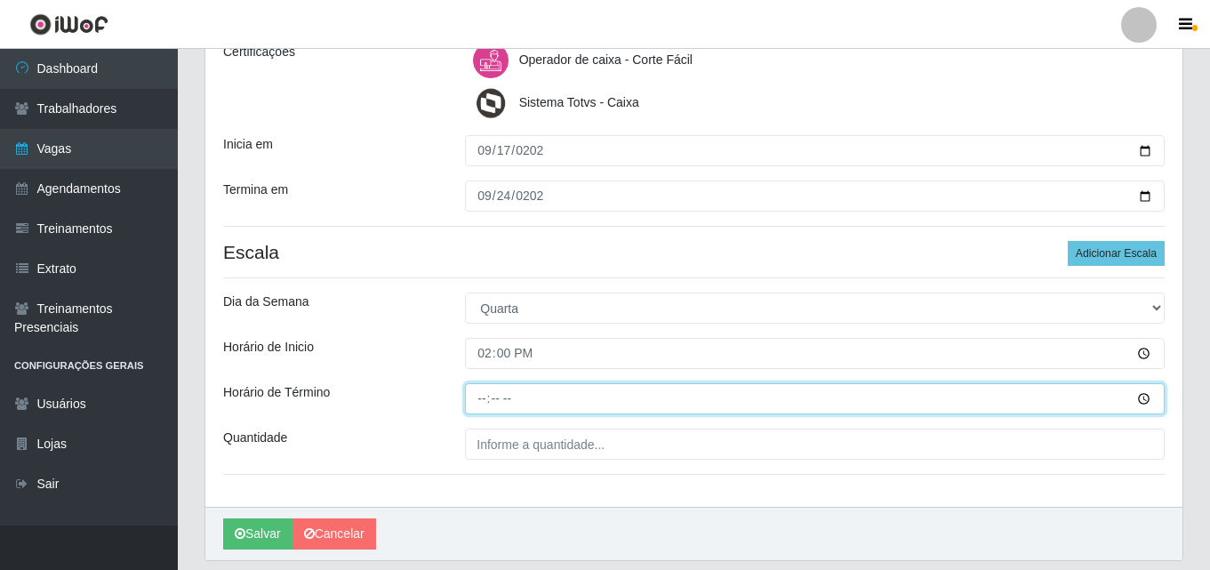
click at [477, 394] on input "Horário de Término" at bounding box center [815, 398] width 700 height 31
type input "20:00"
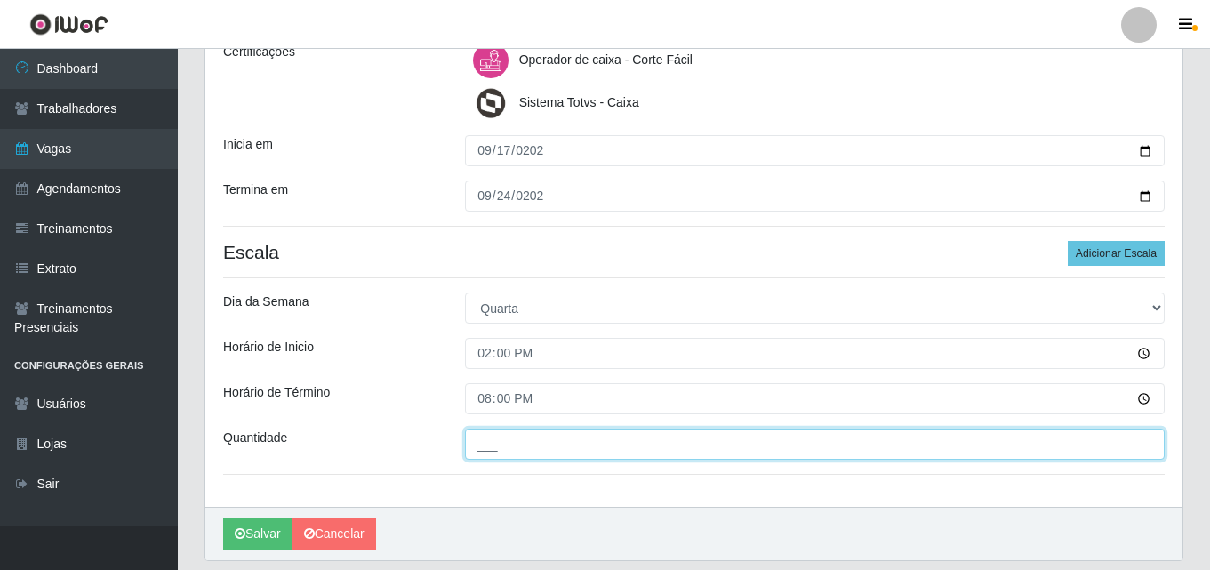
click at [504, 447] on input "___" at bounding box center [815, 444] width 700 height 31
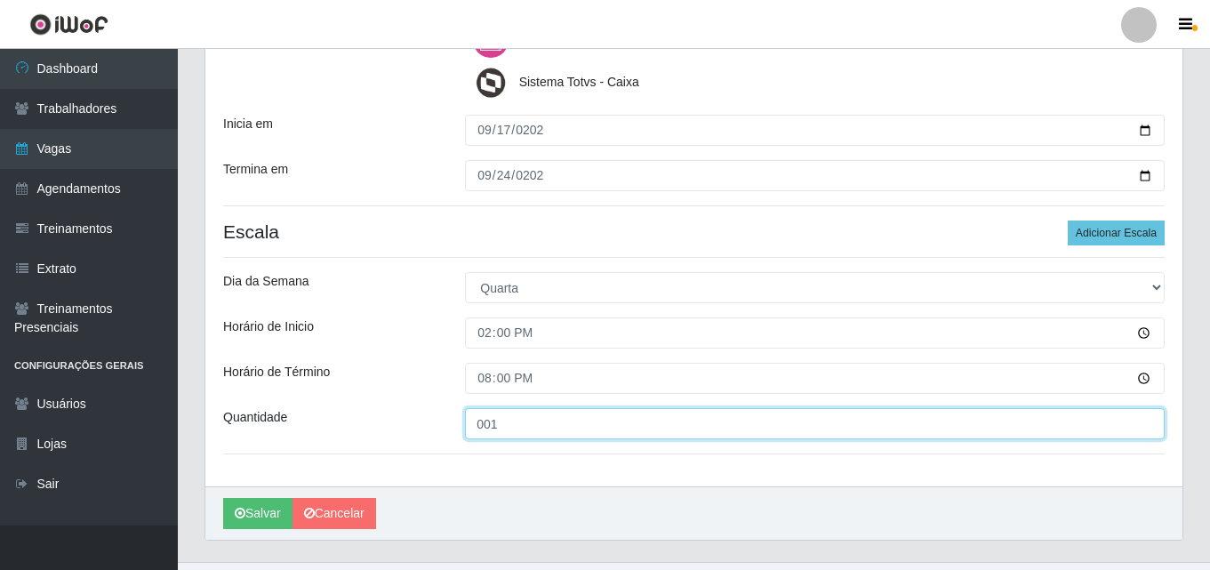
scroll to position [324, 0]
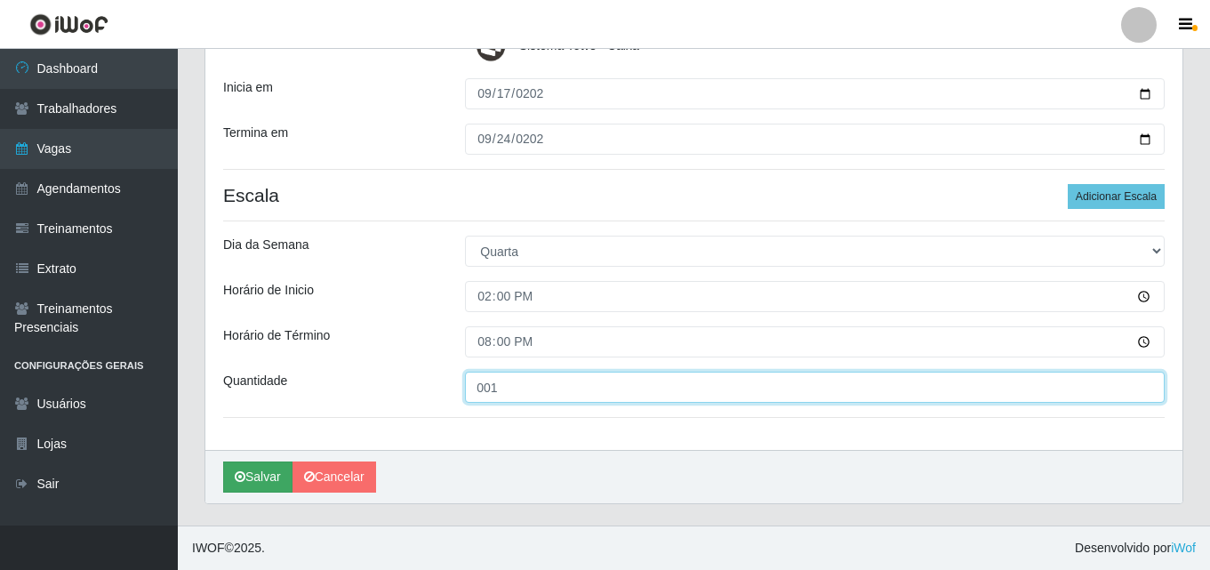
type input "001"
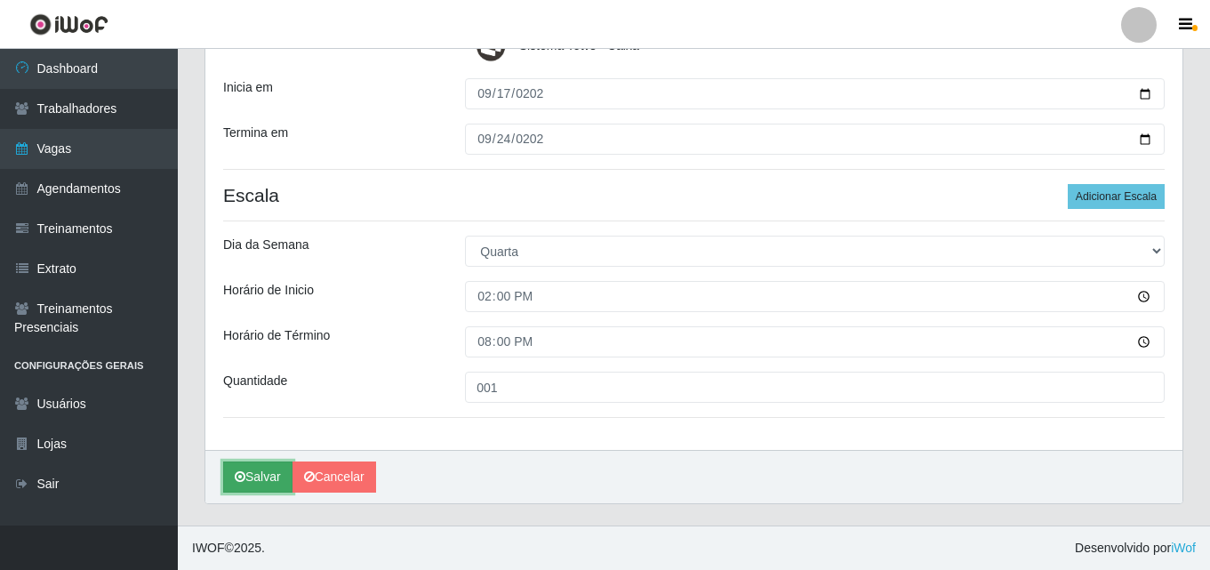
click at [228, 473] on button "Salvar" at bounding box center [257, 476] width 69 height 31
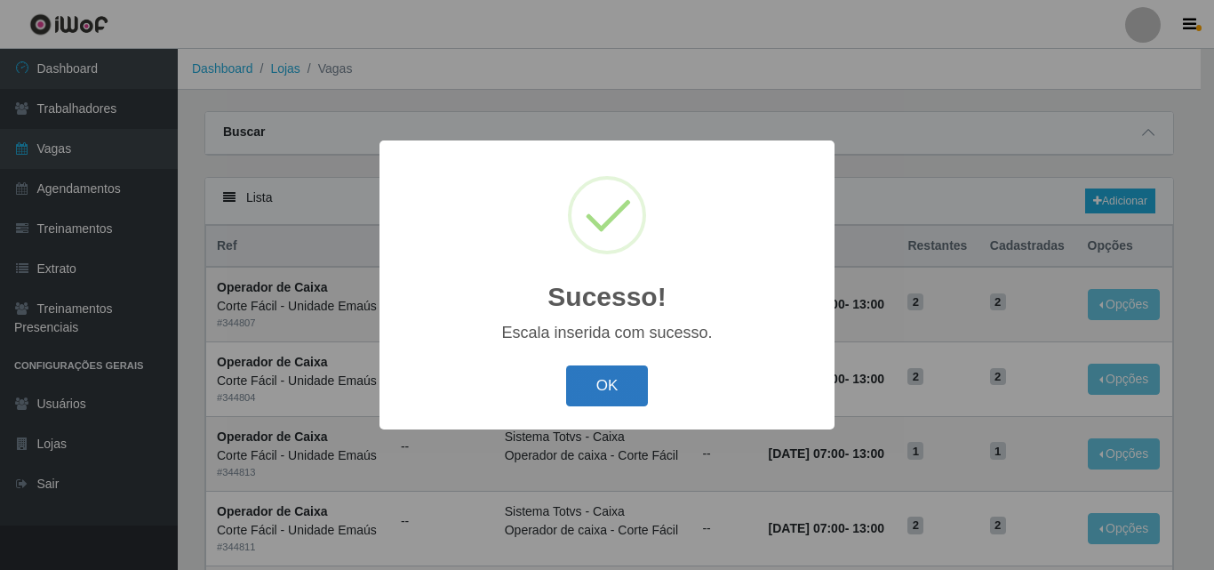
click at [629, 380] on button "OK" at bounding box center [607, 386] width 83 height 42
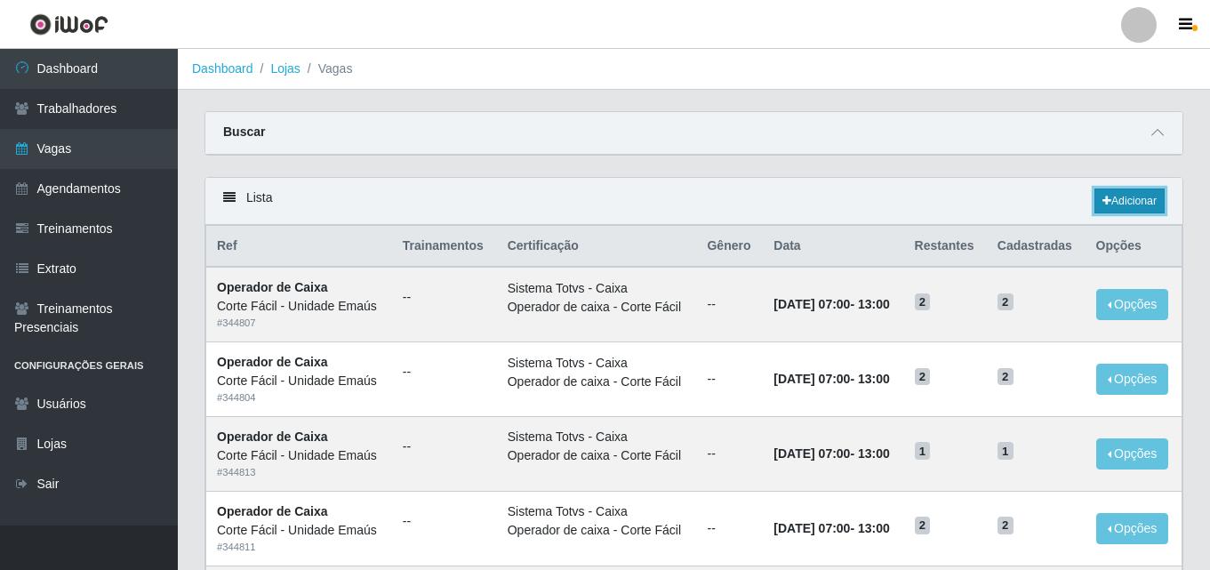
click at [1118, 208] on link "Adicionar" at bounding box center [1129, 200] width 70 height 25
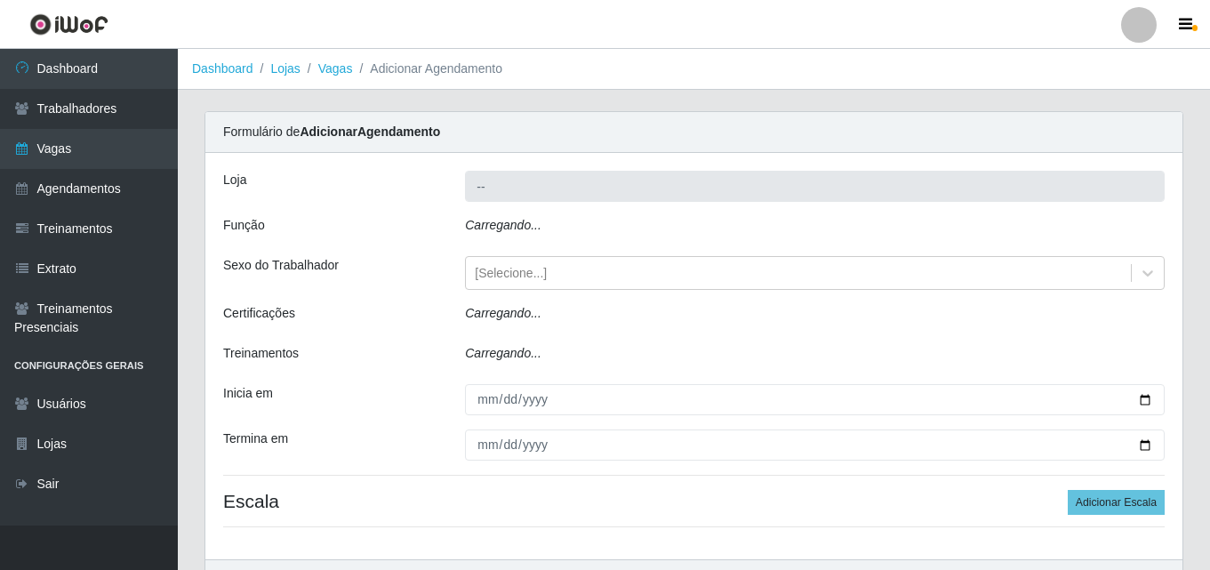
type input "Corte Fácil - Unidade Emaús"
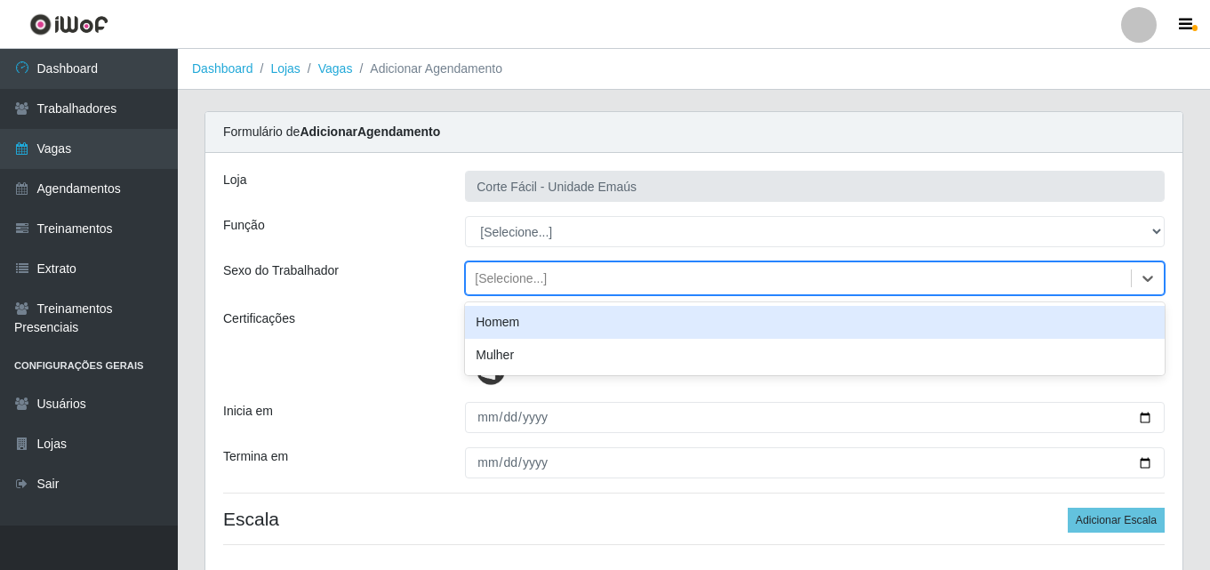
click at [566, 278] on div "[Selecione...]" at bounding box center [798, 278] width 665 height 29
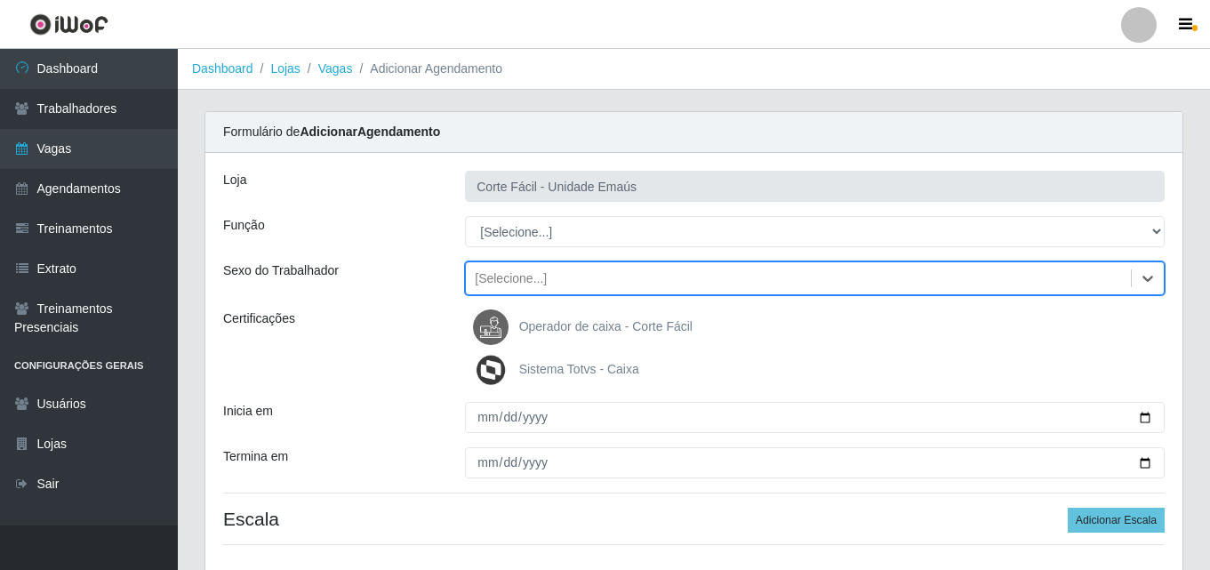
click at [569, 278] on div "[Selecione...]" at bounding box center [798, 278] width 665 height 29
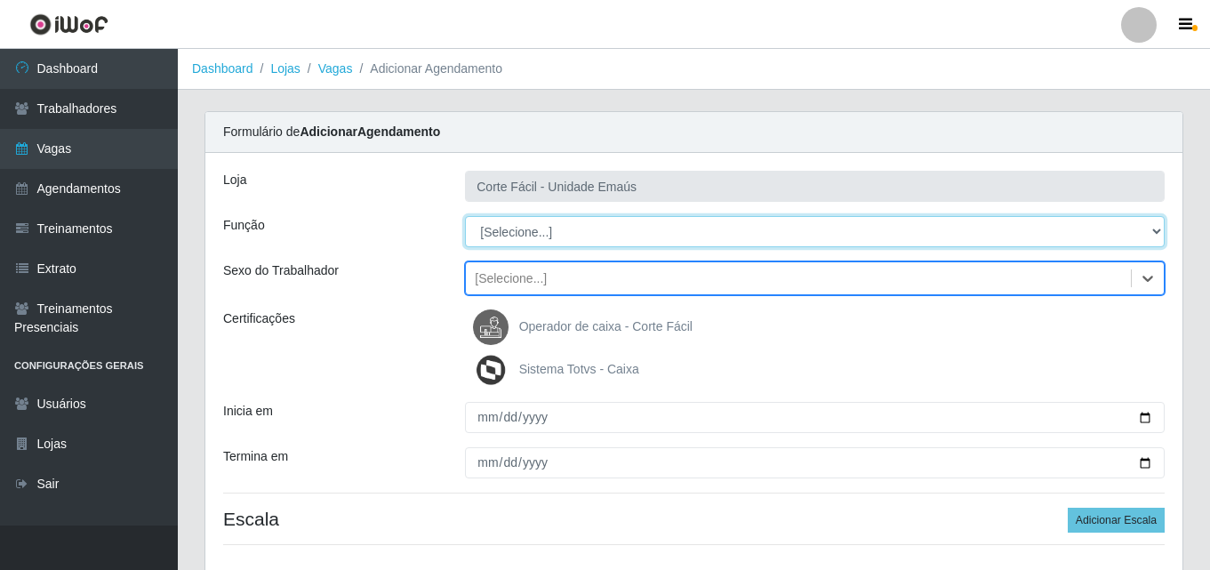
click at [553, 226] on select "[Selecione...] ASG ASG + ASG ++ Auxiliar de Cozinha Auxiliar de Cozinha + Auxil…" at bounding box center [815, 231] width 700 height 31
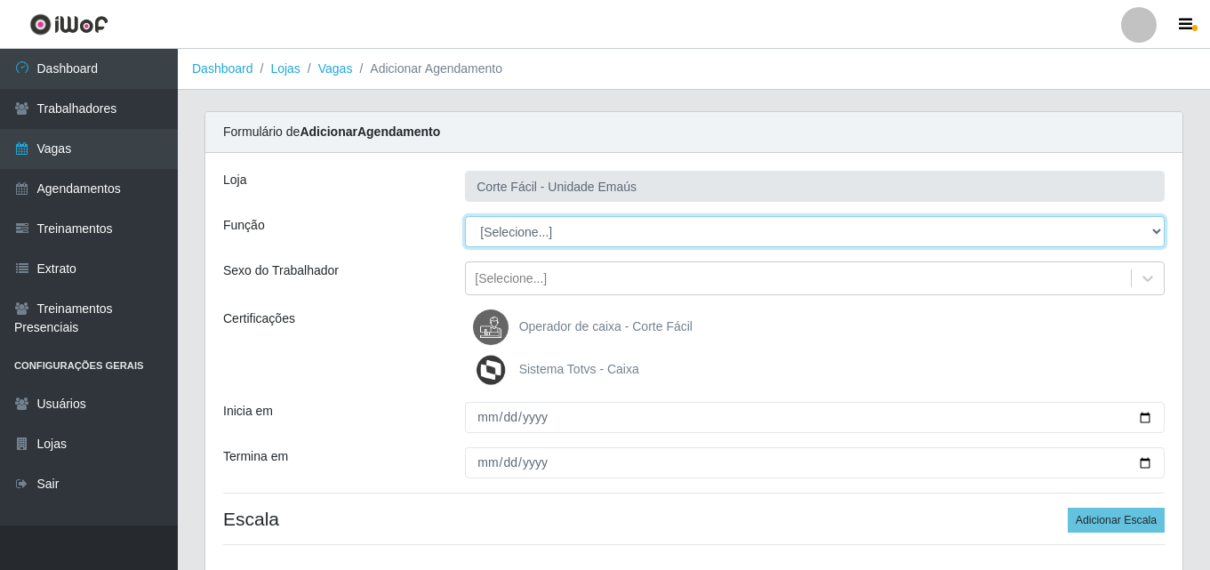
select select "72"
click at [465, 216] on select "[Selecione...] ASG ASG + ASG ++ Auxiliar de Cozinha Auxiliar de Cozinha + Auxil…" at bounding box center [815, 231] width 700 height 31
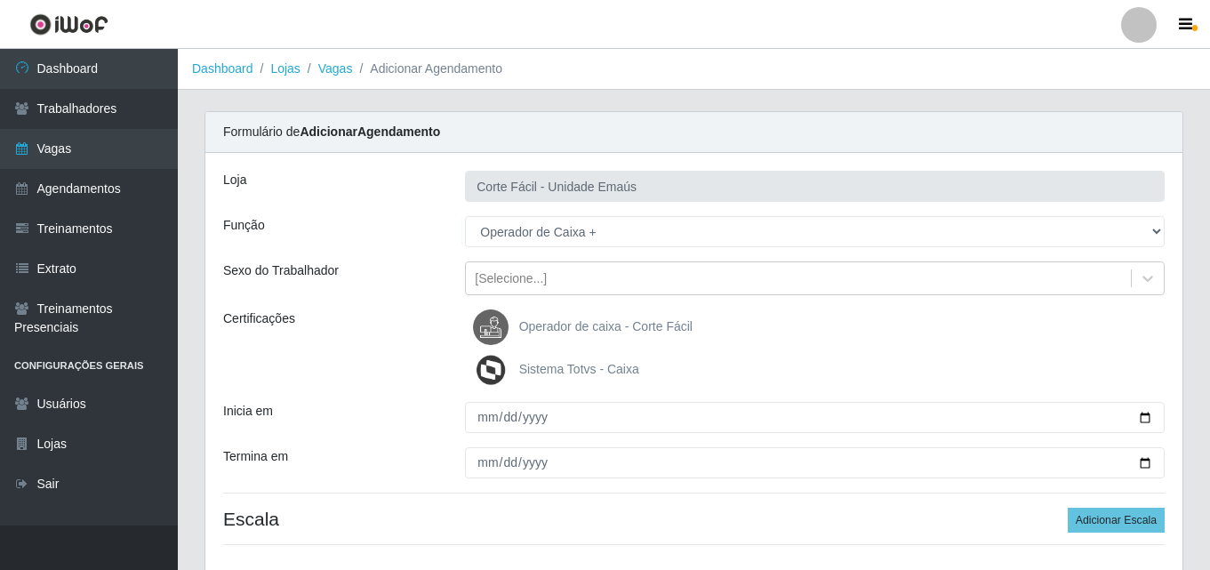
drag, startPoint x: 573, startPoint y: 316, endPoint x: 583, endPoint y: 320, distance: 10.7
click at [573, 315] on label "Operador de caixa - Corte Fácil" at bounding box center [583, 327] width 220 height 36
click at [0, 0] on input "Operador de caixa - Corte Fácil" at bounding box center [0, 0] width 0 height 0
click at [565, 362] on span "Sistema Totvs - Caixa" at bounding box center [579, 369] width 120 height 14
click at [0, 0] on input "Sistema Totvs - Caixa" at bounding box center [0, 0] width 0 height 0
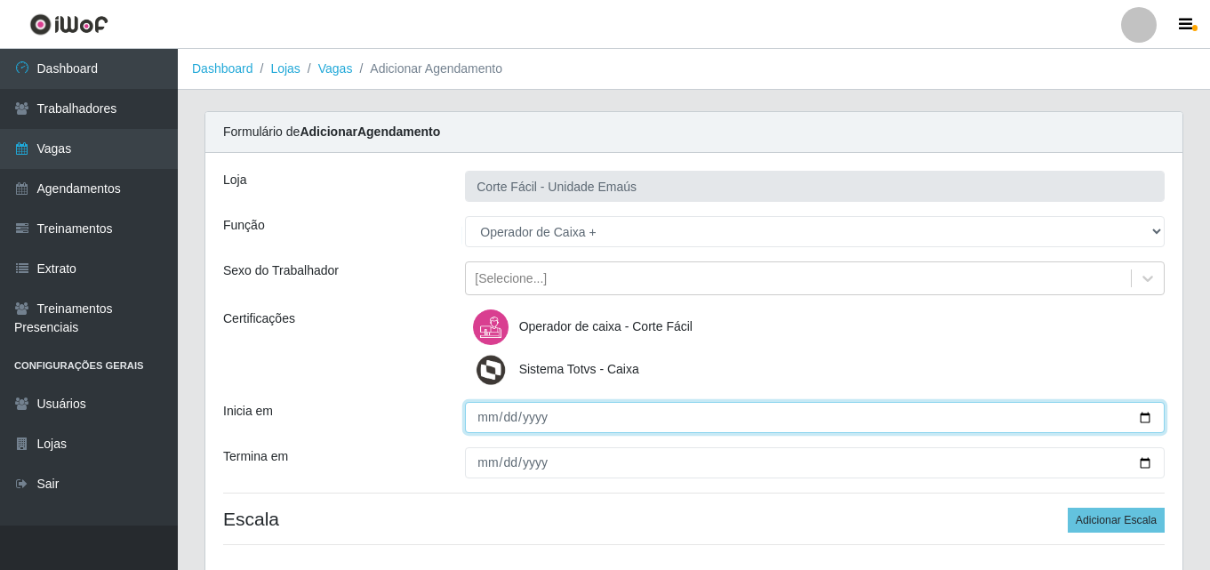
click at [506, 411] on input "Inicia em" at bounding box center [815, 417] width 700 height 31
click at [489, 416] on input "Inicia em" at bounding box center [815, 417] width 700 height 31
type input "[DATE]"
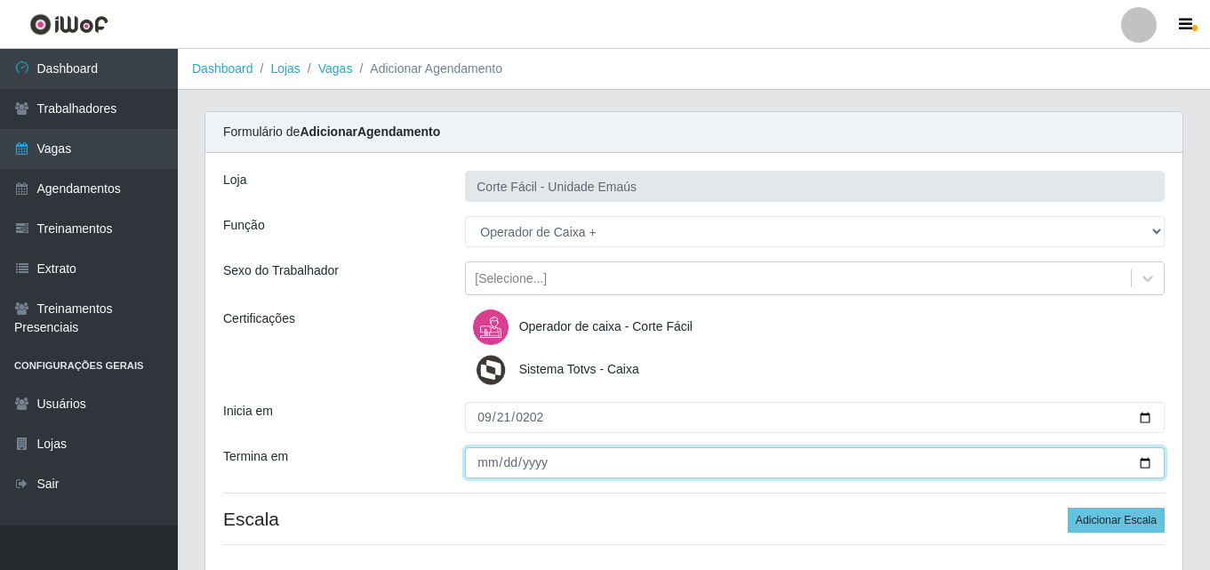
click at [489, 464] on input "Termina em" at bounding box center [815, 462] width 700 height 31
type input "[DATE]"
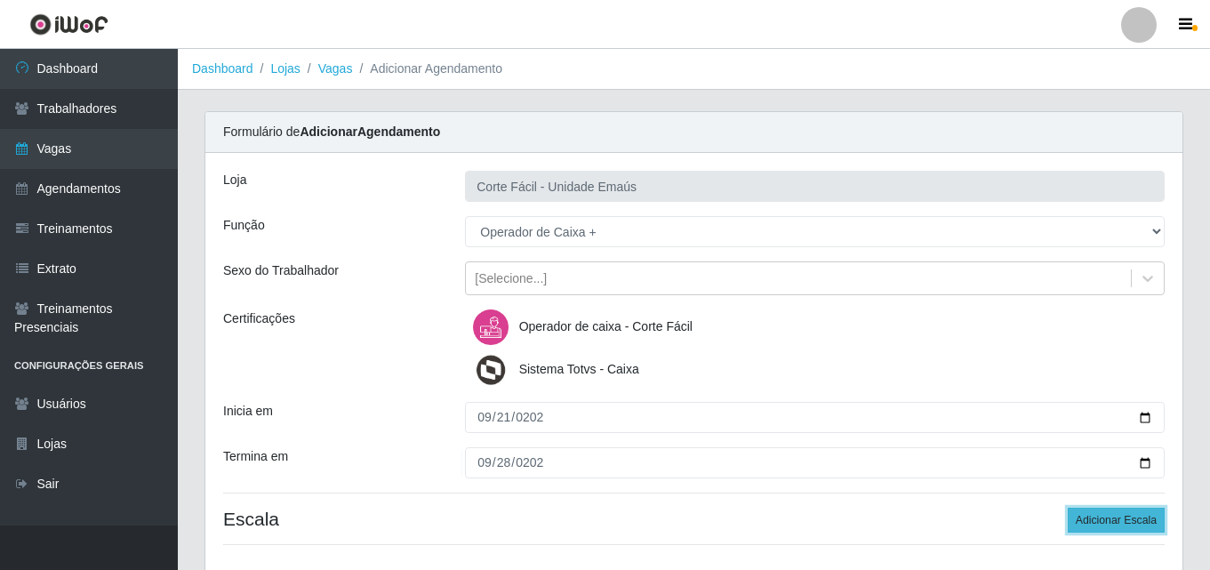
click at [1126, 520] on button "Adicionar Escala" at bounding box center [1116, 520] width 97 height 25
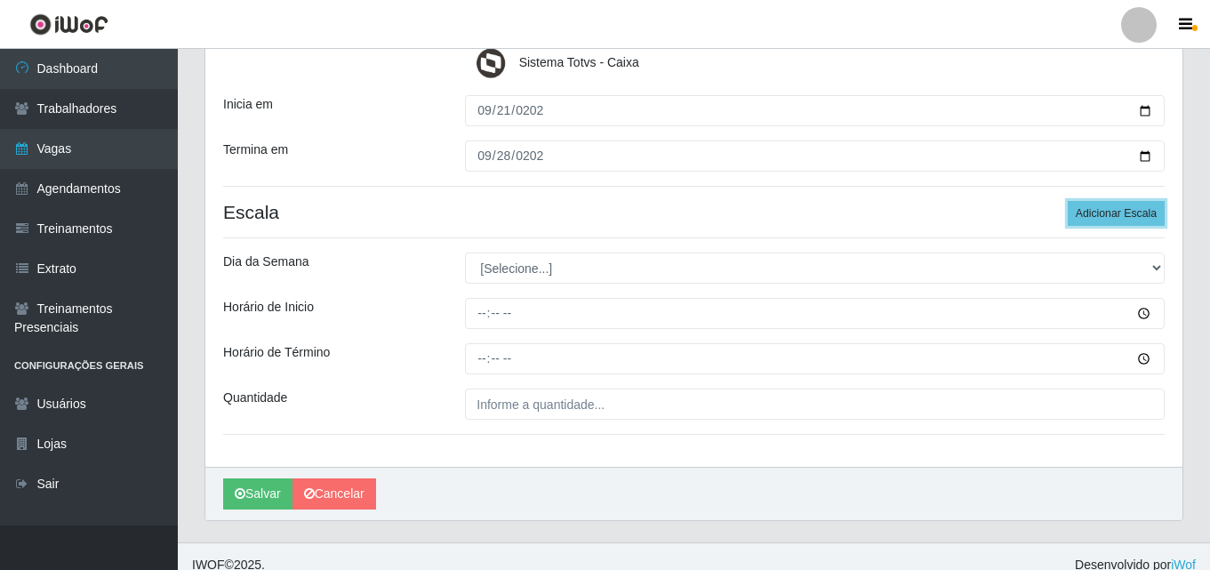
scroll to position [324, 0]
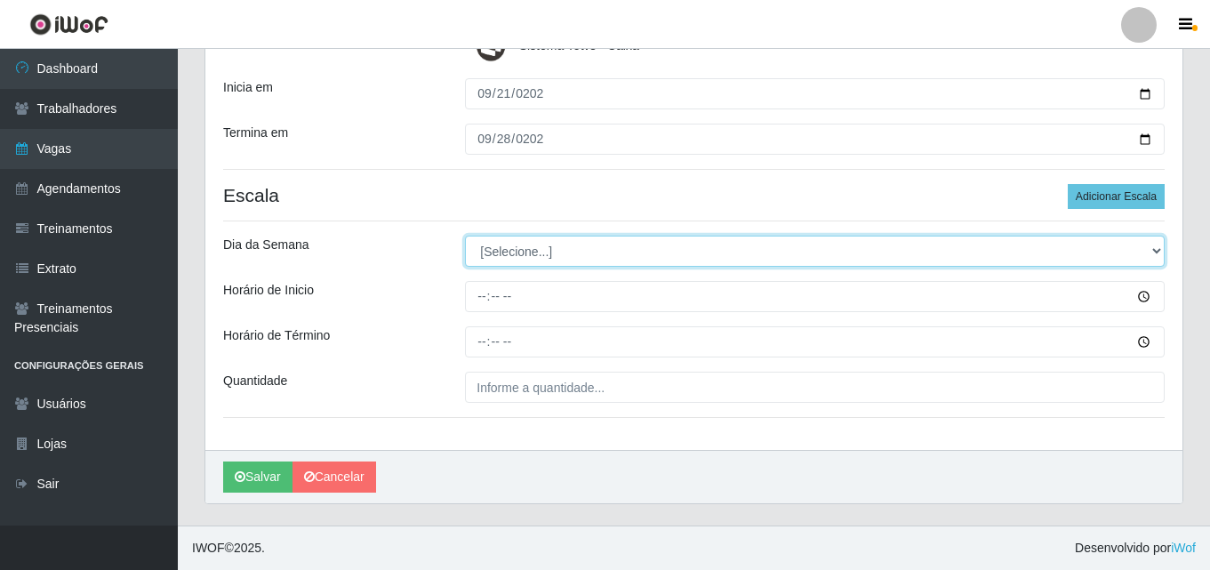
click at [662, 258] on select "[Selecione...] Segunda Terça Quarta Quinta Sexta Sábado Domingo" at bounding box center [815, 251] width 700 height 31
select select "0"
click at [465, 236] on select "[Selecione...] Segunda Terça Quarta Quinta Sexta Sábado Domingo" at bounding box center [815, 251] width 700 height 31
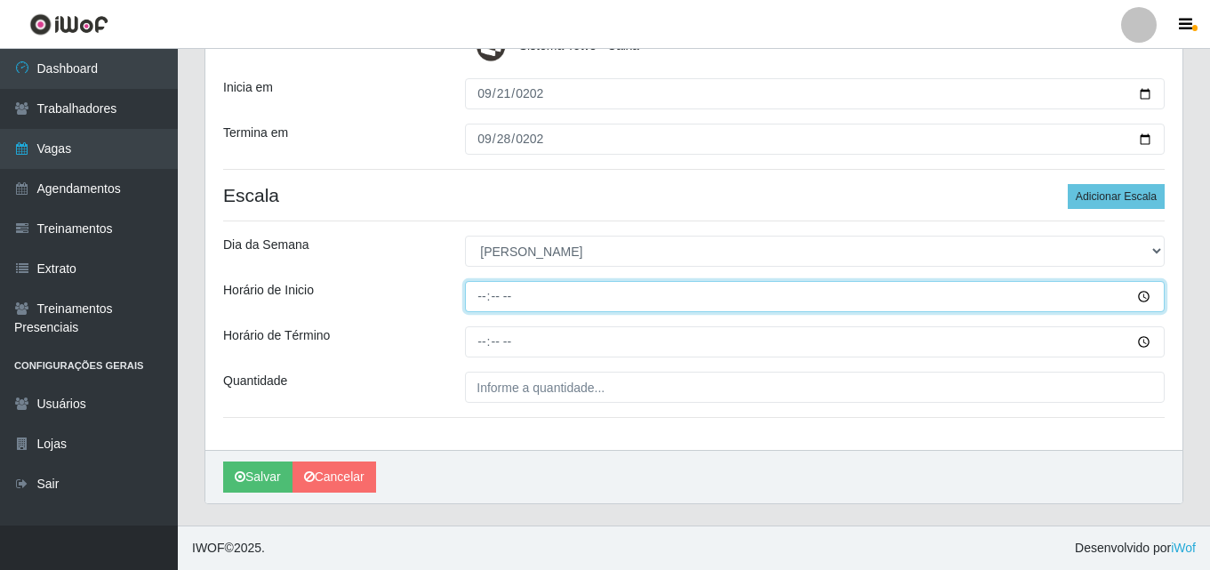
click at [486, 293] on input "Horário de Inicio" at bounding box center [815, 296] width 700 height 31
type input "07:00"
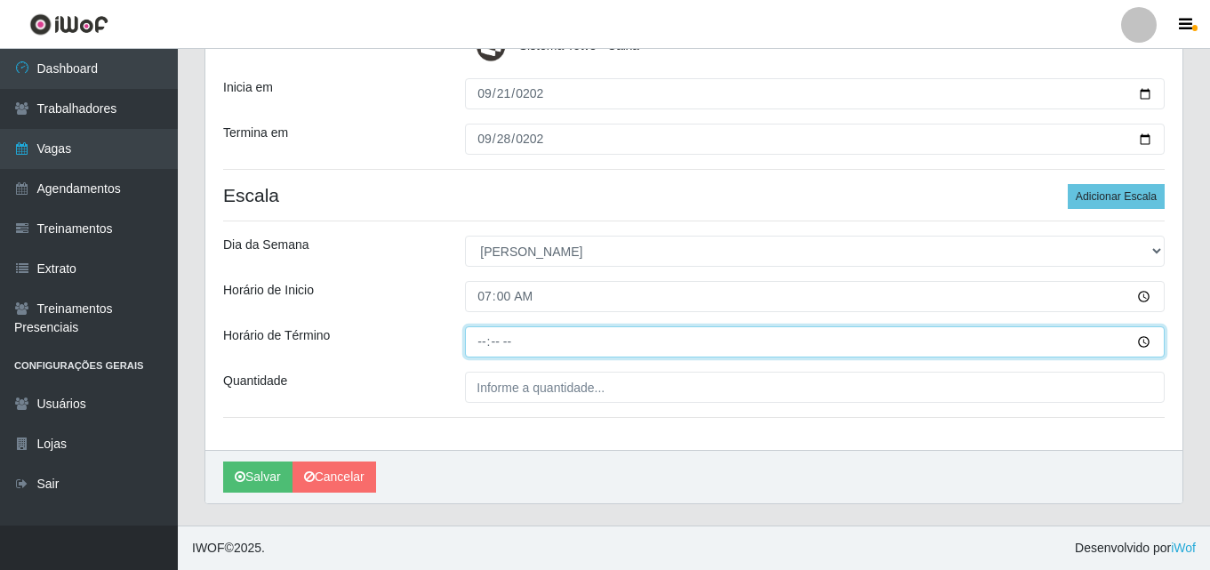
click at [480, 344] on input "Horário de Término" at bounding box center [815, 341] width 700 height 31
type input "13:00"
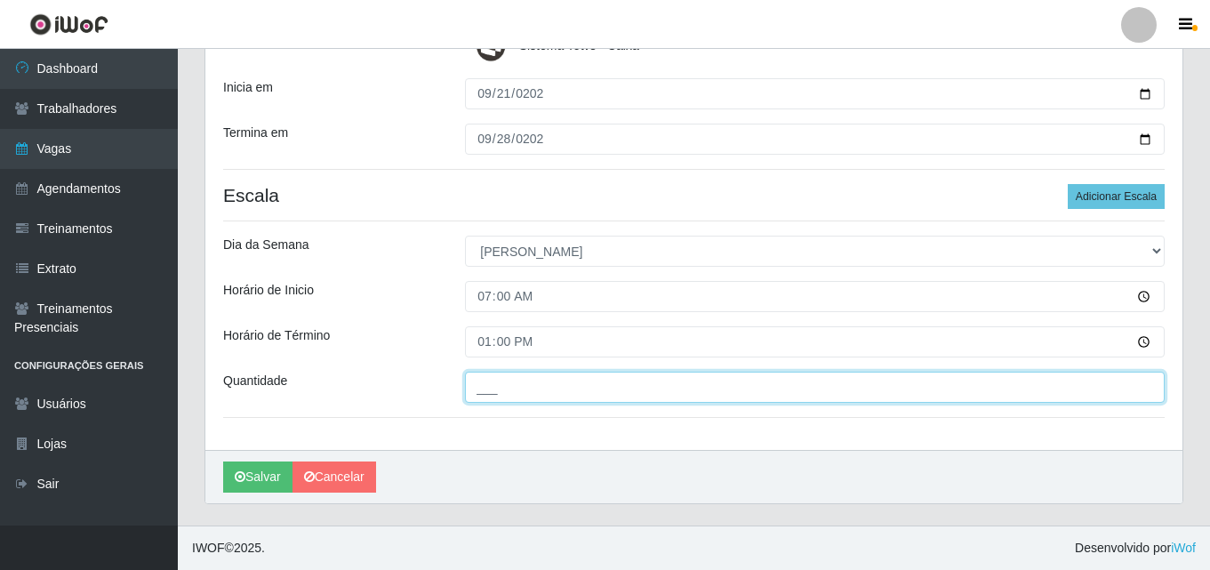
click at [500, 379] on input "___" at bounding box center [815, 387] width 700 height 31
type input "002"
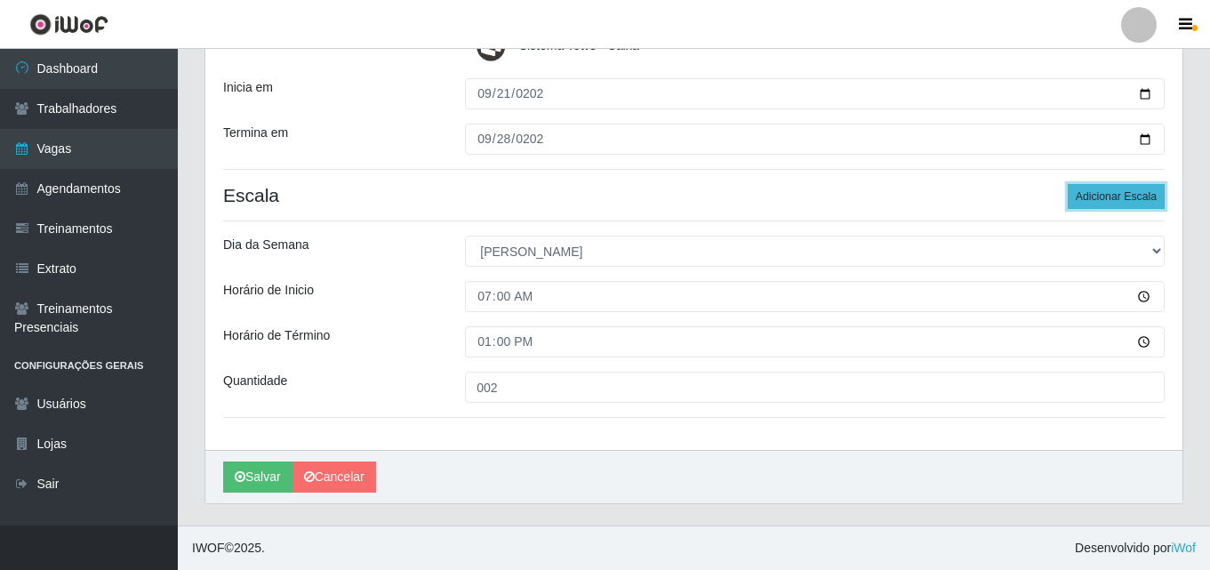
click at [1084, 198] on button "Adicionar Escala" at bounding box center [1116, 196] width 97 height 25
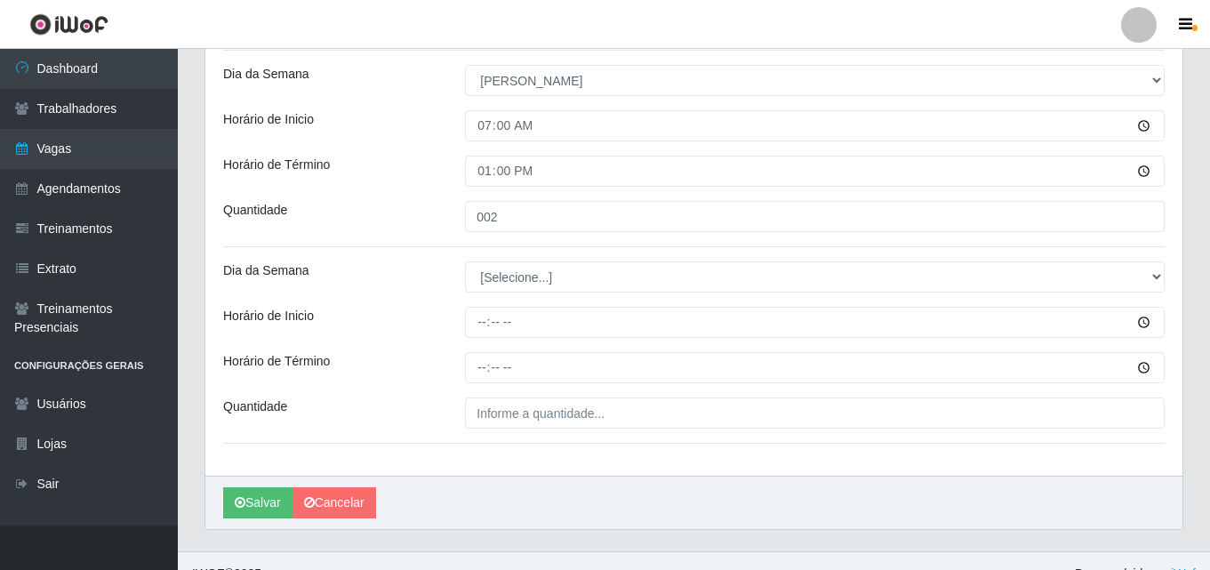
scroll to position [501, 0]
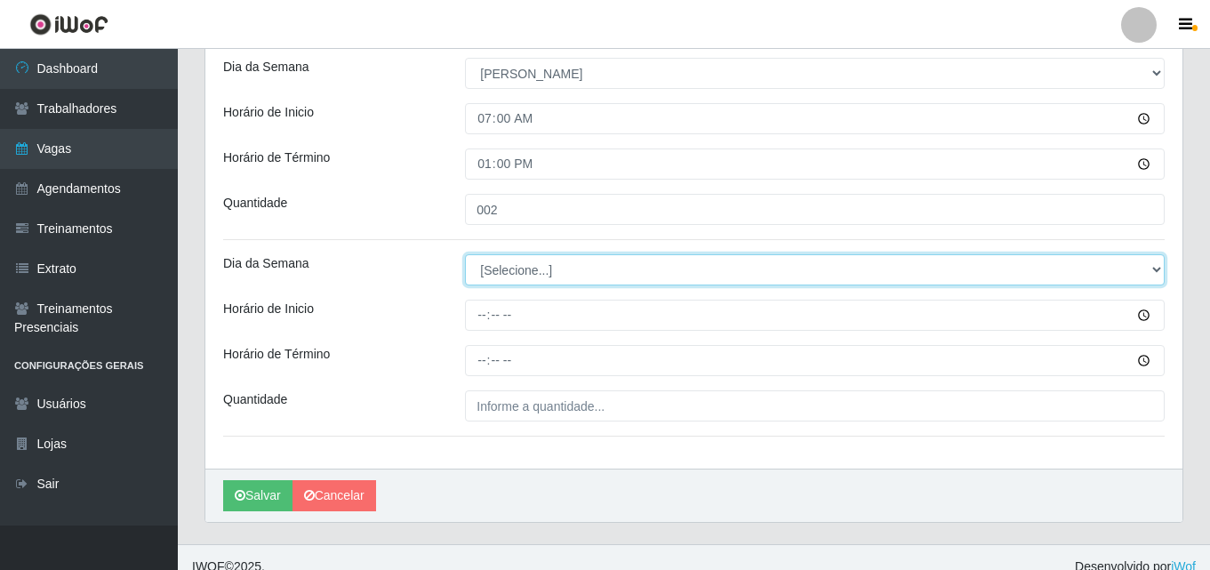
click at [556, 269] on select "[Selecione...] Segunda Terça Quarta Quinta Sexta Sábado Domingo" at bounding box center [815, 269] width 700 height 31
select select "0"
click at [465, 254] on select "[Selecione...] Segunda Terça Quarta Quinta Sexta Sábado Domingo" at bounding box center [815, 269] width 700 height 31
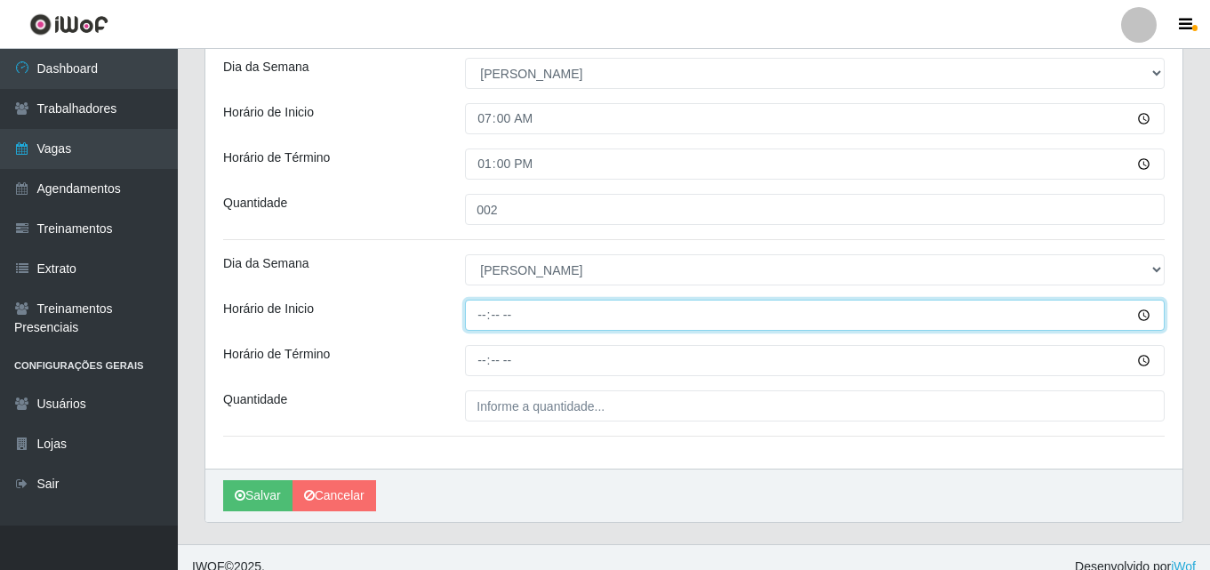
click at [487, 318] on input "Horário de Inicio" at bounding box center [815, 315] width 700 height 31
type input "14:00"
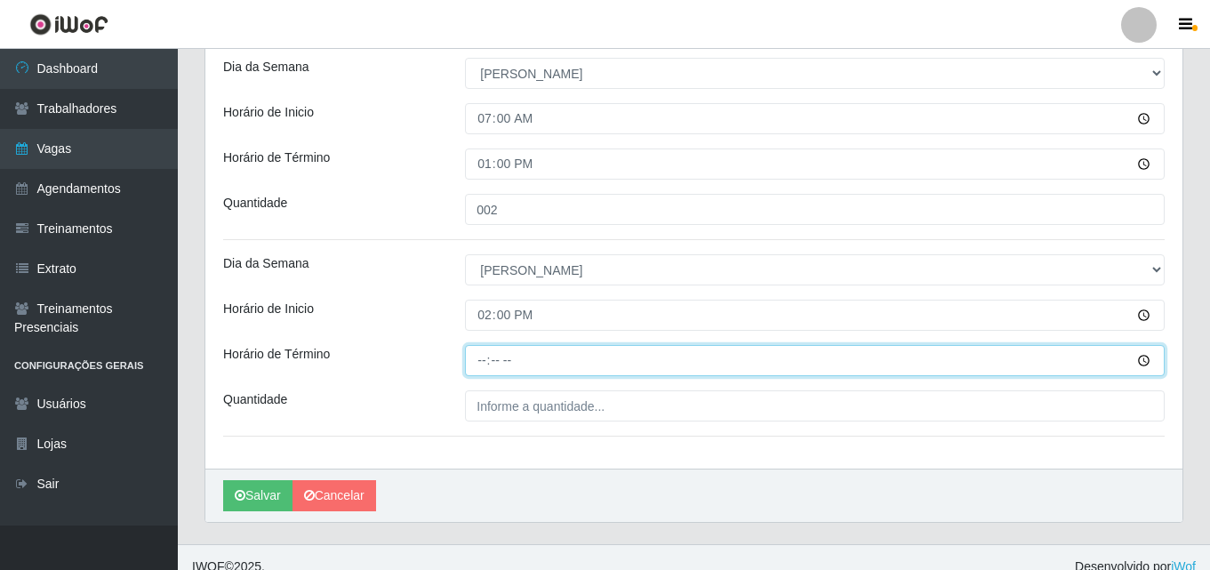
click at [475, 367] on input "Horário de Término" at bounding box center [815, 360] width 700 height 31
type input "18:00"
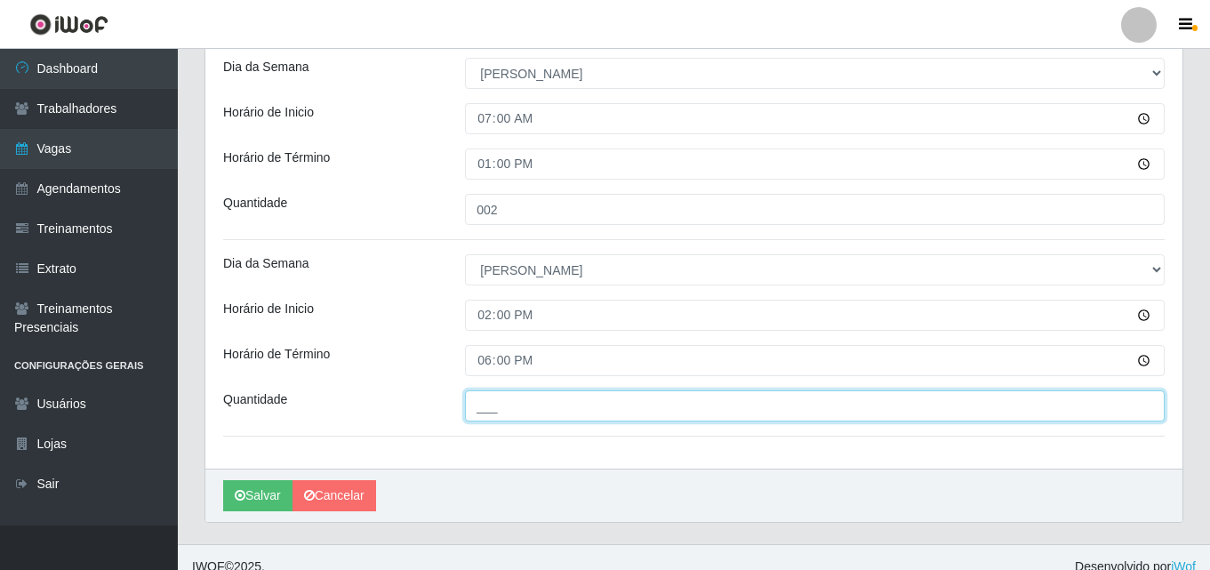
click at [486, 407] on input "___" at bounding box center [815, 405] width 700 height 31
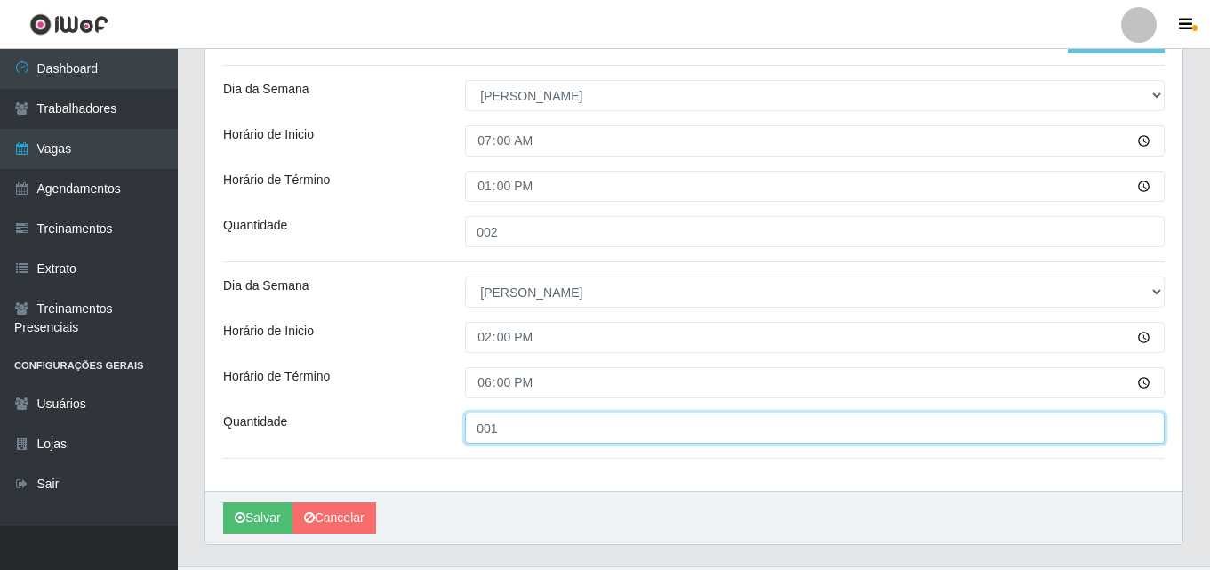
scroll to position [520, 0]
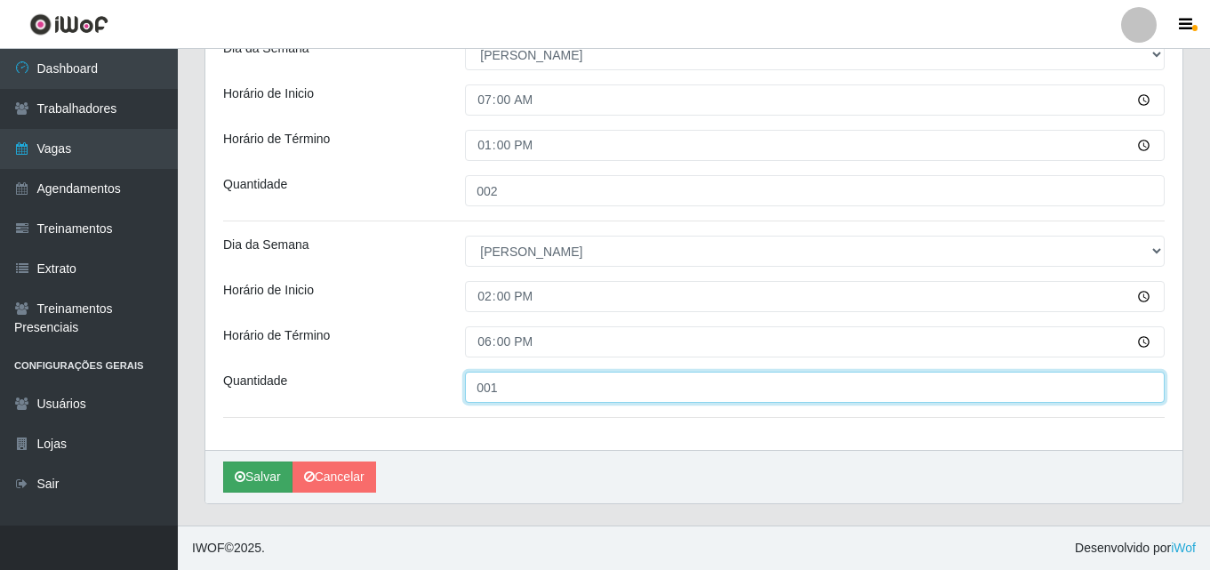
type input "001"
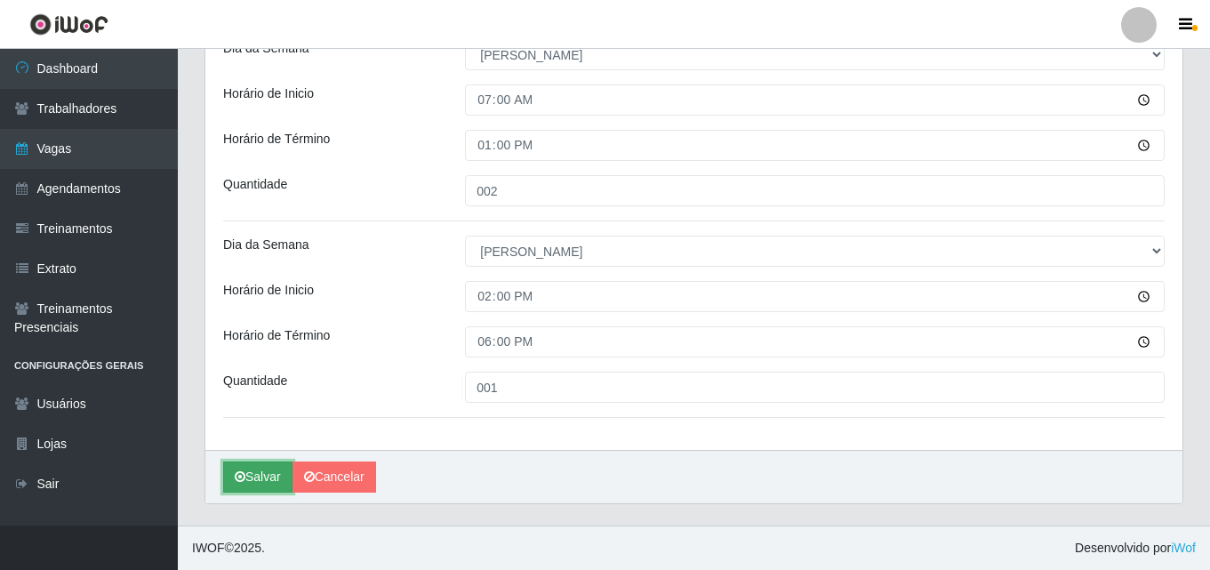
click at [247, 477] on button "Salvar" at bounding box center [257, 476] width 69 height 31
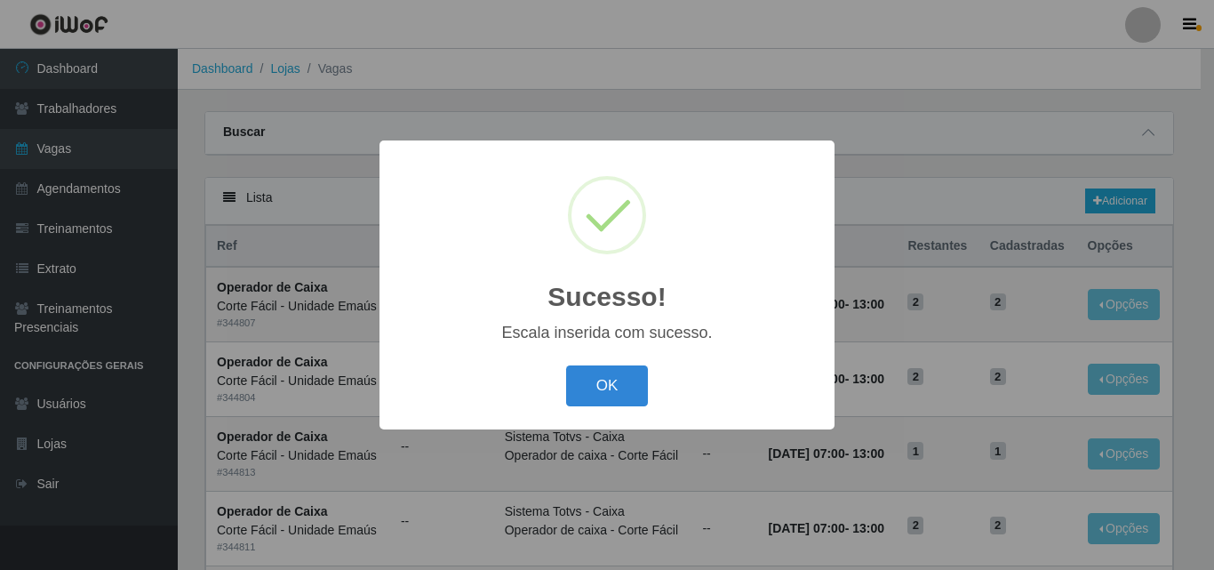
click at [615, 365] on div "OK Cancel" at bounding box center [607, 385] width 420 height 51
click at [616, 384] on button "OK" at bounding box center [607, 386] width 83 height 42
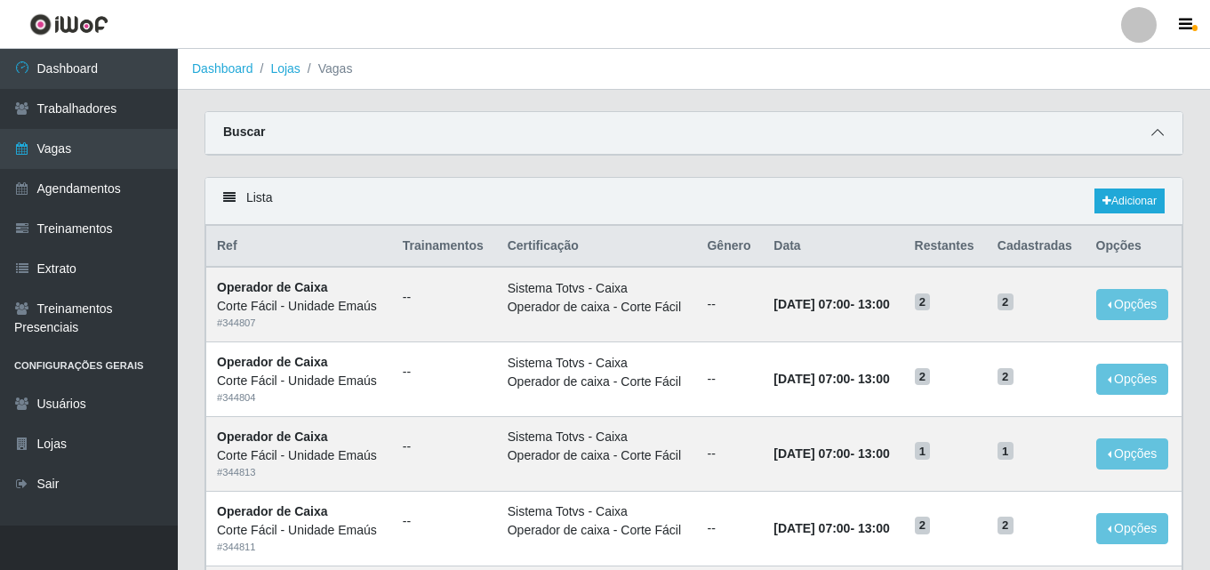
click at [1166, 140] on span at bounding box center [1157, 133] width 21 height 20
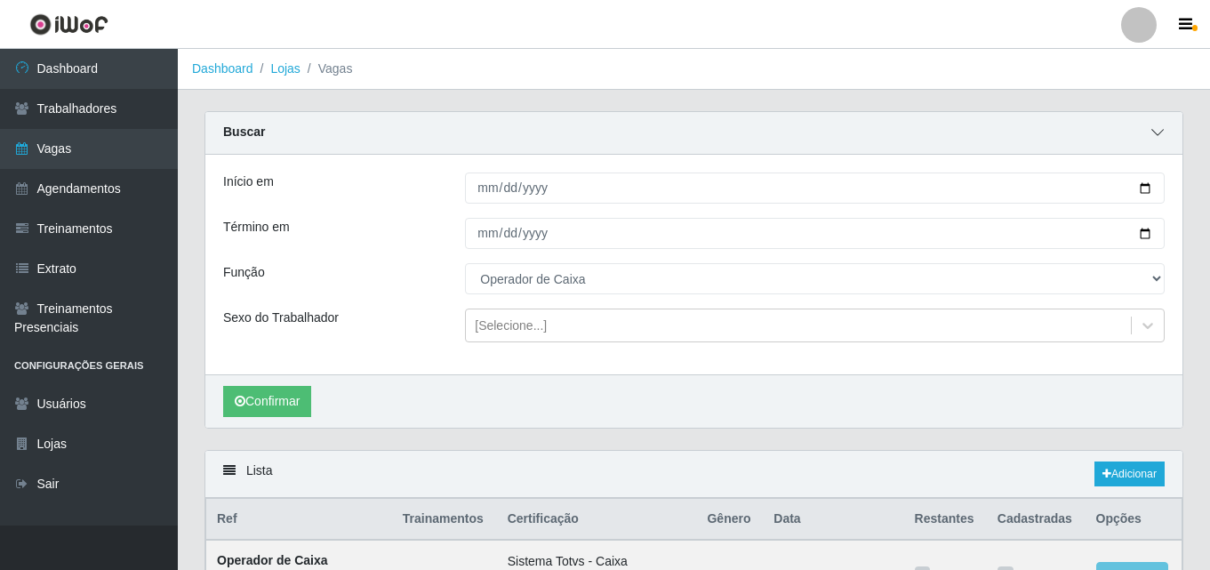
click at [1160, 139] on icon at bounding box center [1157, 132] width 12 height 12
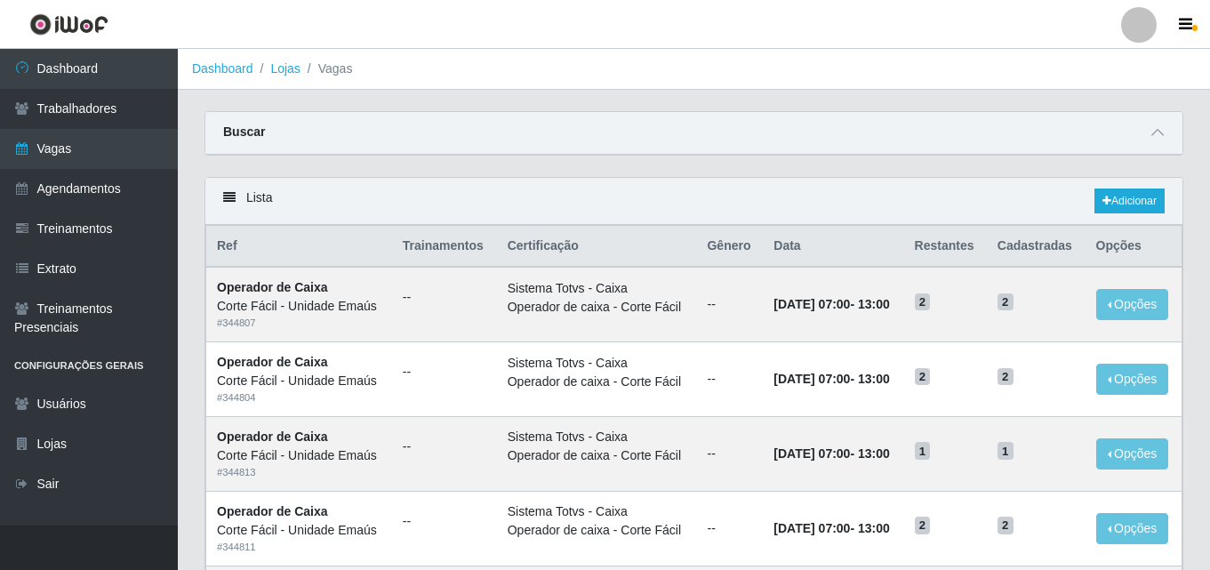
drag, startPoint x: 551, startPoint y: 145, endPoint x: 743, endPoint y: 154, distance: 192.2
click at [557, 147] on div "Buscar" at bounding box center [693, 133] width 977 height 43
click at [1147, 123] on div at bounding box center [1157, 133] width 21 height 20
drag, startPoint x: 1155, startPoint y: 132, endPoint x: 1143, endPoint y: 132, distance: 11.6
click at [1154, 131] on icon at bounding box center [1157, 132] width 12 height 12
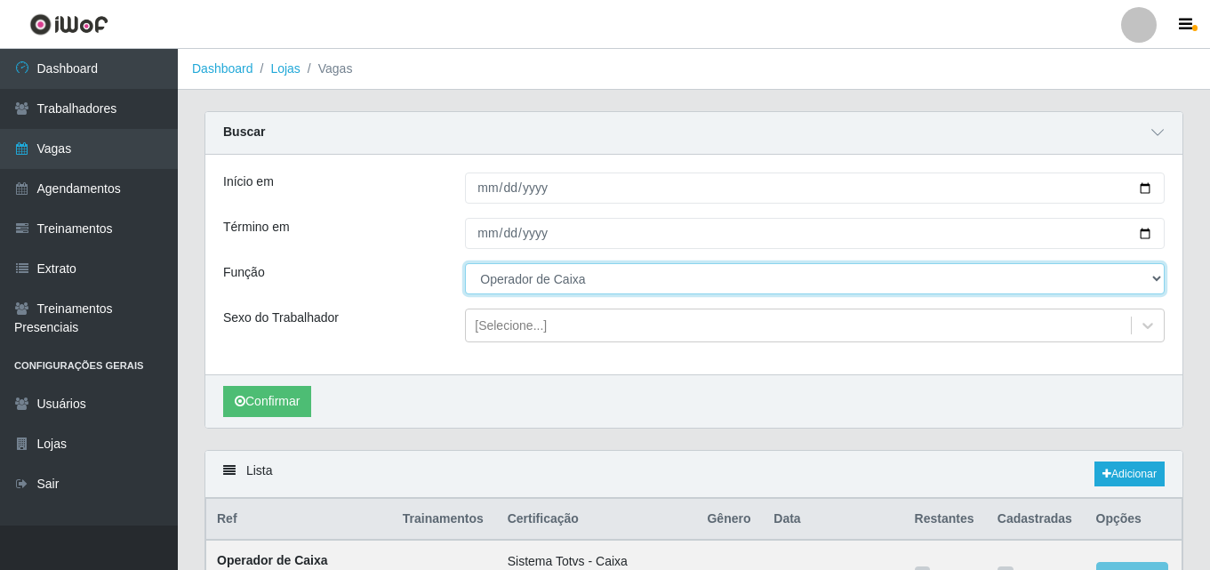
drag, startPoint x: 541, startPoint y: 281, endPoint x: 549, endPoint y: 287, distance: 10.1
click at [541, 281] on select "[Selecione...] ASG ASG + ASG ++ Auxiliar de Cozinha Auxiliar de Cozinha + Auxil…" at bounding box center [815, 278] width 700 height 31
select select "72"
click at [465, 264] on select "[Selecione...] ASG ASG + ASG ++ Auxiliar de Cozinha Auxiliar de Cozinha + Auxil…" at bounding box center [815, 278] width 700 height 31
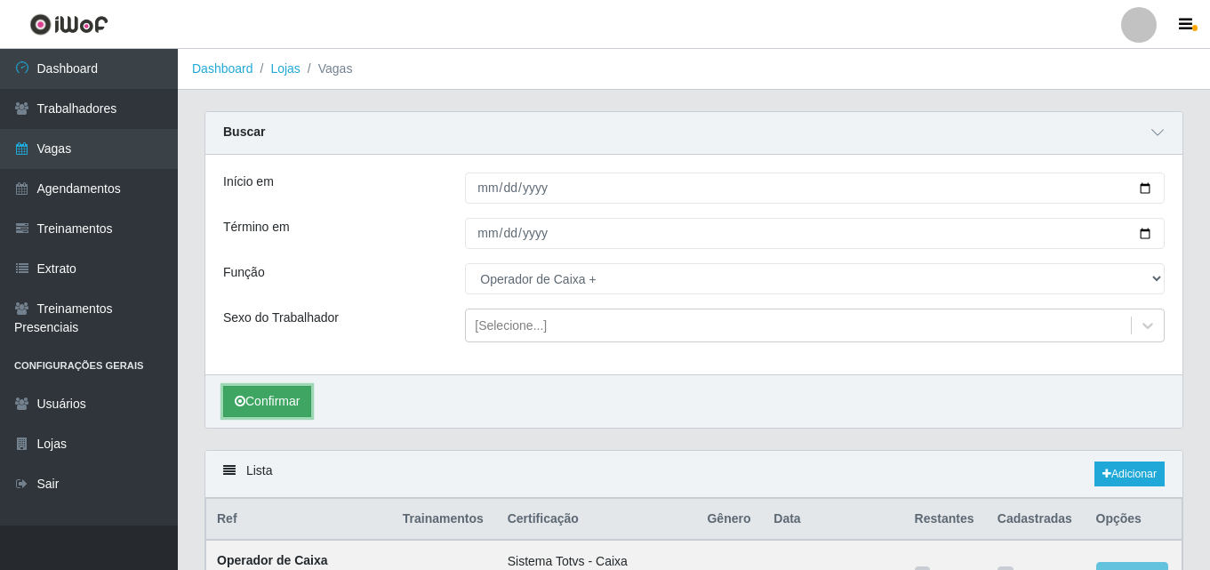
click at [297, 411] on button "Confirmar" at bounding box center [267, 401] width 88 height 31
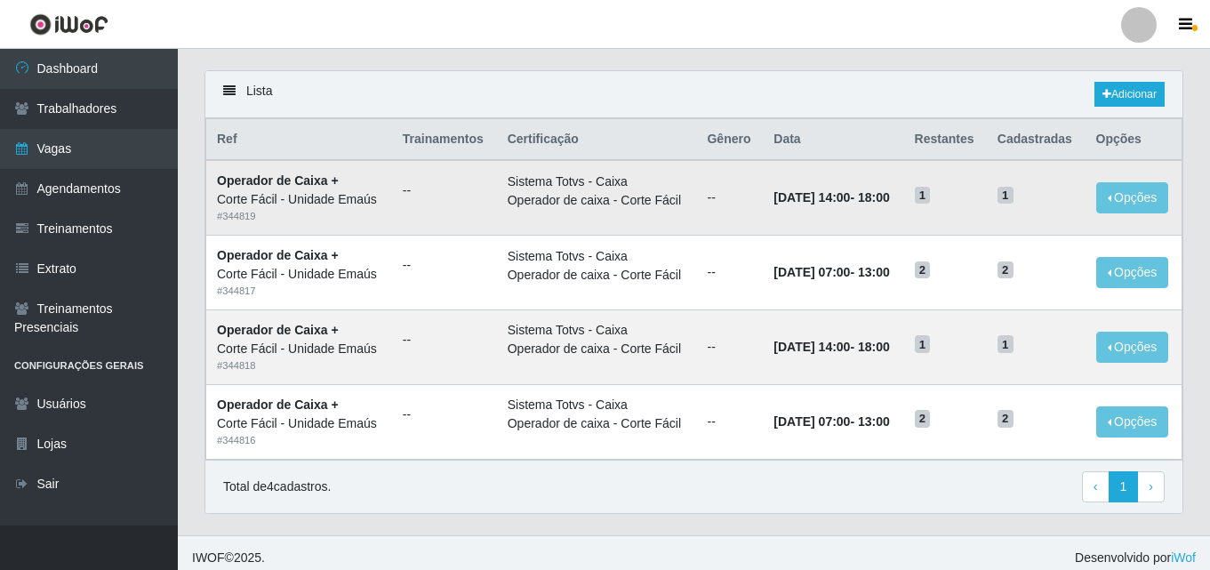
scroll to position [390, 0]
